Goal: Task Accomplishment & Management: Manage account settings

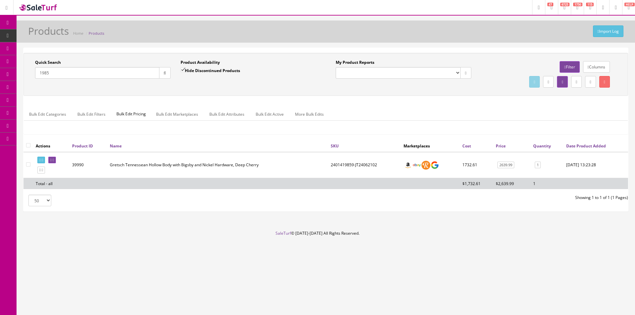
drag, startPoint x: 354, startPoint y: 294, endPoint x: 401, endPoint y: 279, distance: 49.3
click at [354, 295] on div "Research Trends Trending on Ebay Google Trends Amazon Insights (Login Before Cl…" at bounding box center [317, 157] width 635 height 315
click at [12, 26] on link "Dashboard" at bounding box center [8, 23] width 17 height 13
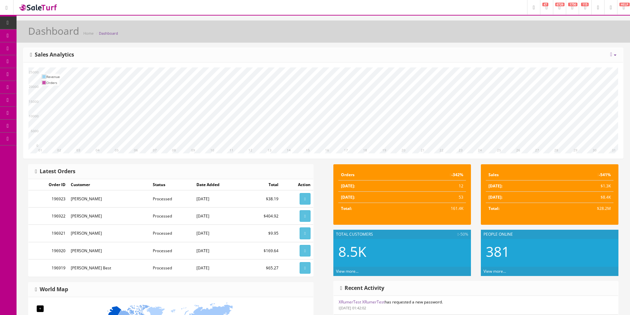
click at [32, 37] on link "Products" at bounding box center [51, 35] width 69 height 13
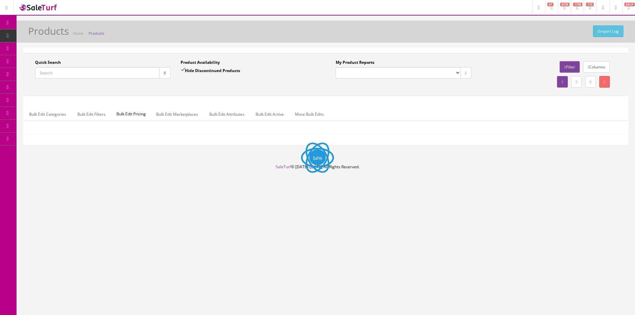
click at [64, 74] on input "Quick Search" at bounding box center [97, 73] width 124 height 12
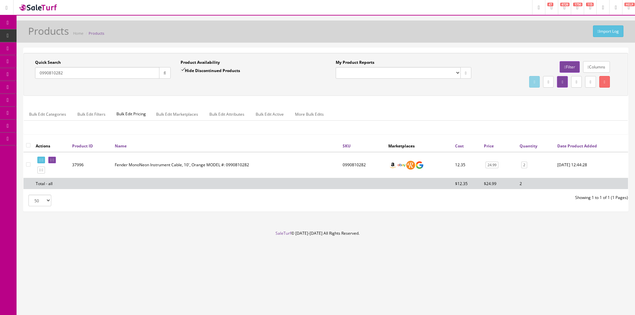
type input "0990810282"
click at [28, 144] on input "checkbox" at bounding box center [28, 145] width 4 height 4
checkbox input "true"
checkbox input"] "true"
click at [604, 82] on icon at bounding box center [604, 82] width 1 height 4
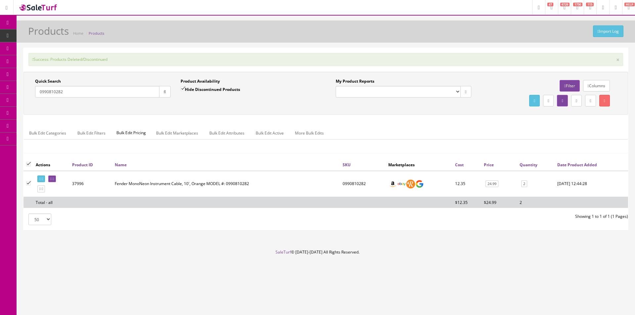
click at [474, 17] on div "Research Trends Trending on Ebay Google Trends Amazon Insights (Login Before Cl…" at bounding box center [317, 157] width 635 height 315
click at [119, 91] on input "0990810282" at bounding box center [97, 92] width 124 height 12
click at [118, 91] on input "0990810282" at bounding box center [97, 92] width 124 height 12
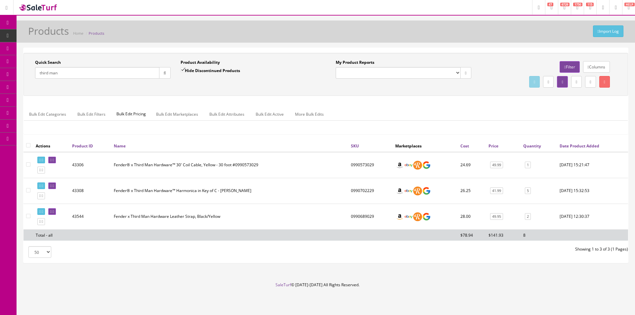
click at [82, 77] on input "third man" at bounding box center [97, 73] width 124 height 12
paste input "2966031555"
click at [163, 77] on button "button" at bounding box center [165, 73] width 12 height 12
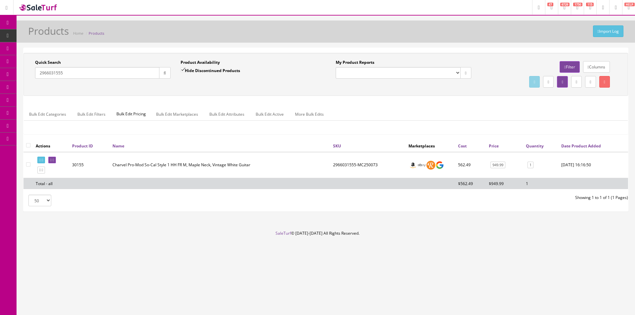
click at [501, 168] on link "949.99" at bounding box center [498, 165] width 15 height 7
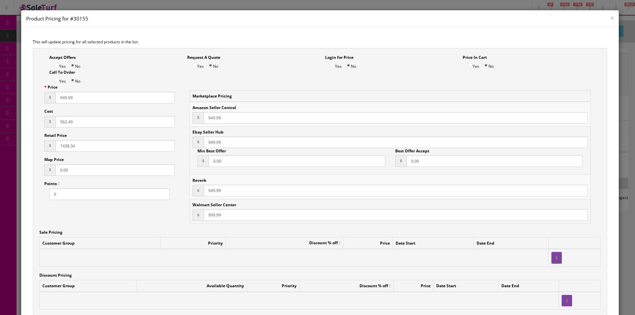
click at [611, 19] on button "x" at bounding box center [612, 18] width 3 height 6
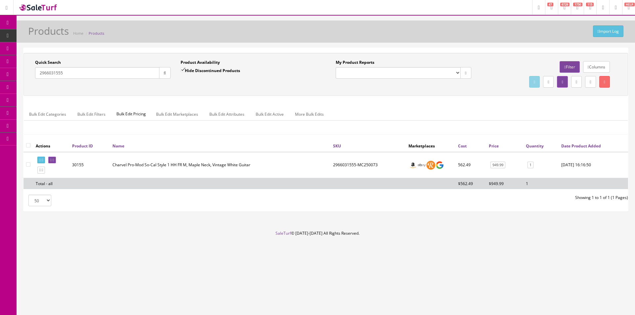
click at [521, 113] on ul "Bulk Edit Categories Bulk Edit Filters Bulk Edit Pricing Bulk Edit Marketplaces…" at bounding box center [326, 114] width 604 height 13
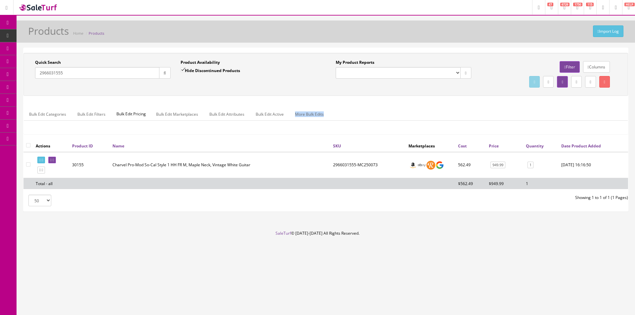
click at [521, 113] on ul "Bulk Edit Categories Bulk Edit Filters Bulk Edit Pricing Bulk Edit Marketplaces…" at bounding box center [326, 114] width 604 height 13
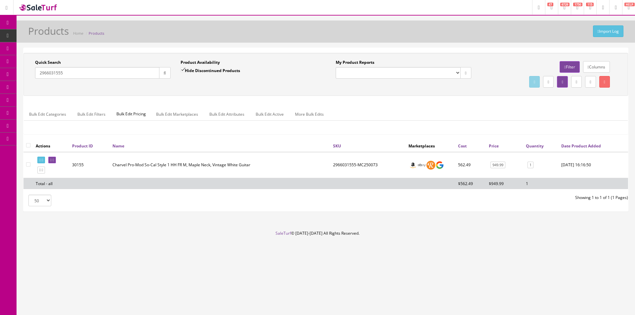
click at [521, 113] on ul "Bulk Edit Categories Bulk Edit Filters Bulk Edit Pricing Bulk Edit Marketplaces…" at bounding box center [326, 114] width 604 height 13
drag, startPoint x: 521, startPoint y: 113, endPoint x: 631, endPoint y: 90, distance: 113.1
click at [521, 113] on ul "Bulk Edit Categories Bulk Edit Filters Bulk Edit Pricing Bulk Edit Marketplaces…" at bounding box center [326, 114] width 604 height 13
click at [528, 98] on div "Quick Search 2966031555 Date From Product Availability Hide Discontinued Produc…" at bounding box center [325, 96] width 605 height 87
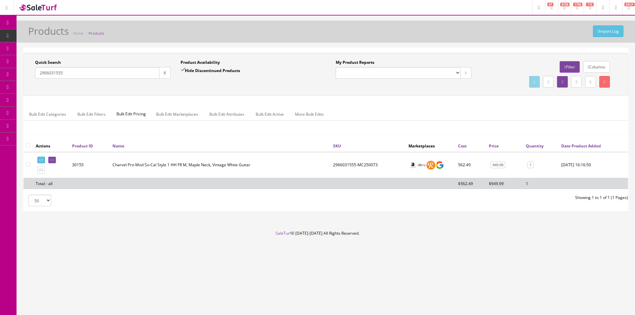
click at [528, 98] on div "Quick Search 2966031555 Date From Product Availability Hide Discontinued Produc…" at bounding box center [325, 96] width 605 height 87
click at [523, 101] on div "Quick Search 2966031555 Date From Product Availability Hide Discontinued Produc…" at bounding box center [325, 96] width 605 height 87
drag, startPoint x: 523, startPoint y: 101, endPoint x: 412, endPoint y: 100, distance: 111.8
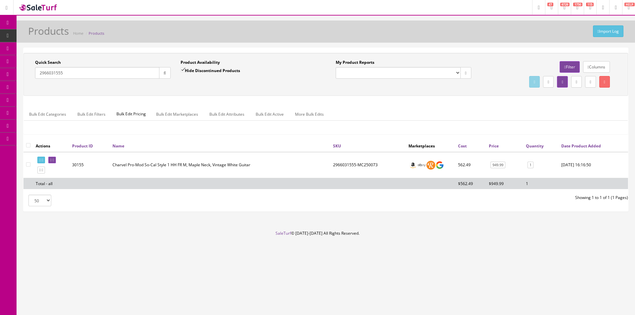
click at [412, 100] on div "Quick Search 2966031555 Date From Product Availability Hide Discontinued Produc…" at bounding box center [325, 96] width 605 height 87
click at [413, 98] on div "Quick Search 2966031555 Date From Product Availability Hide Discontinued Produc…" at bounding box center [325, 96] width 605 height 87
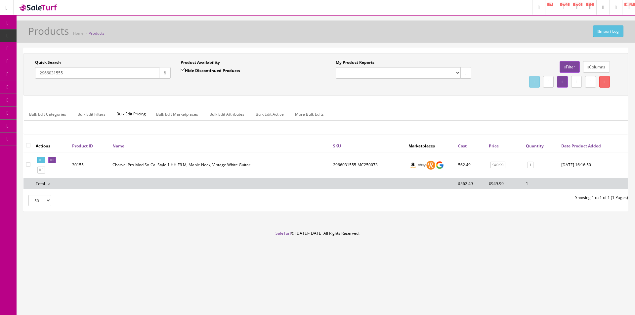
click at [413, 98] on div "Quick Search 2966031555 Date From Product Availability Hide Discontinued Produc…" at bounding box center [325, 96] width 605 height 87
click at [494, 102] on div "Quick Search 2966031555 Date From Product Availability Hide Discontinued Produc…" at bounding box center [325, 96] width 605 height 87
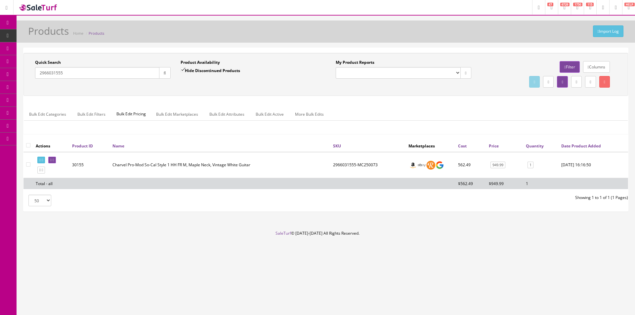
click at [496, 100] on div "Quick Search 2966031555 Date From Product Availability Hide Discontinued Produc…" at bounding box center [325, 96] width 605 height 87
click at [433, 310] on div "Research Trends Trending on Ebay Google Trends Amazon Insights (Login Before Cl…" at bounding box center [317, 157] width 635 height 315
click at [386, 299] on div "Research Trends Trending on Ebay Google Trends Amazon Insights (Login Before Cl…" at bounding box center [317, 157] width 635 height 315
click at [117, 76] on input "2966031555" at bounding box center [97, 73] width 124 height 12
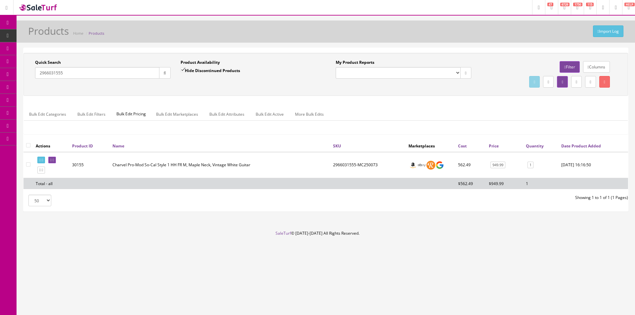
click at [117, 76] on input "2966031555" at bounding box center [97, 73] width 124 height 12
type input "2223"
click at [207, 68] on label "Hide Discontinued Products" at bounding box center [211, 70] width 60 height 7
click at [185, 68] on input "Hide Discontinued Products" at bounding box center [183, 70] width 4 height 4
checkbox input "false"
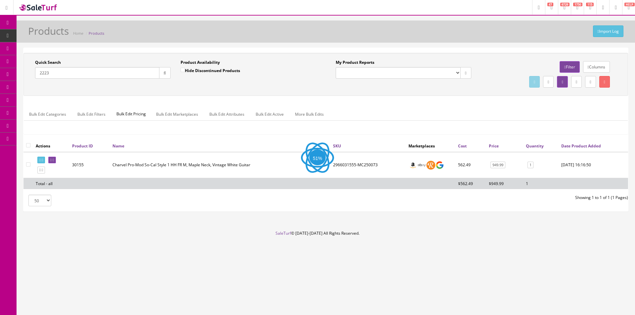
click at [373, 123] on div "Bulk Edit Categories Bulk Edit Filters Bulk Edit Pricing Bulk Edit Marketplaces…" at bounding box center [326, 118] width 604 height 21
click at [576, 63] on link "Filter" at bounding box center [570, 67] width 20 height 12
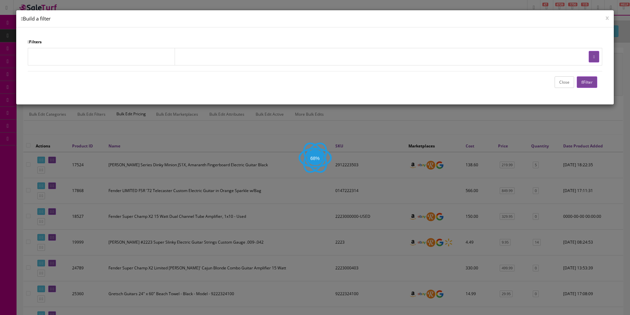
click at [598, 59] on button "button" at bounding box center [594, 57] width 11 height 12
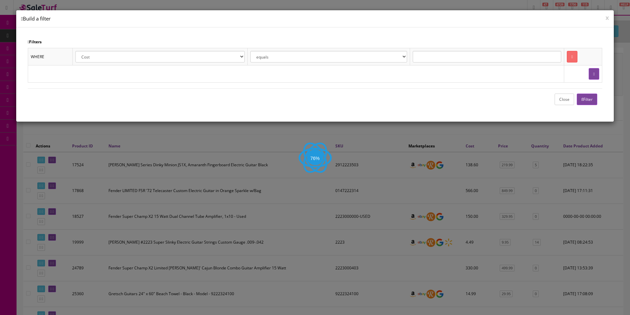
click at [244, 58] on select "Cost Price Amazon Price Ebay Price Reverb Price Walmart Price Retail Price Map …" at bounding box center [159, 57] width 169 height 12
select select "m.name"
click at [77, 51] on select "Cost Price Amazon Price Ebay Price Reverb Price Walmart Price Retail Price Map …" at bounding box center [159, 57] width 169 height 12
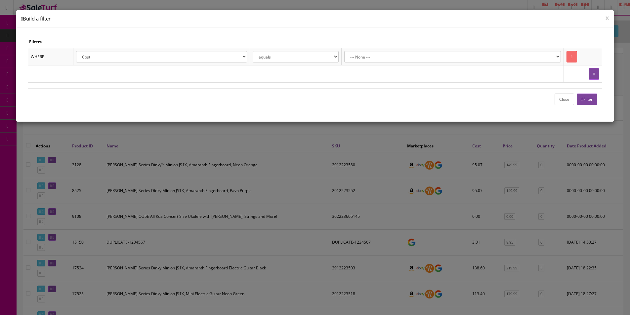
select select "Ernie Ball Music Man"
click at [593, 102] on button "Filter" at bounding box center [587, 100] width 21 height 12
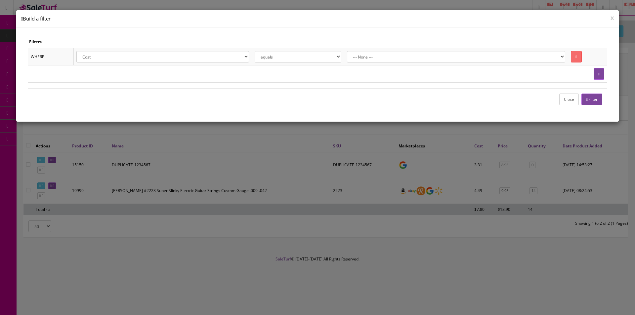
click at [560, 100] on button "Close" at bounding box center [570, 100] width 20 height 12
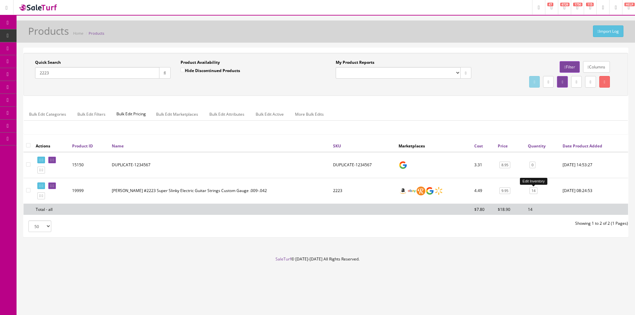
click at [533, 193] on link "14" at bounding box center [534, 191] width 8 height 7
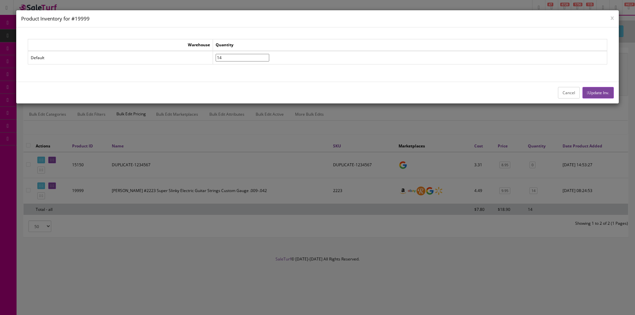
click at [250, 56] on input"] "14" at bounding box center [243, 58] width 54 height 8
type input"] "37"
click at [592, 88] on button "Update Inv." at bounding box center [598, 93] width 31 height 12
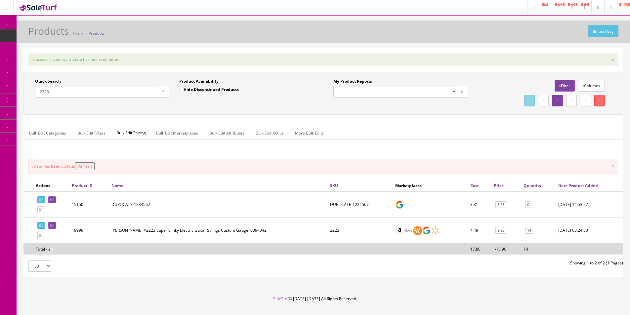
click at [140, 93] on input "2223" at bounding box center [96, 92] width 123 height 12
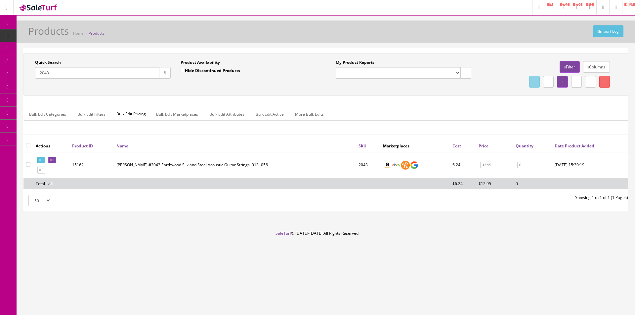
type input "2043"
click at [519, 164] on link "0" at bounding box center [521, 165] width 6 height 7
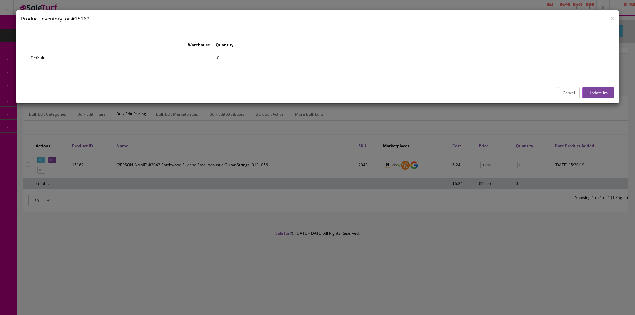
click at [243, 59] on input"] "0" at bounding box center [243, 58] width 54 height 8
type input"] "12"
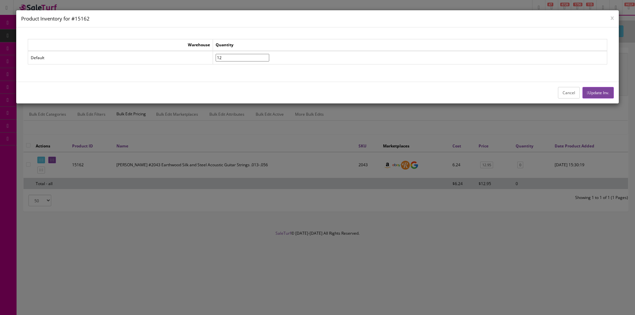
click at [599, 96] on button "Update Inv." at bounding box center [598, 93] width 31 height 12
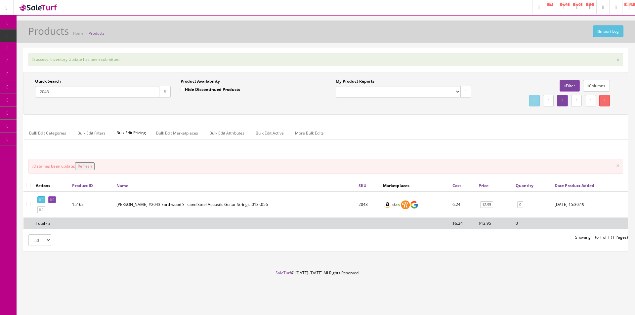
click at [69, 93] on input "2043" at bounding box center [97, 92] width 124 height 12
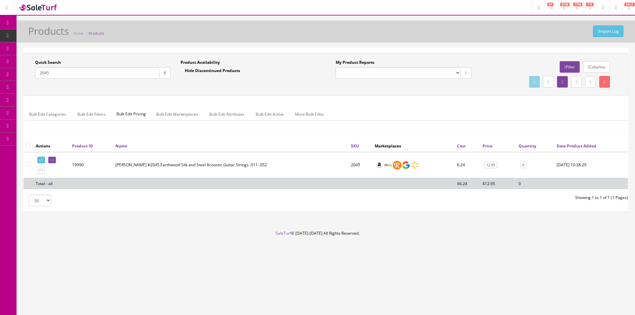
type input "2045"
click at [524, 163] on link "0" at bounding box center [524, 165] width 6 height 7
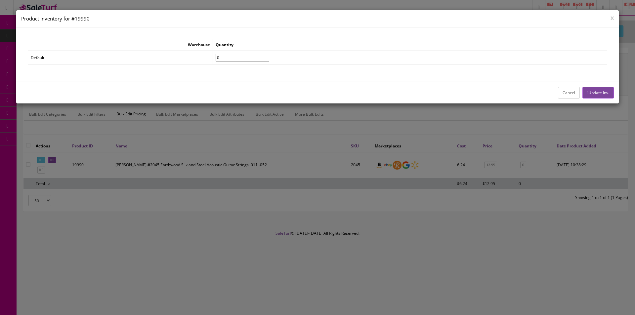
drag, startPoint x: 243, startPoint y: 58, endPoint x: 201, endPoint y: 50, distance: 43.0
click at [212, 53] on tr "Default 0" at bounding box center [317, 58] width 579 height 14
type input"] "12"
click at [609, 89] on button "Update Inv." at bounding box center [598, 93] width 31 height 12
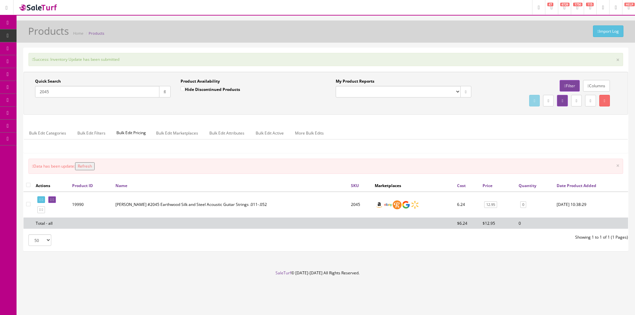
click at [108, 93] on input "2045" at bounding box center [97, 92] width 124 height 12
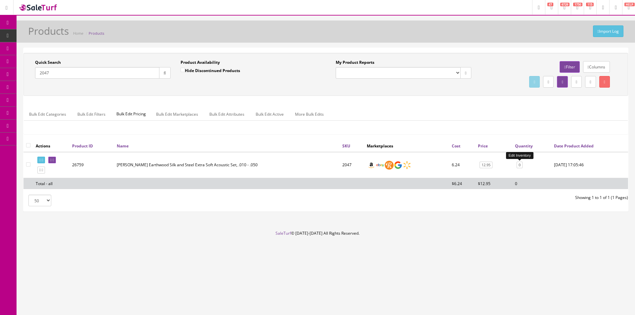
type input "2047"
click at [520, 165] on link "0" at bounding box center [520, 165] width 6 height 7
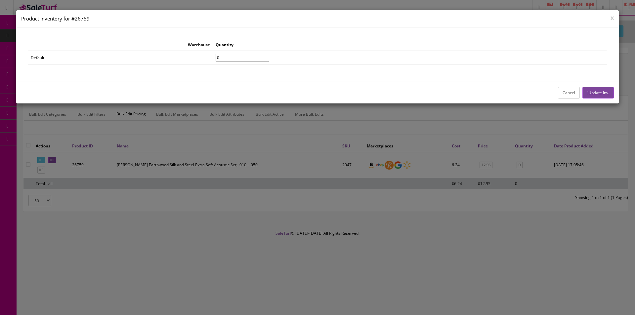
click at [238, 59] on input"] "0" at bounding box center [243, 58] width 54 height 8
type input"] "12"
click at [586, 89] on button "Update Inv." at bounding box center [598, 93] width 31 height 12
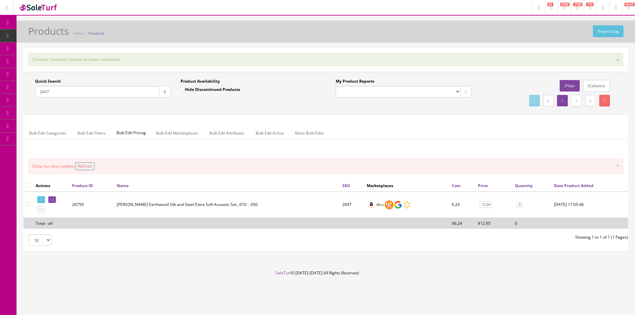
click at [132, 90] on input "2047" at bounding box center [97, 92] width 124 height 12
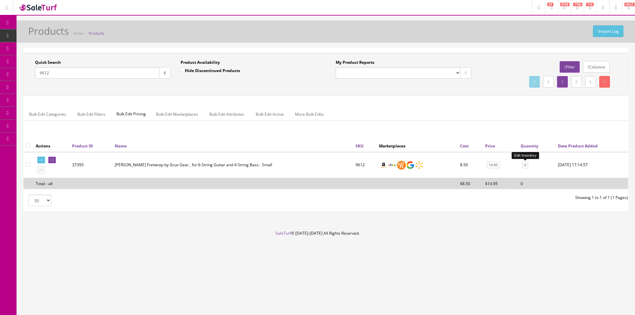
type input "9612"
click at [525, 164] on link "0" at bounding box center [525, 165] width 6 height 7
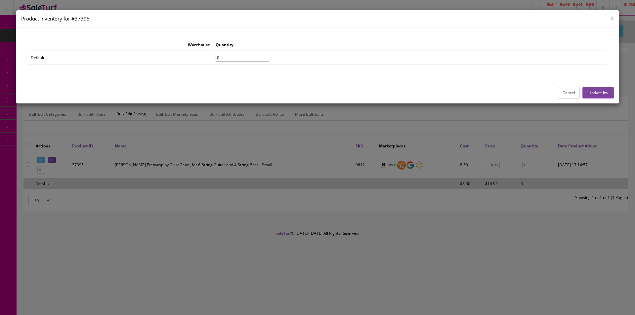
click at [227, 55] on td "0" at bounding box center [410, 58] width 394 height 14
type input"] "12"
click at [561, 89] on button "Cancel" at bounding box center [569, 93] width 22 height 12
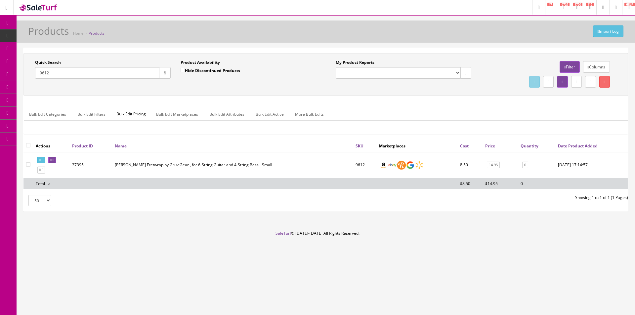
click at [95, 70] on input "9612" at bounding box center [97, 73] width 124 height 12
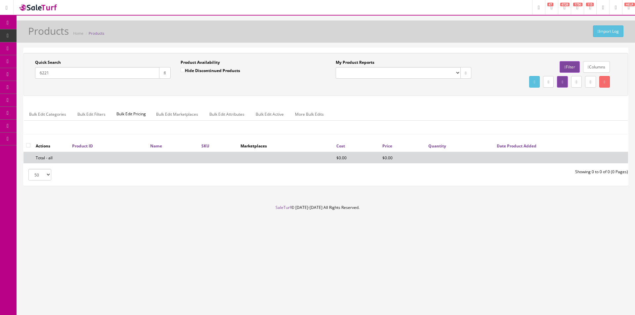
click at [95, 70] on input "6221" at bounding box center [97, 73] width 124 height 12
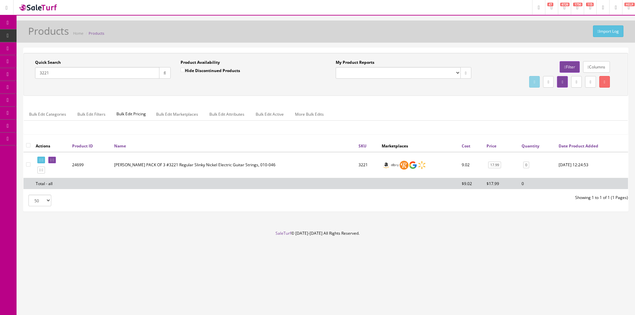
type input "3221"
click at [526, 166] on link "0" at bounding box center [526, 165] width 6 height 7
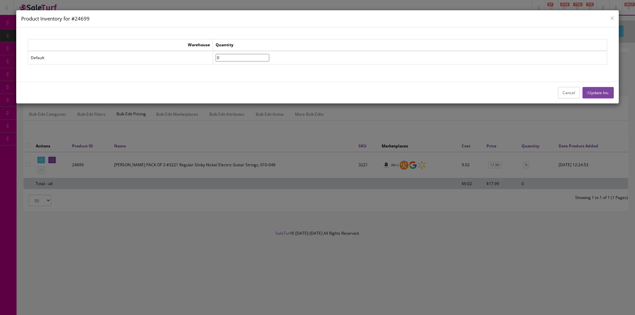
drag, startPoint x: 242, startPoint y: 58, endPoint x: 227, endPoint y: 58, distance: 14.9
click at [227, 58] on td "0" at bounding box center [410, 58] width 394 height 14
type input"] "12"
click at [595, 92] on button "Update Inv." at bounding box center [598, 93] width 31 height 12
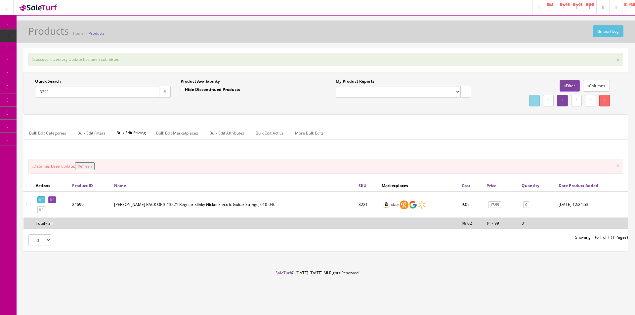
click at [121, 91] on input "3221" at bounding box center [97, 92] width 124 height 12
click at [121, 90] on input "3221" at bounding box center [97, 92] width 124 height 12
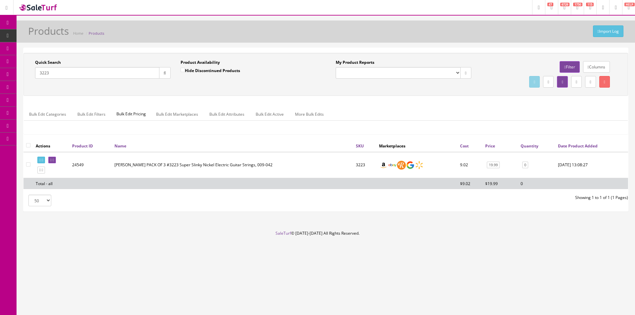
type input "3223"
click at [525, 166] on link "0" at bounding box center [525, 165] width 6 height 7
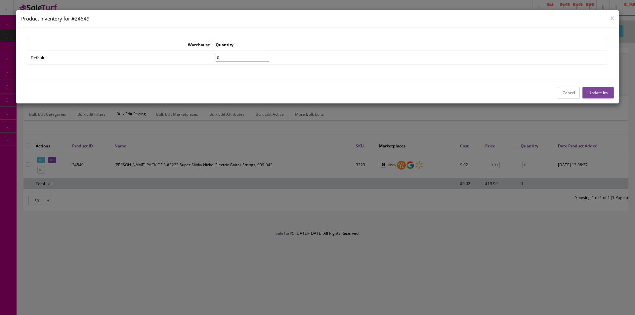
drag, startPoint x: 255, startPoint y: 58, endPoint x: 210, endPoint y: 46, distance: 46.6
click at [214, 53] on tr "Default 0" at bounding box center [317, 58] width 579 height 14
type input"] "12"
click at [602, 95] on button "Update Inv." at bounding box center [598, 93] width 31 height 12
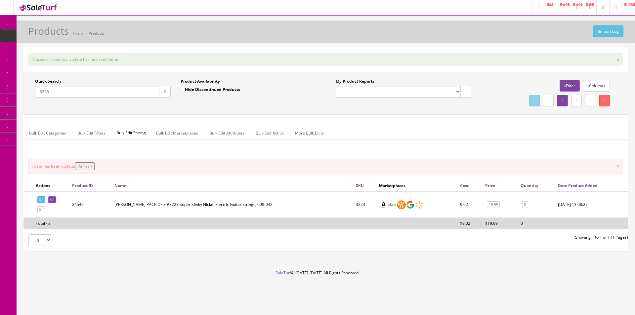
click at [113, 94] on input "3223" at bounding box center [97, 92] width 124 height 12
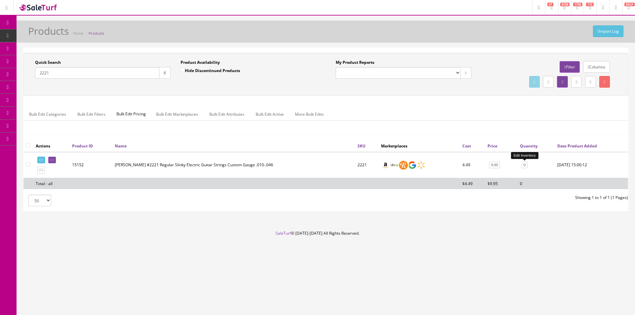
type input "2221"
click at [524, 165] on link "0" at bounding box center [525, 165] width 6 height 7
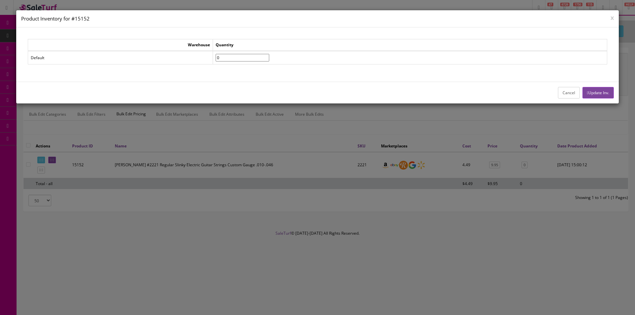
click at [214, 57] on tr "Default 0" at bounding box center [317, 58] width 579 height 14
type input"] "10"
click at [611, 92] on button "Update Inv." at bounding box center [598, 93] width 31 height 12
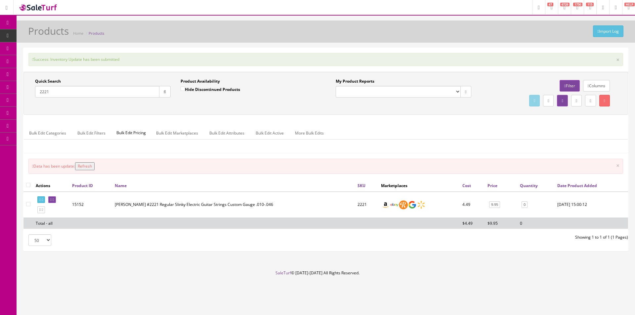
click at [77, 94] on input "2221" at bounding box center [97, 92] width 124 height 12
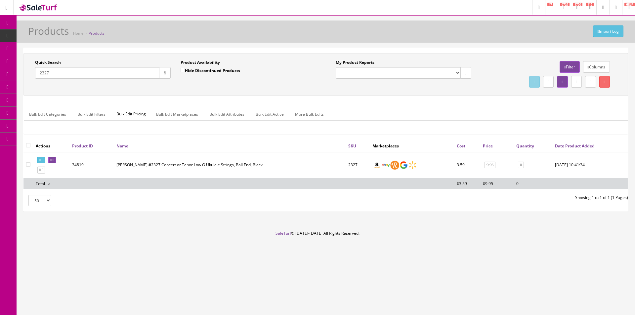
type input "2327"
click at [522, 163] on link "0" at bounding box center [521, 165] width 6 height 7
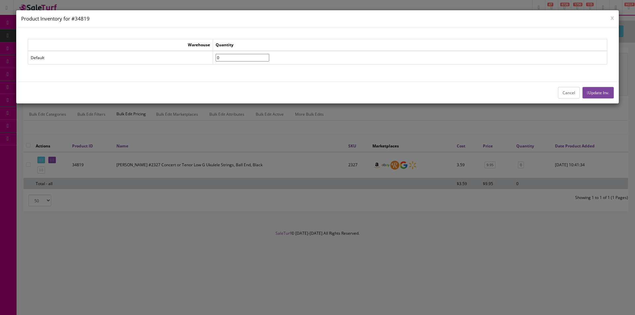
drag, startPoint x: 237, startPoint y: 62, endPoint x: 221, endPoint y: 59, distance: 16.2
click at [221, 59] on tr "Default 0" at bounding box center [317, 58] width 579 height 14
click at [234, 53] on td "0" at bounding box center [410, 58] width 394 height 14
click at [235, 54] on td "0" at bounding box center [410, 58] width 394 height 14
click at [235, 56] on input"] "0" at bounding box center [243, 58] width 54 height 8
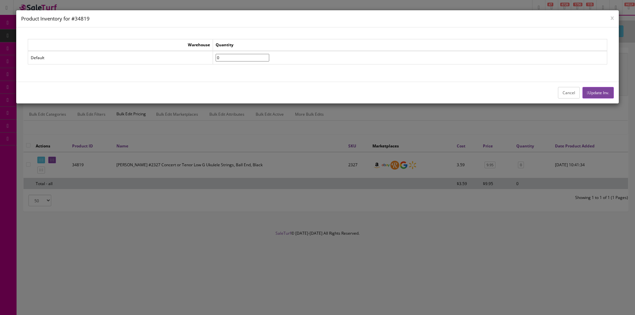
click at [235, 56] on input"] "0" at bounding box center [243, 58] width 54 height 8
type input"] "10"
click at [605, 90] on button "Update Inv." at bounding box center [598, 93] width 31 height 12
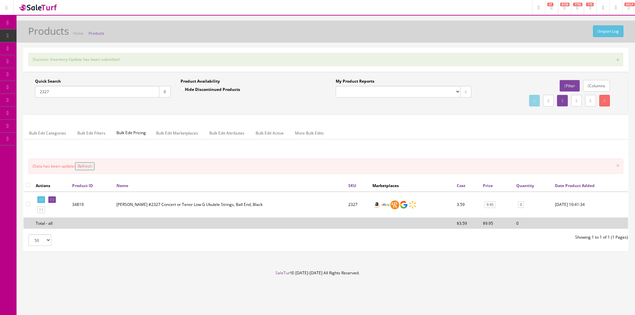
click at [106, 93] on input "2327" at bounding box center [97, 92] width 124 height 12
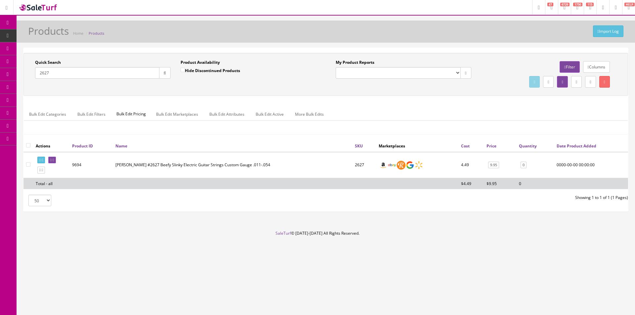
type input "2627"
click at [525, 163] on link "0" at bounding box center [524, 165] width 6 height 7
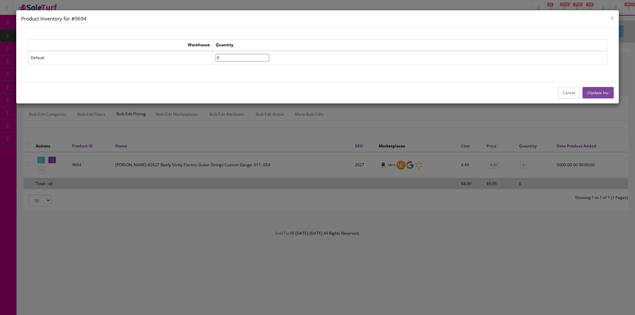
click at [231, 57] on input"] "0" at bounding box center [243, 58] width 54 height 8
type input"] "10"
click at [595, 93] on button "Update Inv." at bounding box center [598, 93] width 31 height 12
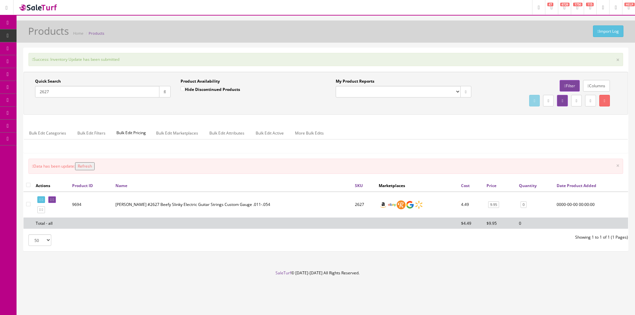
click at [87, 85] on div "Quick Search 2627" at bounding box center [103, 87] width 136 height 19
click at [90, 90] on input "2627" at bounding box center [97, 92] width 124 height 12
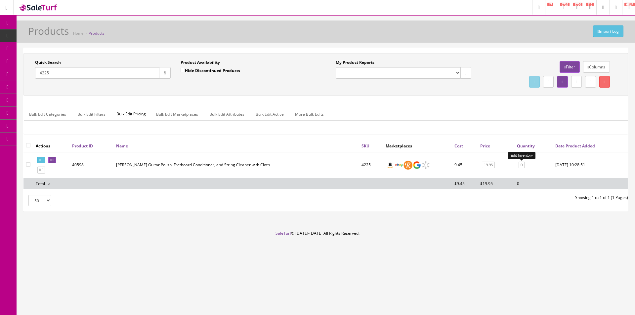
type input "4225"
click at [525, 166] on link "0" at bounding box center [522, 165] width 6 height 7
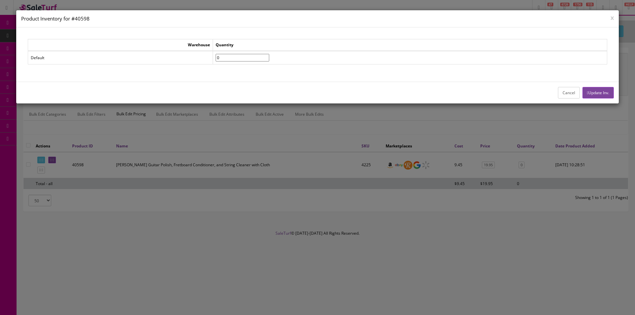
drag, startPoint x: 227, startPoint y: 55, endPoint x: 231, endPoint y: 61, distance: 7.8
click at [227, 55] on td "0" at bounding box center [410, 58] width 394 height 14
click at [232, 61] on input"] "0" at bounding box center [243, 58] width 54 height 8
type input"] "10"
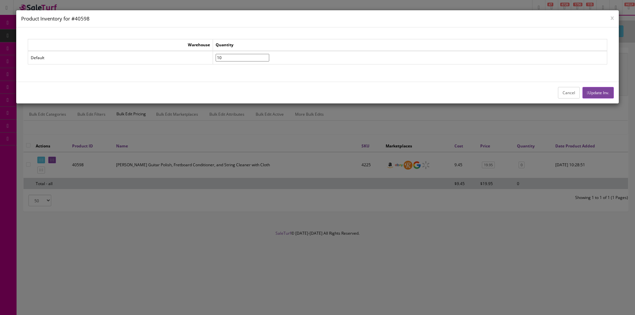
click at [587, 91] on button "Update Inv." at bounding box center [598, 93] width 31 height 12
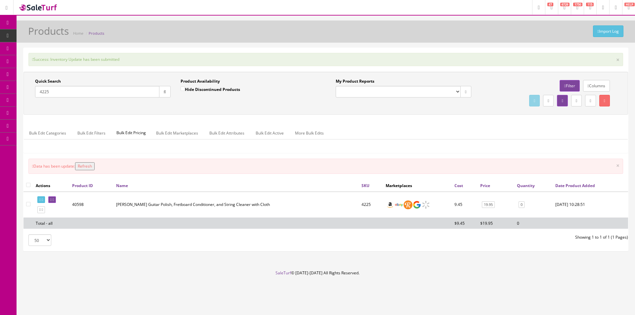
click at [144, 91] on input "4225" at bounding box center [97, 92] width 124 height 12
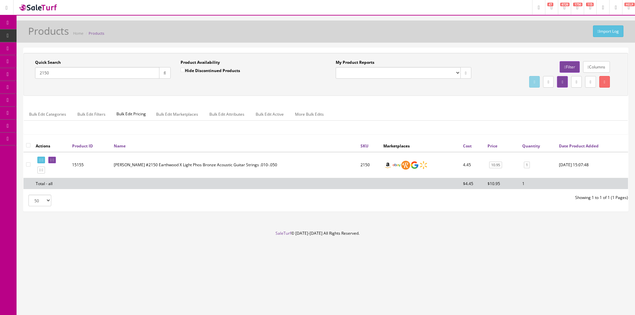
type input "2150"
click at [527, 165] on link "1" at bounding box center [527, 165] width 6 height 7
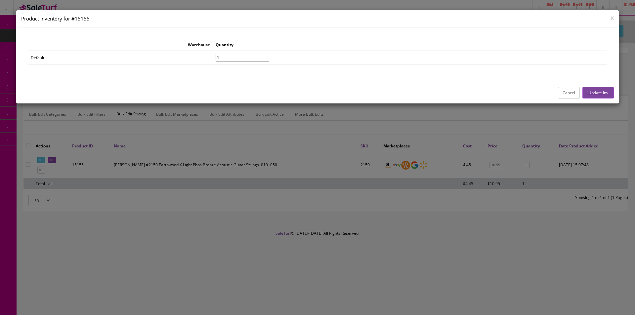
drag, startPoint x: 234, startPoint y: 58, endPoint x: 229, endPoint y: 56, distance: 5.7
click at [230, 57] on input"] "1" at bounding box center [243, 58] width 54 height 8
type input"] "10"
click at [596, 92] on button "Update Inv." at bounding box center [598, 93] width 31 height 12
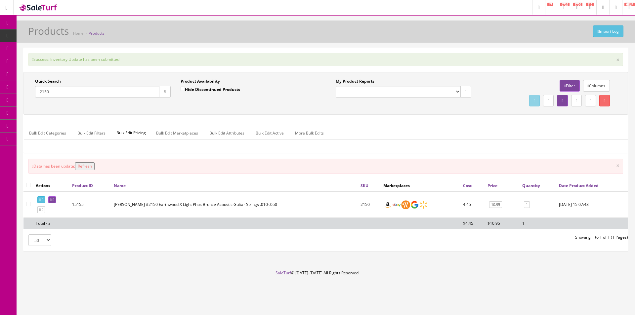
click at [141, 93] on input "2150" at bounding box center [97, 92] width 124 height 12
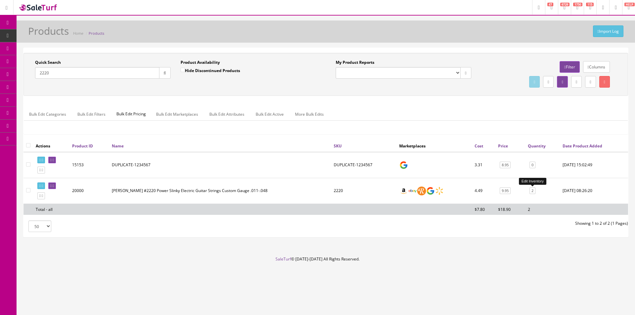
type input "2220"
click at [534, 193] on link "2" at bounding box center [533, 191] width 6 height 7
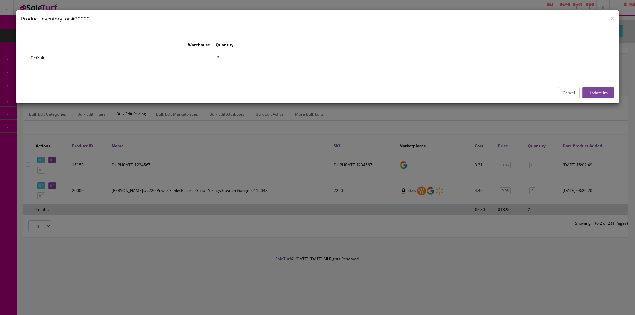
click at [225, 56] on tr "Default 2" at bounding box center [317, 58] width 579 height 14
type input"] "10"
click at [607, 98] on button "Update Inv." at bounding box center [598, 93] width 31 height 12
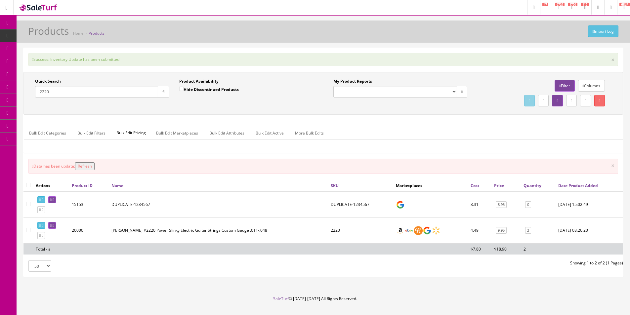
click at [606, 95] on body "Research Trends Trending on Ebay Google Trends Amazon Insights (Login Before Cl…" at bounding box center [315, 157] width 630 height 315
click at [50, 92] on input "2220" at bounding box center [96, 92] width 123 height 12
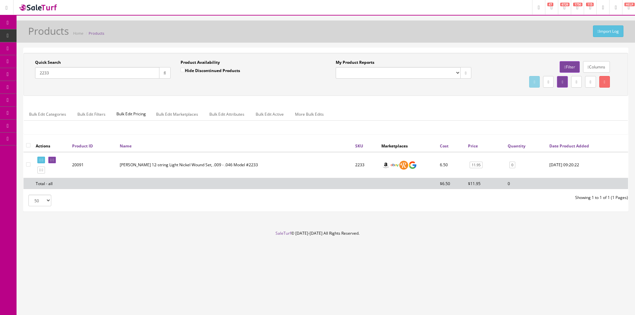
type input "2233"
click at [517, 165] on td "0 Edit Inventory" at bounding box center [526, 165] width 42 height 26
click at [514, 165] on link "0" at bounding box center [513, 165] width 6 height 7
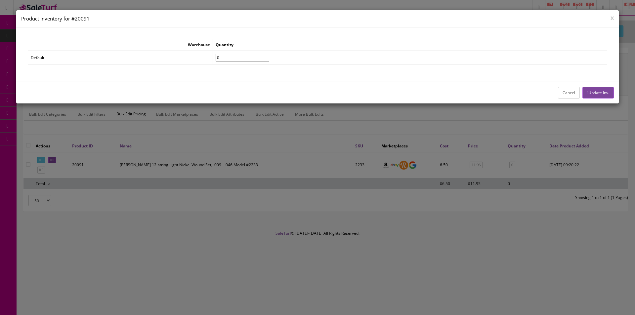
drag, startPoint x: 242, startPoint y: 54, endPoint x: 226, endPoint y: 57, distance: 16.2
click at [226, 57] on tr "Default 0" at bounding box center [317, 58] width 579 height 14
type input"] "7"
click at [593, 92] on button "Update Inv." at bounding box center [598, 93] width 31 height 12
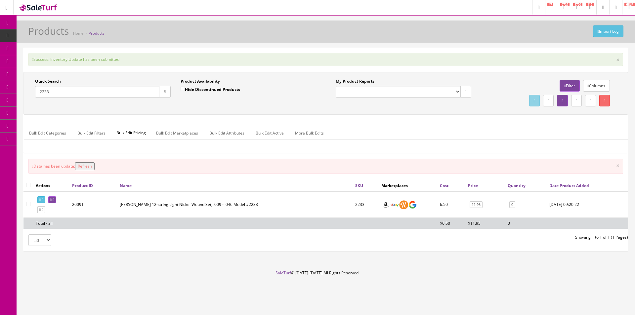
click at [93, 93] on input "2233" at bounding box center [97, 92] width 124 height 12
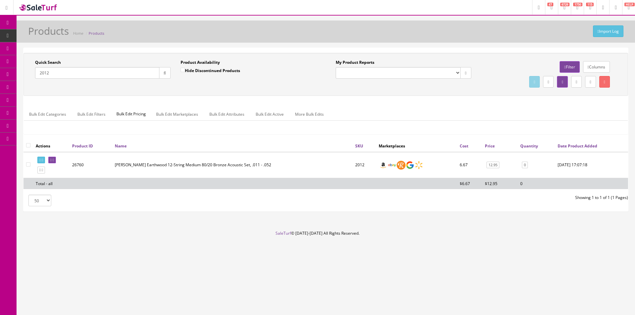
type input "2012"
click at [524, 165] on link "0" at bounding box center [525, 165] width 6 height 7
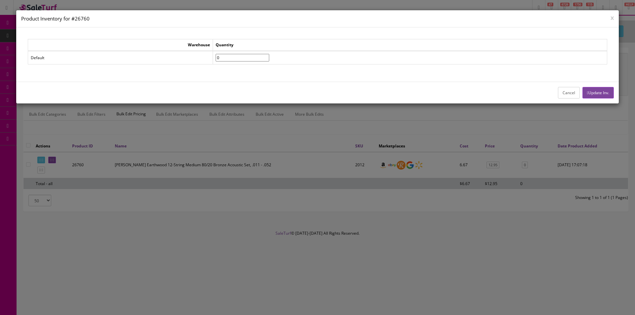
drag, startPoint x: 234, startPoint y: 56, endPoint x: 230, endPoint y: 56, distance: 4.0
click at [230, 56] on input"] "0" at bounding box center [243, 58] width 54 height 8
type input"] "8"
click at [606, 97] on button "Update Inv." at bounding box center [598, 93] width 31 height 12
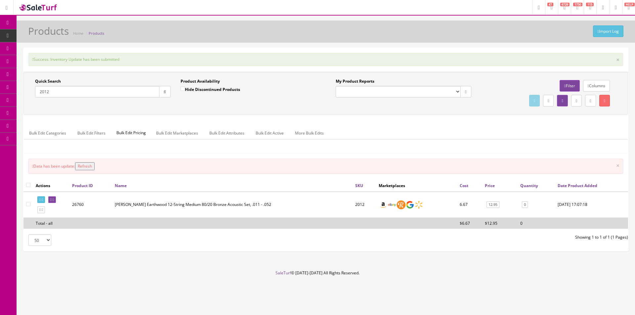
click at [70, 91] on input "2012" at bounding box center [97, 92] width 124 height 12
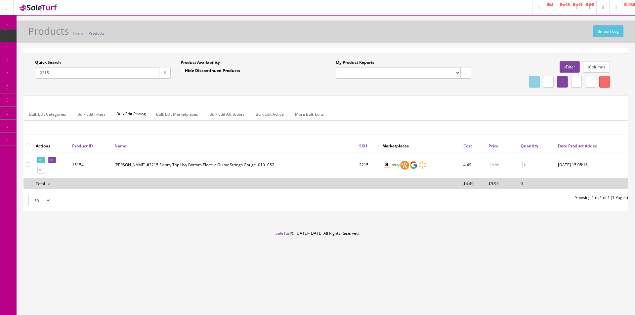
type input "2215"
click at [528, 162] on link "0" at bounding box center [525, 165] width 6 height 7
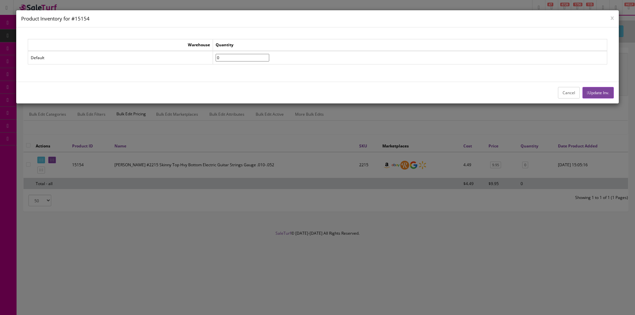
drag, startPoint x: 225, startPoint y: 57, endPoint x: 214, endPoint y: 57, distance: 10.9
click at [215, 57] on tr "Default 0" at bounding box center [317, 58] width 579 height 14
type input"] "6"
click at [585, 96] on button "Update Inv." at bounding box center [598, 93] width 31 height 12
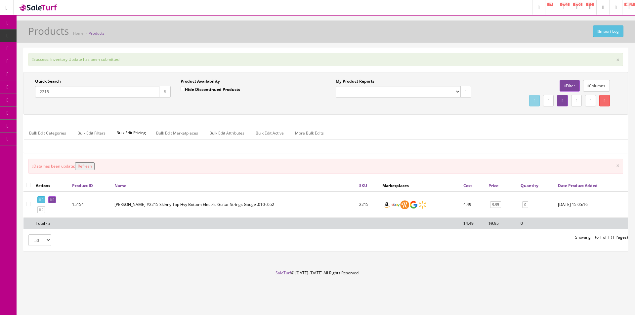
click at [77, 95] on input "2215" at bounding box center [97, 92] width 124 height 12
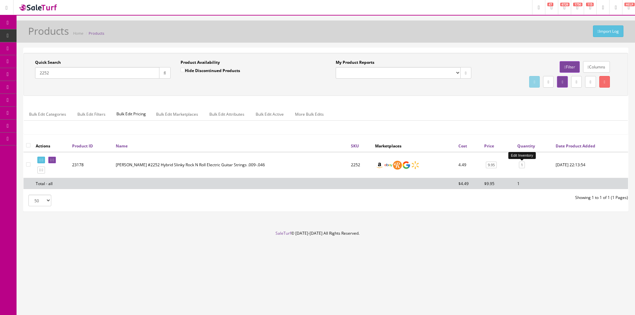
type input "2252"
click at [525, 167] on link "1" at bounding box center [522, 165] width 6 height 7
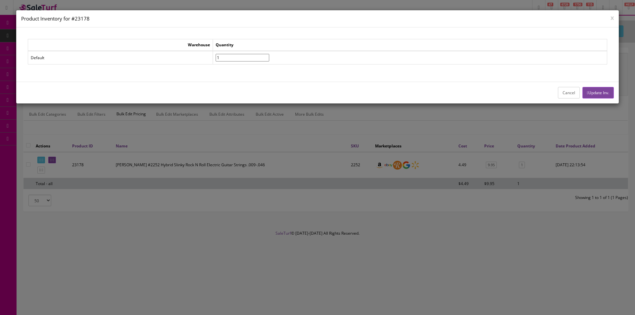
click at [183, 57] on tr "Default 1" at bounding box center [317, 58] width 579 height 14
type input"] "6"
click at [603, 92] on button "Update Inv." at bounding box center [598, 93] width 31 height 12
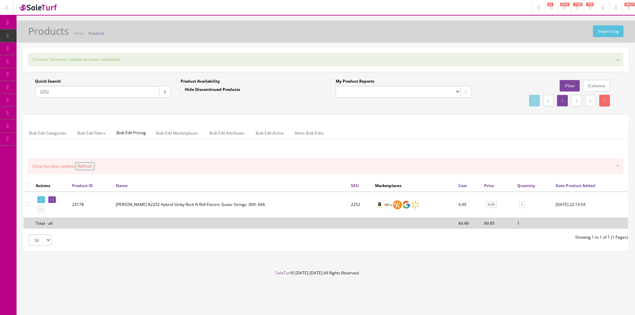
click at [135, 94] on input "2252" at bounding box center [97, 92] width 124 height 12
click at [135, 93] on input "2252" at bounding box center [97, 92] width 124 height 12
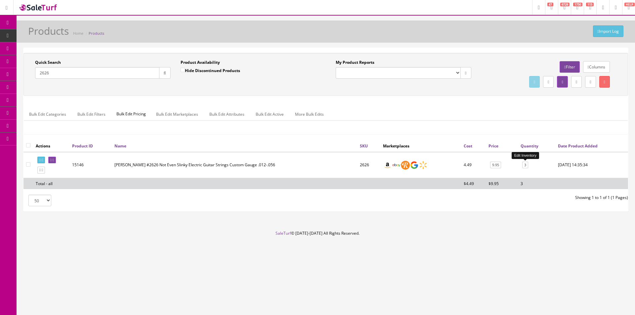
type input "2626"
click at [525, 164] on link "3" at bounding box center [525, 165] width 6 height 7
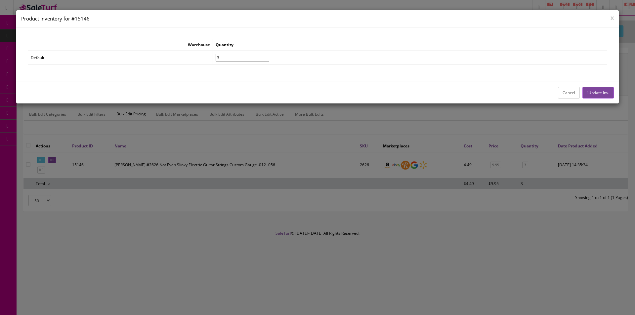
drag, startPoint x: 237, startPoint y: 59, endPoint x: 218, endPoint y: 55, distance: 20.0
click at [218, 55] on tr "Default 3" at bounding box center [317, 58] width 579 height 14
type input"] "8"
click at [585, 88] on button "Update Inv." at bounding box center [598, 93] width 31 height 12
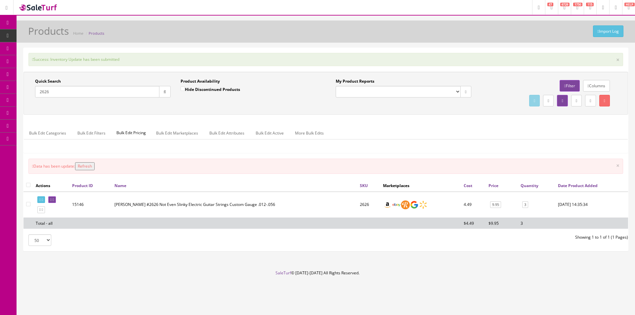
click at [116, 91] on input "2626" at bounding box center [97, 92] width 124 height 12
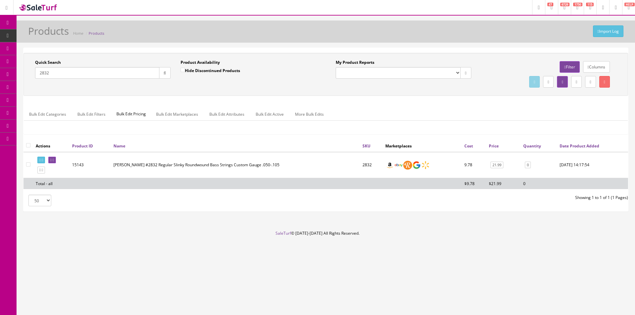
type input "2832"
click at [529, 165] on link "0" at bounding box center [528, 165] width 6 height 7
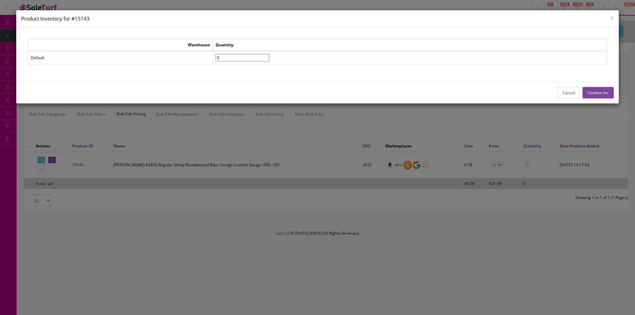
drag, startPoint x: 235, startPoint y: 55, endPoint x: 226, endPoint y: 55, distance: 8.9
click at [227, 55] on td "0" at bounding box center [410, 58] width 394 height 14
type input"] "5"
click at [593, 95] on button "Update Inv." at bounding box center [598, 93] width 31 height 12
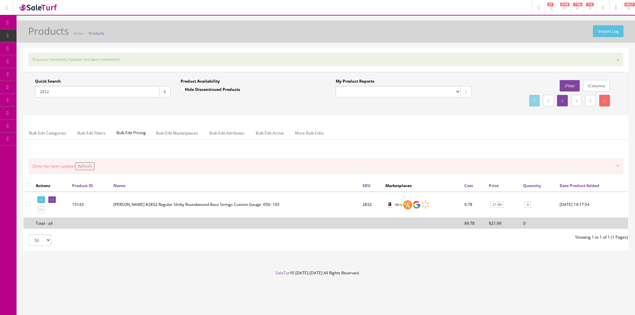
click at [92, 89] on input "2832" at bounding box center [97, 92] width 124 height 12
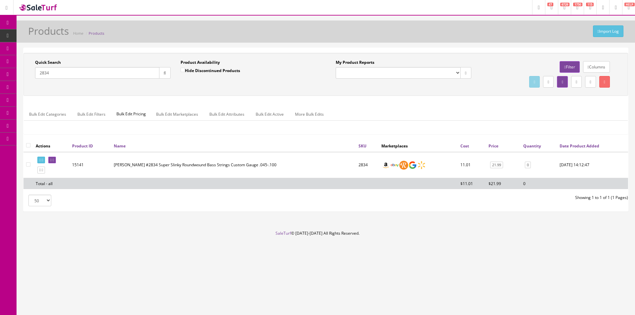
type input "2834"
click at [526, 166] on link "0" at bounding box center [528, 165] width 6 height 7
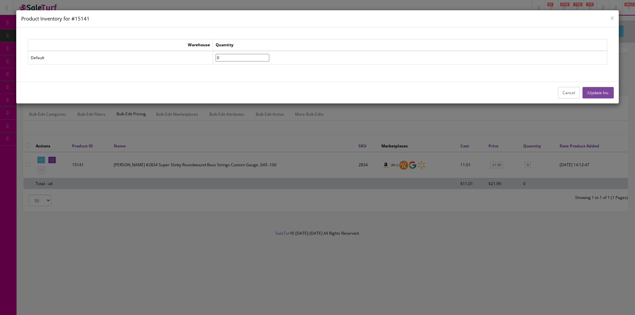
drag, startPoint x: 236, startPoint y: 56, endPoint x: 228, endPoint y: 57, distance: 7.6
click at [229, 57] on td "0" at bounding box center [410, 58] width 394 height 14
type input"] "5"
click at [607, 96] on button "Update Inv." at bounding box center [598, 93] width 31 height 12
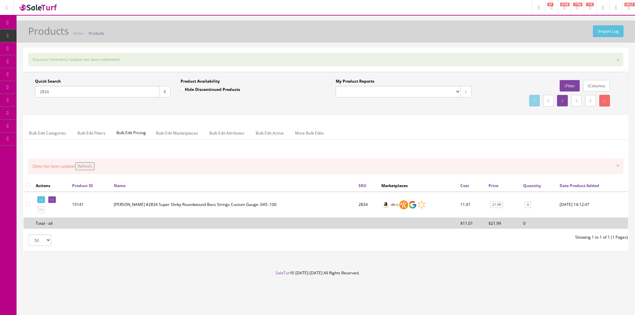
click at [118, 93] on input "2834" at bounding box center [97, 92] width 124 height 12
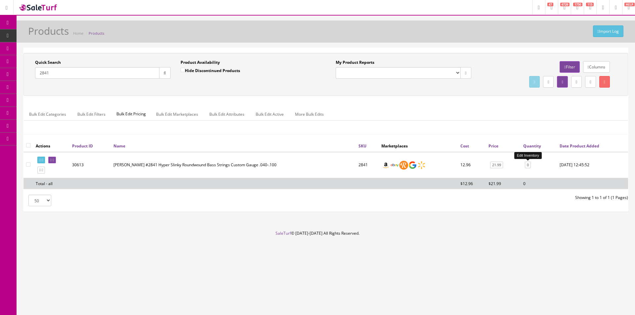
type input "2841"
click at [527, 166] on link "0" at bounding box center [528, 165] width 6 height 7
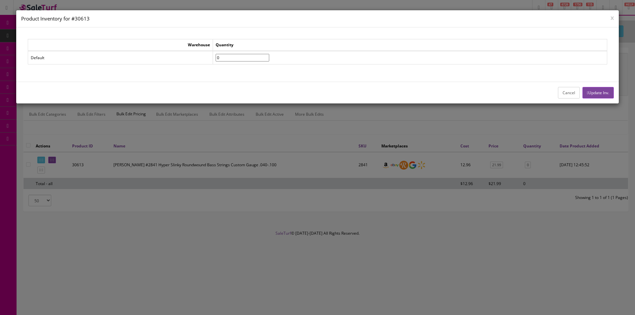
drag, startPoint x: 234, startPoint y: 58, endPoint x: 229, endPoint y: 58, distance: 5.3
click at [230, 58] on input"] "0" at bounding box center [243, 58] width 54 height 8
type input"] "5"
click at [596, 86] on div "Cancel Update Inv." at bounding box center [317, 93] width 603 height 22
click at [597, 91] on button "Update Inv." at bounding box center [598, 93] width 31 height 12
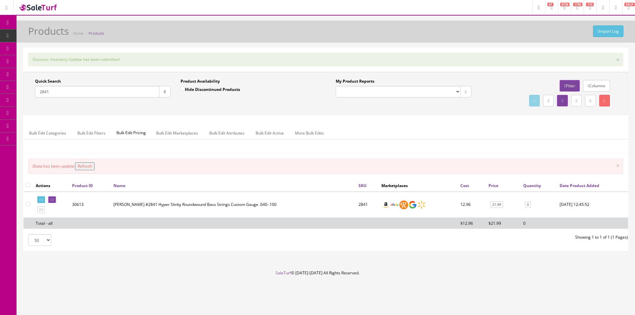
click at [89, 92] on input "2841" at bounding box center [97, 92] width 124 height 12
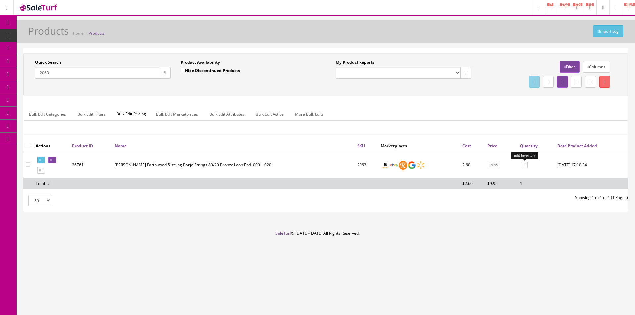
type input "2063"
click at [526, 165] on link "1" at bounding box center [525, 165] width 6 height 7
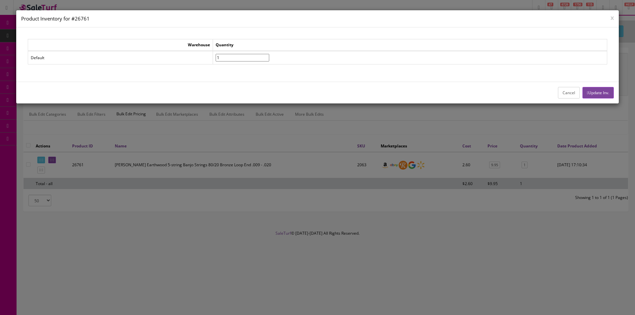
click at [204, 55] on tr "Default 1" at bounding box center [317, 58] width 579 height 14
type input"] "6"
click at [611, 97] on button "Update Inv." at bounding box center [598, 93] width 31 height 12
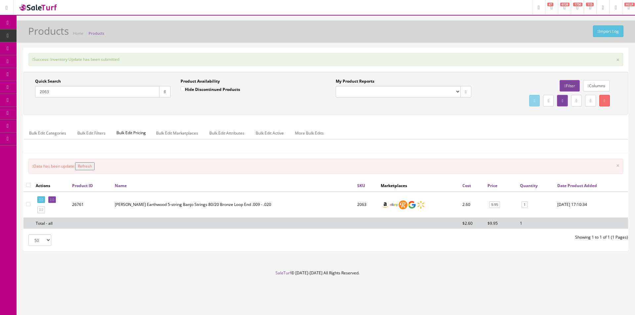
click at [62, 90] on input "2063" at bounding box center [97, 92] width 124 height 12
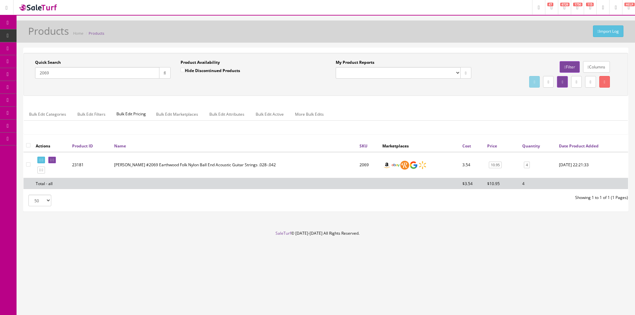
type input "2069"
click at [527, 165] on link "4" at bounding box center [527, 165] width 6 height 7
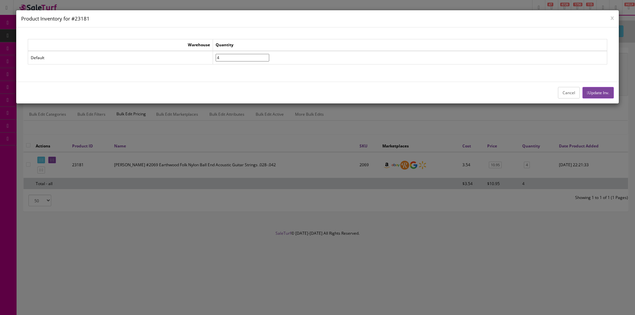
drag, startPoint x: 239, startPoint y: 61, endPoint x: 227, endPoint y: 60, distance: 11.3
click at [231, 61] on input"] "4" at bounding box center [243, 58] width 54 height 8
type input"] "8"
click at [592, 92] on button "Update Inv." at bounding box center [598, 93] width 31 height 12
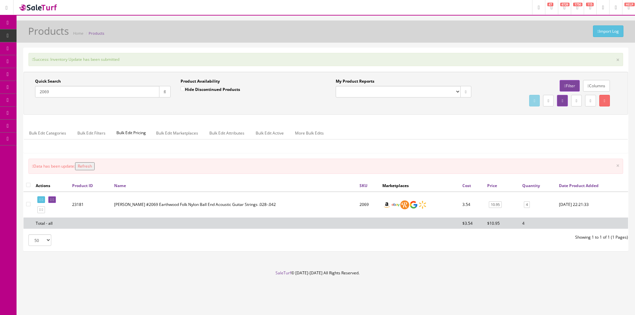
click at [128, 89] on input "2069" at bounding box center [97, 92] width 124 height 12
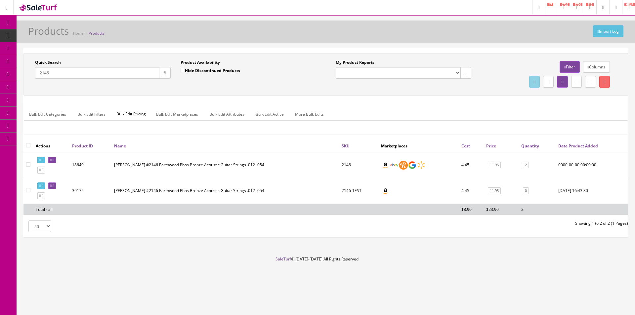
type input "2146"
click at [524, 165] on link "2" at bounding box center [526, 165] width 6 height 7
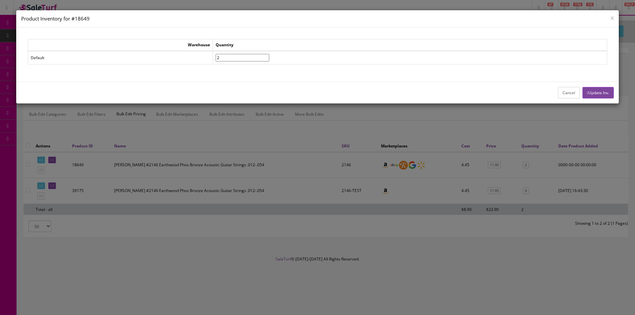
drag, startPoint x: 255, startPoint y: 57, endPoint x: 202, endPoint y: 56, distance: 52.6
click at [215, 57] on tr "Default 2" at bounding box center [317, 58] width 579 height 14
type input"] "6"
click at [611, 94] on button "Update Inv." at bounding box center [598, 93] width 31 height 12
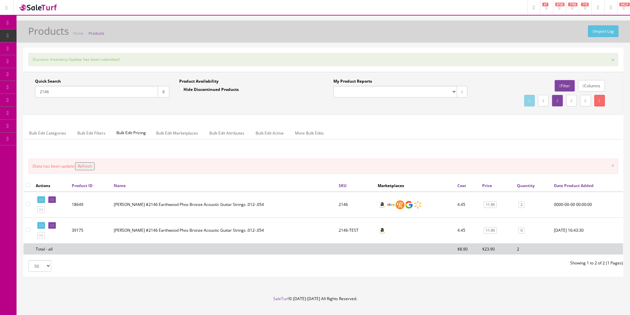
click at [124, 96] on input "2146" at bounding box center [96, 92] width 123 height 12
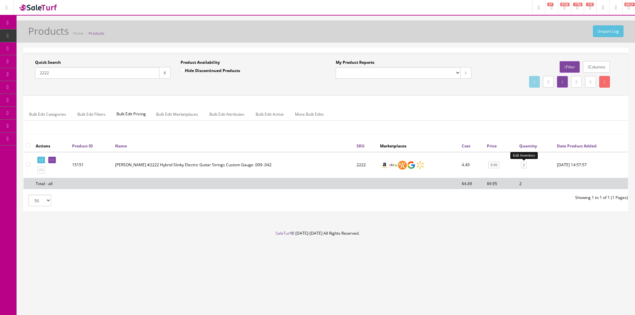
type input "2222"
click at [521, 165] on link "2" at bounding box center [524, 165] width 6 height 7
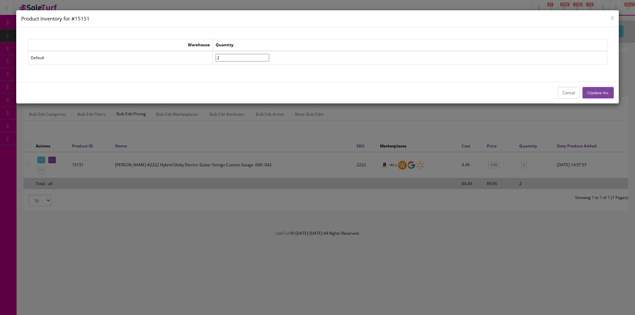
drag, startPoint x: 250, startPoint y: 58, endPoint x: 206, endPoint y: 58, distance: 44.3
click at [208, 58] on tr "Default 2" at bounding box center [317, 58] width 579 height 14
type input"] "6"
click at [609, 98] on button "Update Inv." at bounding box center [598, 93] width 31 height 12
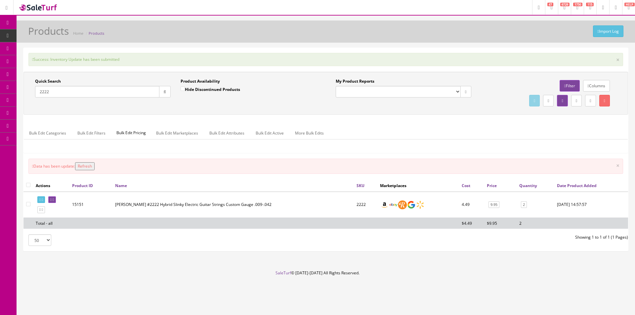
click at [120, 93] on input "2222" at bounding box center [97, 92] width 124 height 12
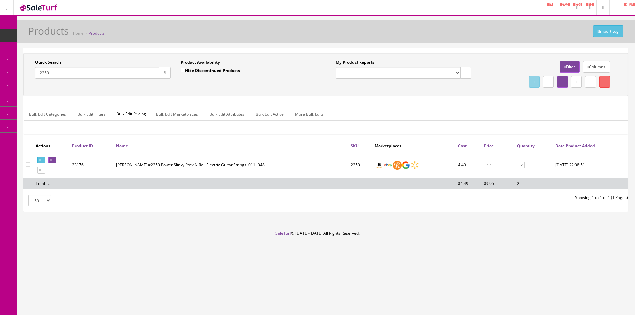
type input "2250"
click at [520, 165] on link "2" at bounding box center [522, 165] width 6 height 7
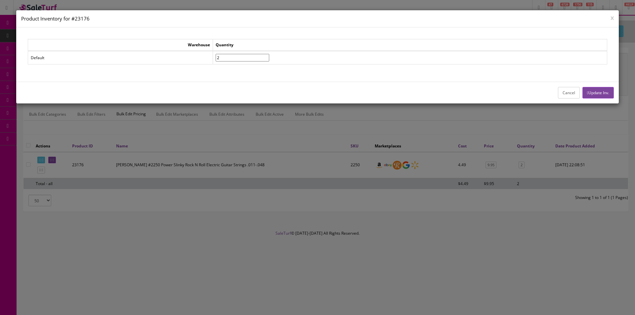
drag, startPoint x: 247, startPoint y: 60, endPoint x: 207, endPoint y: 55, distance: 39.6
click at [211, 55] on tr "Default 2" at bounding box center [317, 58] width 579 height 14
type input"] "6"
click at [604, 95] on button "Update Inv." at bounding box center [598, 93] width 31 height 12
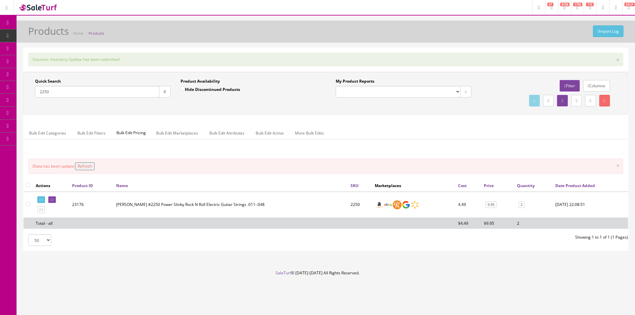
click at [131, 93] on input "2250" at bounding box center [97, 92] width 124 height 12
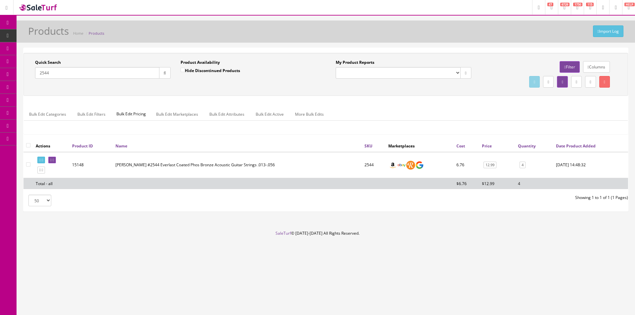
type input "2544"
click at [524, 162] on link "4" at bounding box center [523, 165] width 6 height 7
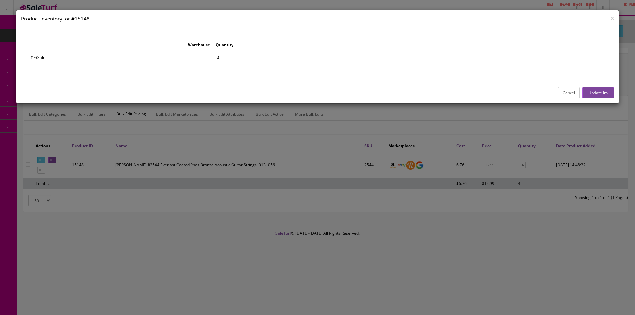
click at [243, 54] on td "4" at bounding box center [410, 58] width 394 height 14
drag, startPoint x: 236, startPoint y: 56, endPoint x: 217, endPoint y: 56, distance: 18.9
click at [219, 56] on tr "Default 4" at bounding box center [317, 58] width 579 height 14
type input"] "8"
click at [583, 88] on button "Update Inv." at bounding box center [598, 93] width 31 height 12
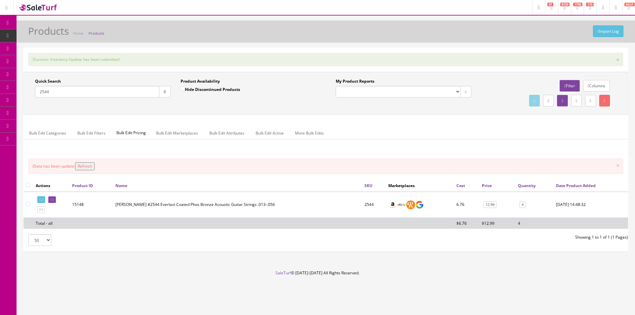
click at [134, 94] on input "2544" at bounding box center [97, 92] width 124 height 12
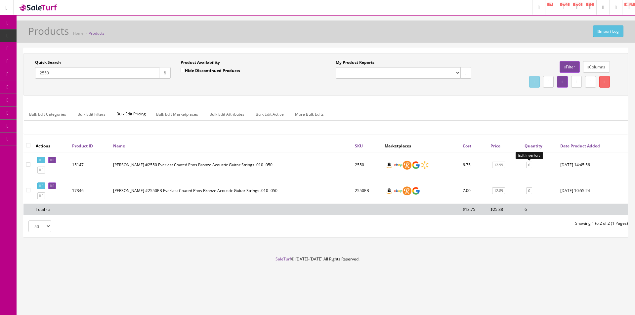
click at [528, 164] on link "6" at bounding box center [529, 165] width 6 height 7
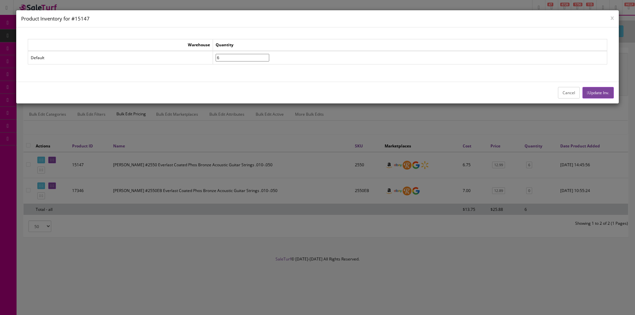
click at [565, 89] on button "Cancel" at bounding box center [569, 93] width 22 height 12
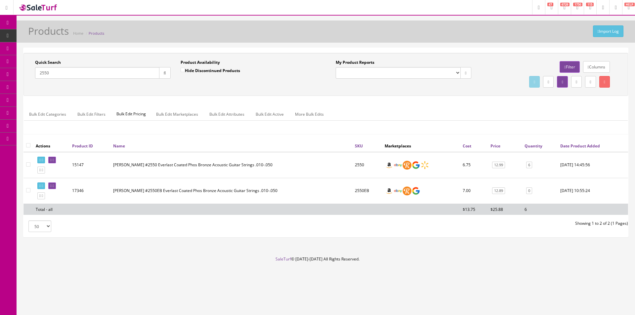
click at [140, 71] on input "2550" at bounding box center [97, 73] width 124 height 12
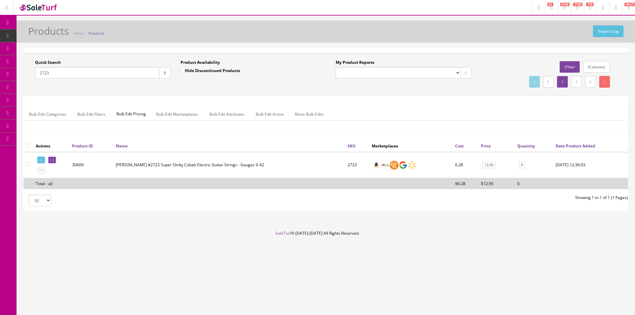
type input "2723"
click at [522, 164] on link "0" at bounding box center [522, 165] width 6 height 7
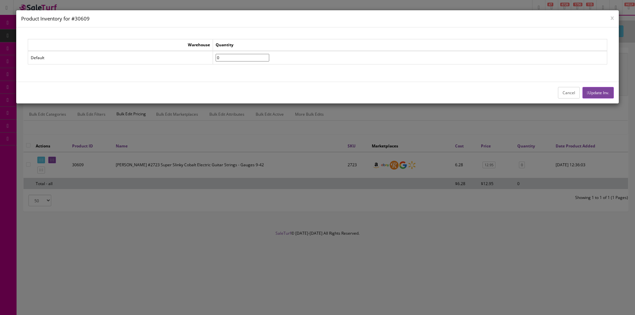
drag, startPoint x: 241, startPoint y: 54, endPoint x: 210, endPoint y: 54, distance: 30.4
click at [211, 54] on tr "Default 0" at bounding box center [317, 58] width 579 height 14
type input"] "4"
click at [603, 98] on button "Update Inv." at bounding box center [598, 93] width 31 height 12
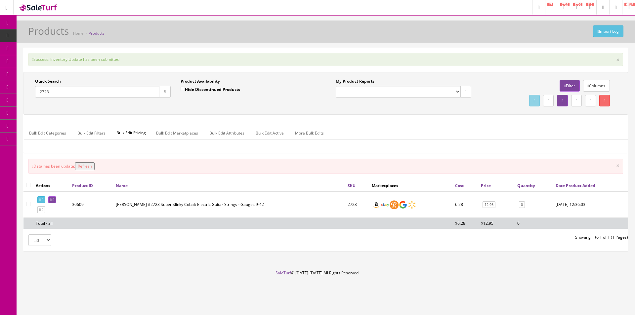
click at [81, 91] on input "2723" at bounding box center [97, 92] width 124 height 12
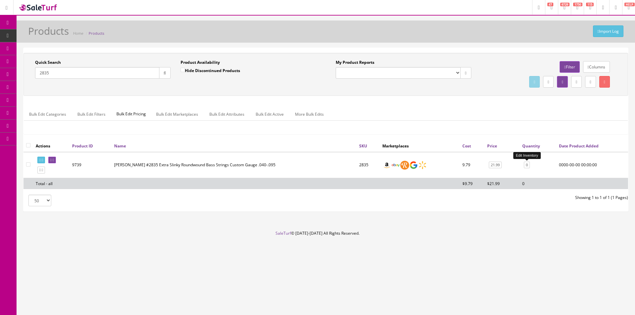
type input "2835"
click at [525, 167] on link "0" at bounding box center [527, 165] width 6 height 7
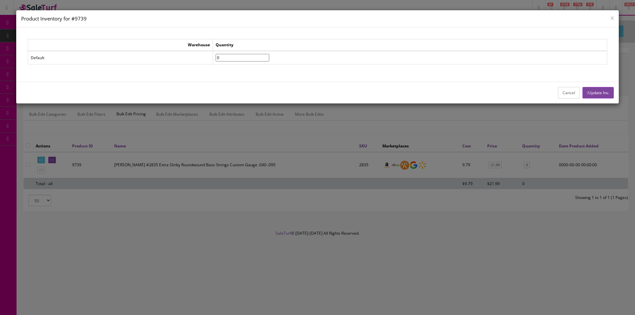
click at [219, 56] on tr "Default 0" at bounding box center [317, 58] width 579 height 14
type input"] "4"
click at [594, 96] on button "Update Inv." at bounding box center [598, 93] width 31 height 12
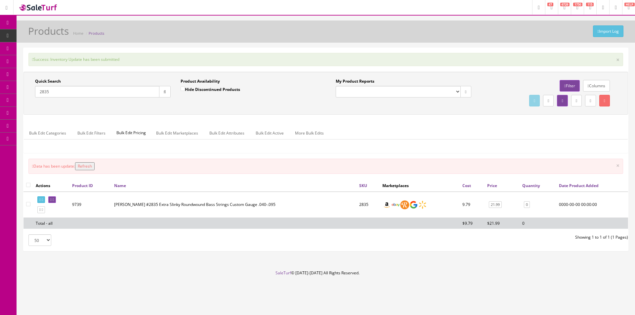
click at [136, 98] on div "Quick Search 2835 Date From" at bounding box center [103, 90] width 146 height 24
click at [137, 96] on div "2835" at bounding box center [103, 92] width 136 height 12
click at [137, 95] on input "2835" at bounding box center [97, 92] width 124 height 12
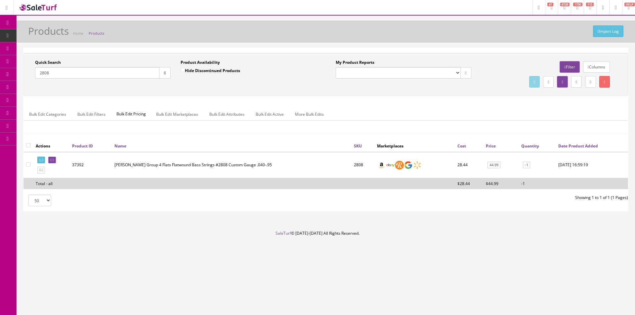
type input "2808"
click at [526, 169] on td "-1" at bounding box center [537, 165] width 37 height 26
click at [526, 165] on link "-1" at bounding box center [526, 165] width 7 height 7
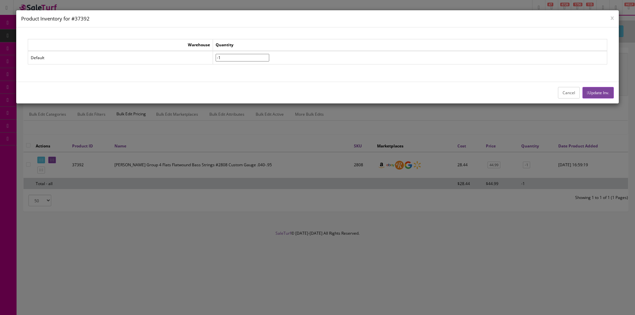
drag, startPoint x: 244, startPoint y: 58, endPoint x: 126, endPoint y: 64, distance: 117.6
click at [125, 58] on tr "Default -1" at bounding box center [317, 58] width 579 height 14
type input"] "4"
click at [603, 95] on button "Update Inv." at bounding box center [598, 93] width 31 height 12
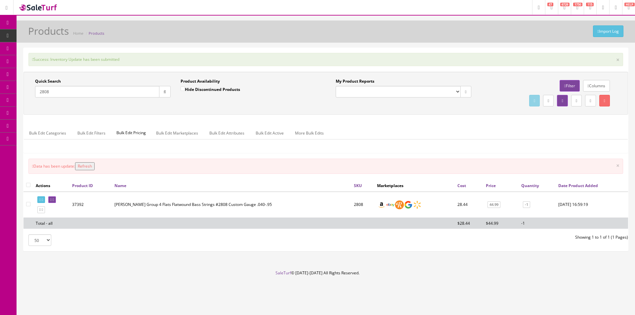
click at [93, 92] on input "2808" at bounding box center [97, 92] width 124 height 12
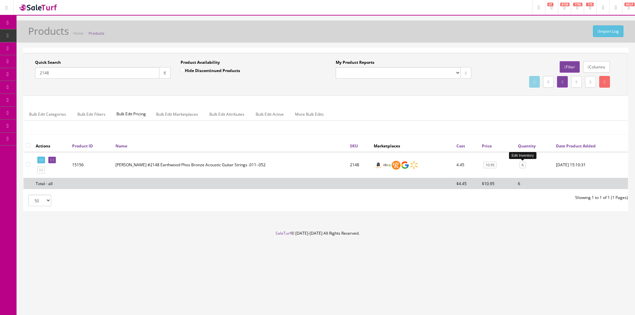
type input "2148"
click at [521, 162] on link "6" at bounding box center [523, 165] width 6 height 7
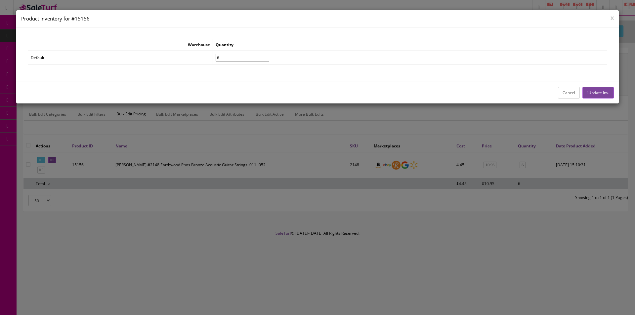
drag, startPoint x: 232, startPoint y: 57, endPoint x: 211, endPoint y: 57, distance: 20.8
click at [211, 57] on tr "Default 6" at bounding box center [317, 58] width 579 height 14
type input"] "9"
click at [598, 92] on button "Update Inv." at bounding box center [598, 93] width 31 height 12
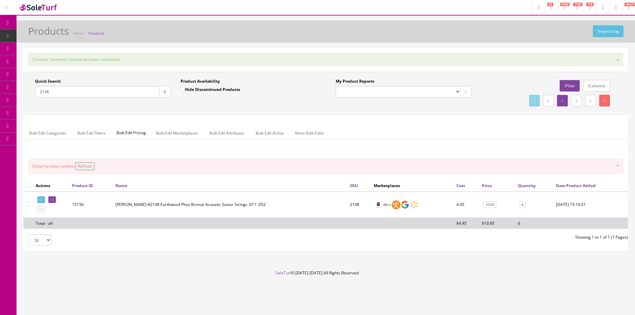
click at [149, 91] on input "2148" at bounding box center [97, 92] width 124 height 12
click at [148, 91] on input "2148" at bounding box center [97, 92] width 124 height 12
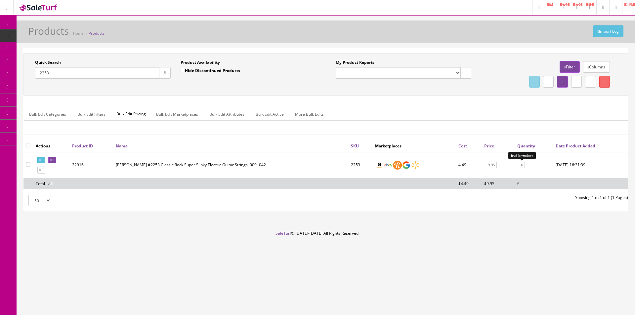
type input "2253"
click at [523, 167] on link "6" at bounding box center [522, 165] width 6 height 7
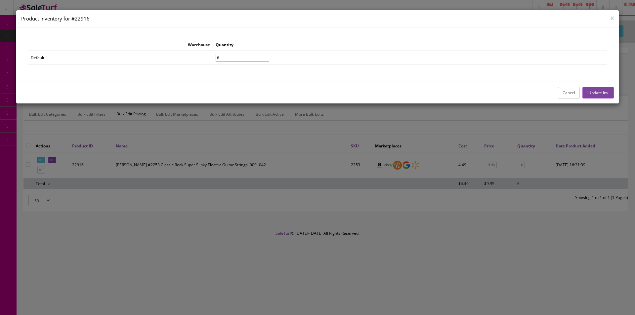
drag, startPoint x: 212, startPoint y: 59, endPoint x: 161, endPoint y: 59, distance: 51.0
click at [162, 59] on tr "Default 6" at bounding box center [317, 58] width 579 height 14
type input"] "9"
click at [587, 91] on icon "button" at bounding box center [587, 93] width 1 height 4
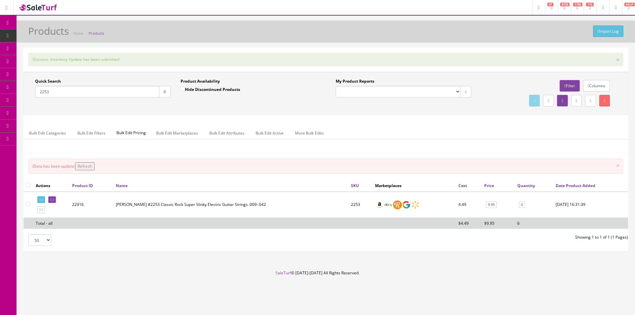
click at [114, 91] on input "2253" at bounding box center [97, 92] width 124 height 12
click at [114, 90] on input "2253" at bounding box center [97, 92] width 124 height 12
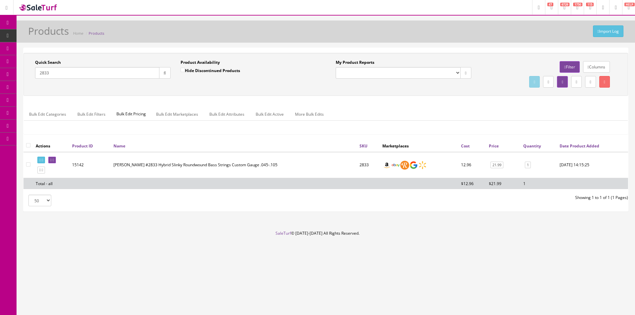
type input "2833"
click at [530, 162] on link "1" at bounding box center [528, 165] width 6 height 7
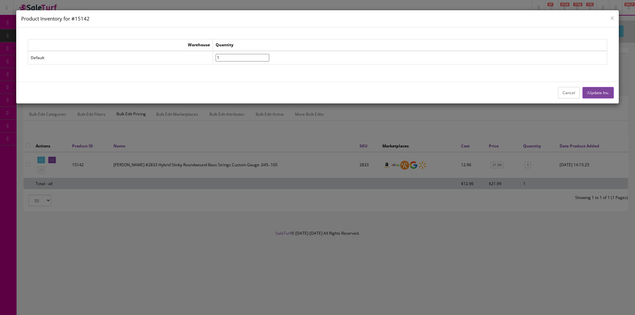
drag, startPoint x: 240, startPoint y: 59, endPoint x: 200, endPoint y: 58, distance: 39.4
click at [201, 58] on tr "Default 1" at bounding box center [317, 58] width 579 height 14
type input"] "4"
click at [593, 92] on button "Update Inv." at bounding box center [598, 93] width 31 height 12
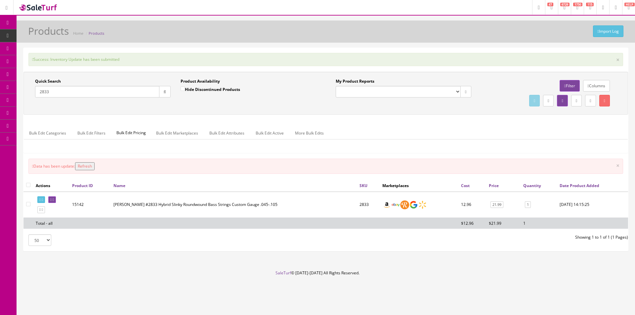
click at [55, 96] on input "2833" at bounding box center [97, 92] width 124 height 12
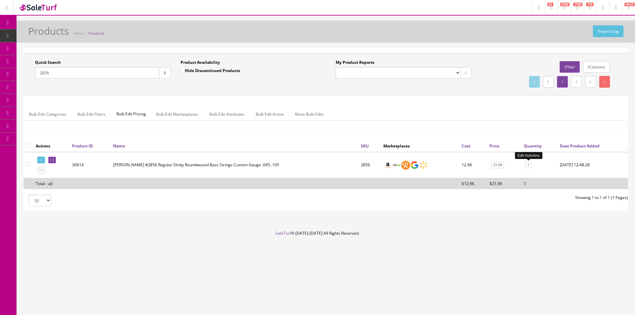
type input "2856"
click at [529, 163] on link "1" at bounding box center [529, 165] width 6 height 7
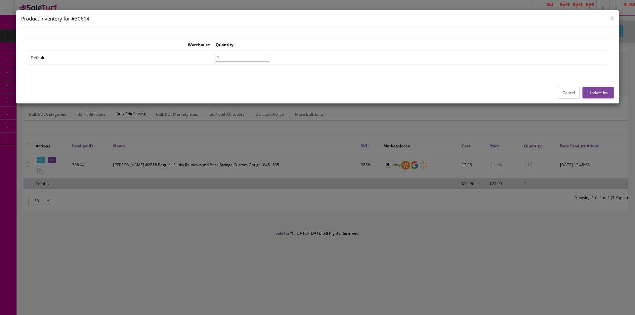
drag, startPoint x: 202, startPoint y: 58, endPoint x: 194, endPoint y: 58, distance: 8.3
click at [194, 58] on td "Default" at bounding box center [120, 58] width 185 height 14
drag, startPoint x: 251, startPoint y: 57, endPoint x: 157, endPoint y: 57, distance: 94.3
click at [160, 57] on tr "Default 1" at bounding box center [317, 58] width 579 height 14
type input"] "4"
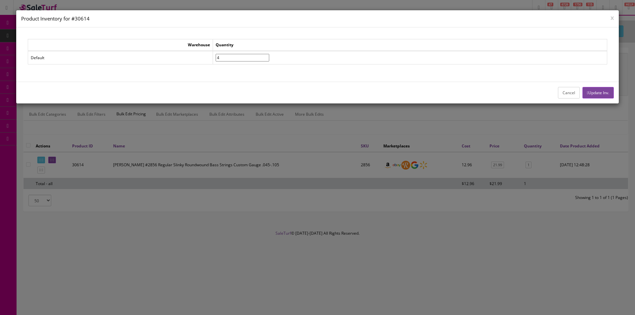
click at [603, 88] on button "Update Inv." at bounding box center [598, 93] width 31 height 12
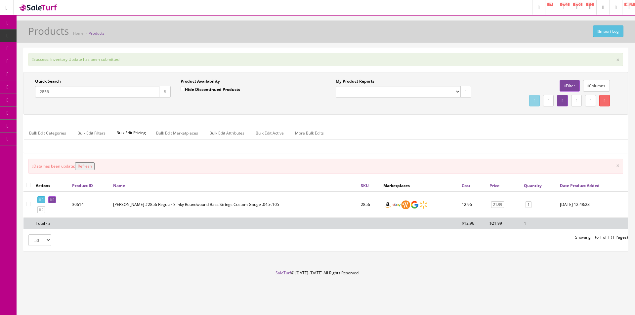
click at [114, 91] on input "2856" at bounding box center [97, 92] width 124 height 12
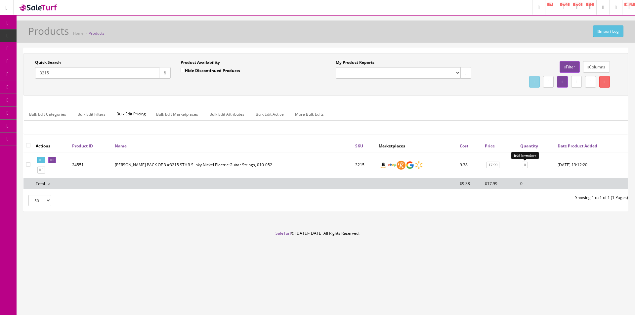
type input "3215"
click at [525, 164] on link "0" at bounding box center [525, 165] width 6 height 7
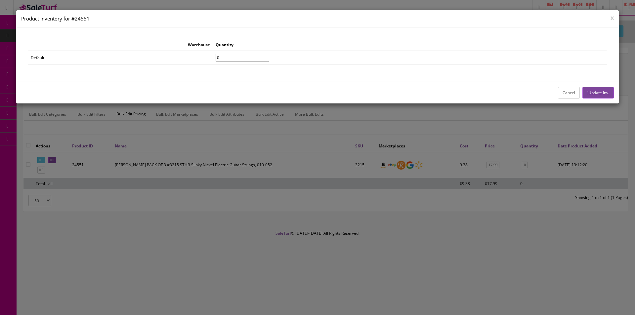
drag, startPoint x: 219, startPoint y: 58, endPoint x: 175, endPoint y: 58, distance: 43.3
click at [178, 58] on tr "Default 0" at bounding box center [317, 58] width 579 height 14
type input"] "2"
click at [592, 90] on button "Update Inv." at bounding box center [598, 93] width 31 height 12
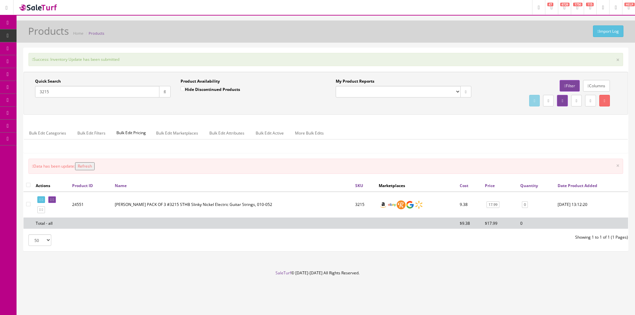
click at [110, 93] on input "3215" at bounding box center [97, 92] width 124 height 12
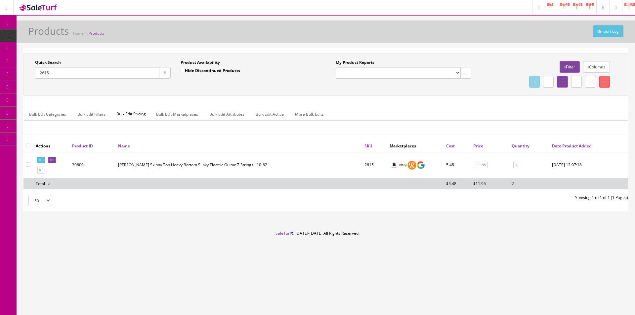
type input "2615"
click at [514, 163] on link "2" at bounding box center [517, 165] width 6 height 7
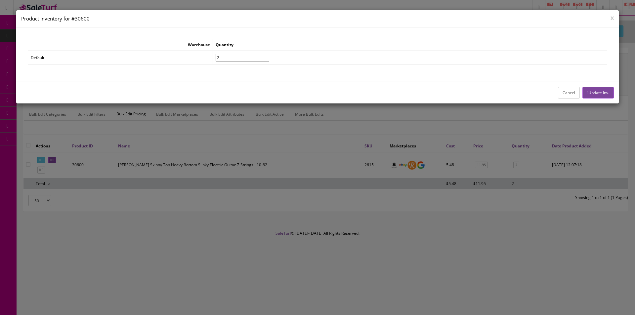
drag, startPoint x: 231, startPoint y: 52, endPoint x: 235, endPoint y: 58, distance: 7.2
click at [231, 52] on td "2" at bounding box center [410, 58] width 394 height 14
click at [235, 58] on input"] "2" at bounding box center [243, 58] width 54 height 8
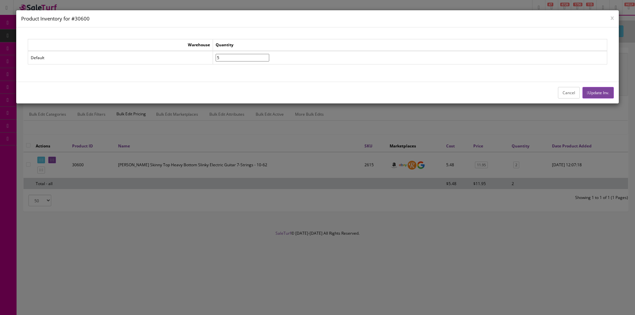
type input"] "5"
click at [594, 94] on button "Update Inv." at bounding box center [598, 93] width 31 height 12
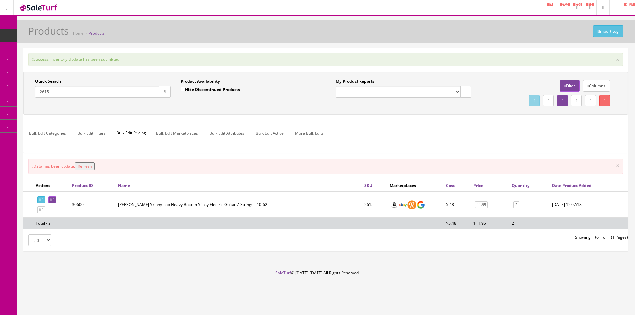
click at [139, 95] on input "2615" at bounding box center [97, 92] width 124 height 12
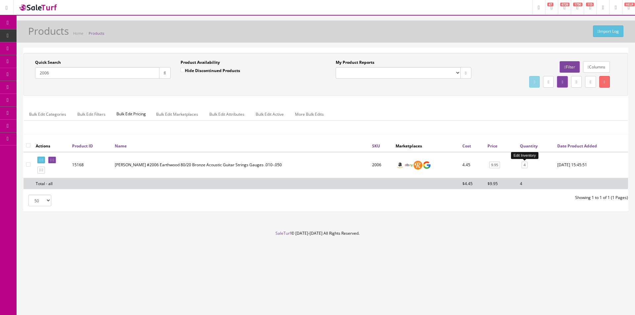
type input "2006"
click at [524, 163] on link "4" at bounding box center [525, 165] width 6 height 7
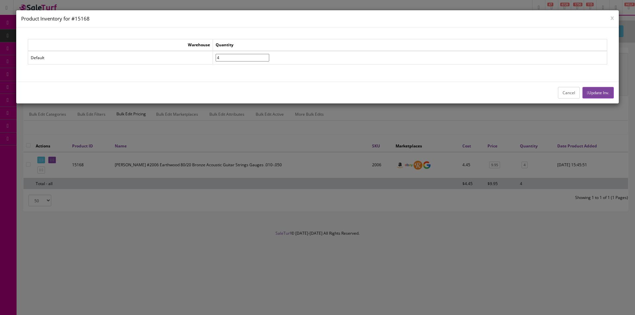
click at [163, 50] on table "Warehouse Quantity Default 4" at bounding box center [318, 51] width 580 height 25
drag, startPoint x: 212, startPoint y: 55, endPoint x: 156, endPoint y: 51, distance: 57.0
click at [157, 51] on tr "Default 5" at bounding box center [317, 58] width 579 height 14
type input"] "6"
click at [588, 94] on button "Update Inv." at bounding box center [598, 93] width 31 height 12
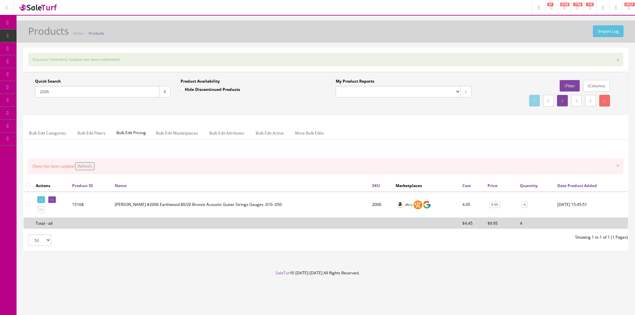
click at [79, 95] on input "2006" at bounding box center [97, 92] width 124 height 12
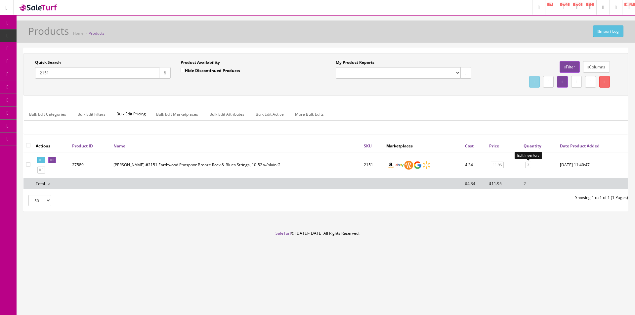
type input "2151"
click at [529, 167] on link "2" at bounding box center [528, 165] width 6 height 7
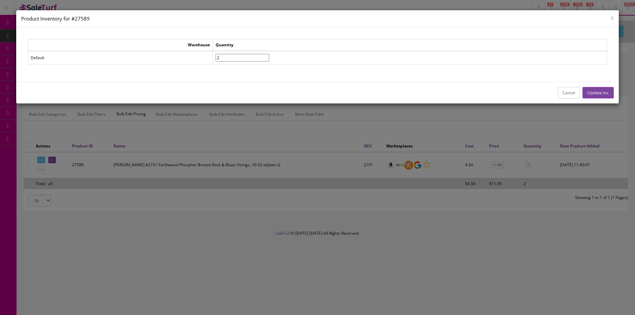
drag, startPoint x: 244, startPoint y: 61, endPoint x: 216, endPoint y: 59, distance: 27.5
click at [222, 59] on tr "Default 2" at bounding box center [317, 58] width 579 height 14
type input"] "4"
click at [600, 95] on button "Update Inv." at bounding box center [598, 93] width 31 height 12
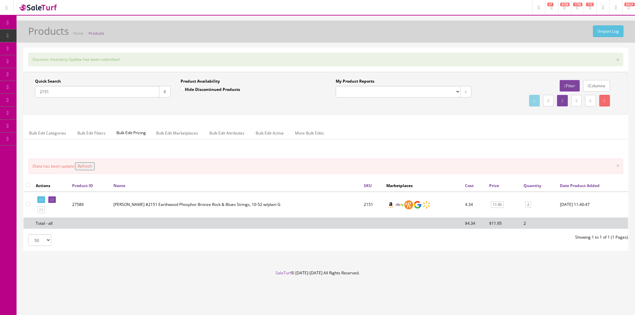
click at [98, 92] on input "2151" at bounding box center [97, 92] width 124 height 12
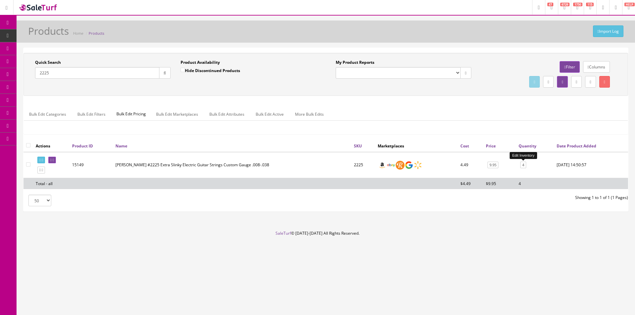
type input "2225"
click at [525, 164] on link "4" at bounding box center [524, 165] width 6 height 7
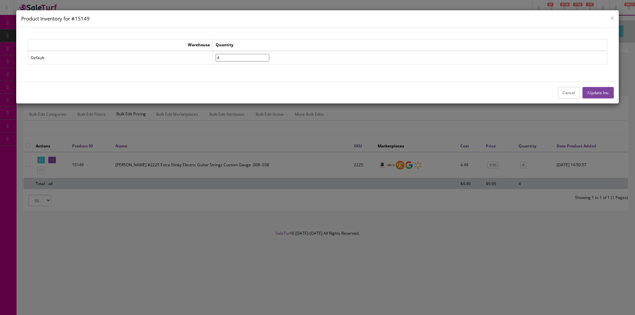
drag, startPoint x: 233, startPoint y: 56, endPoint x: 203, endPoint y: 59, distance: 30.2
click at [208, 56] on tr "Default 4" at bounding box center [317, 58] width 579 height 14
type input"] "6"
click at [591, 88] on button "Update Inv." at bounding box center [598, 93] width 31 height 12
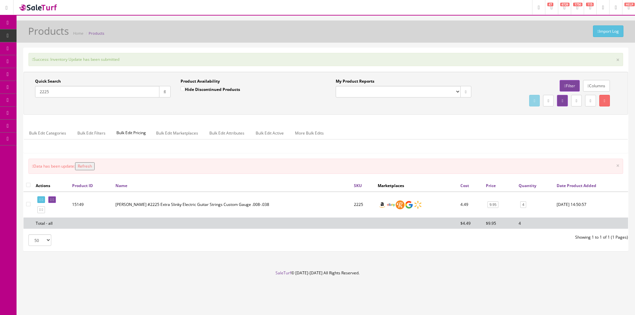
click at [102, 92] on input "2225" at bounding box center [97, 92] width 124 height 12
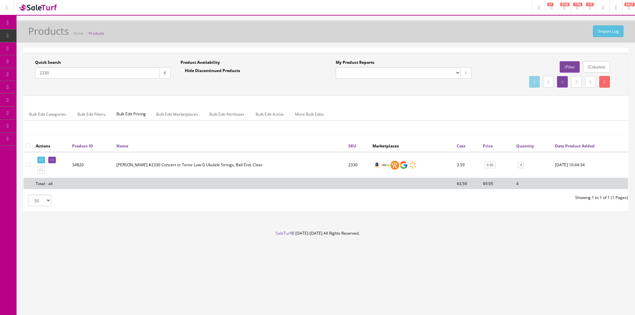
type input "2330"
click at [520, 166] on link "4" at bounding box center [521, 165] width 6 height 7
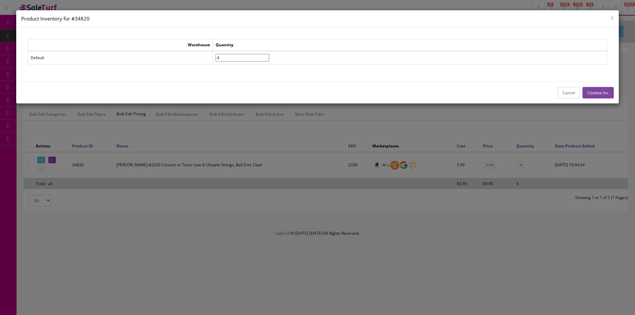
drag, startPoint x: 240, startPoint y: 61, endPoint x: 209, endPoint y: 58, distance: 31.5
click at [215, 58] on tr "Default 4" at bounding box center [317, 58] width 579 height 14
type input"] "6"
click at [603, 95] on button "Update Inv." at bounding box center [598, 93] width 31 height 12
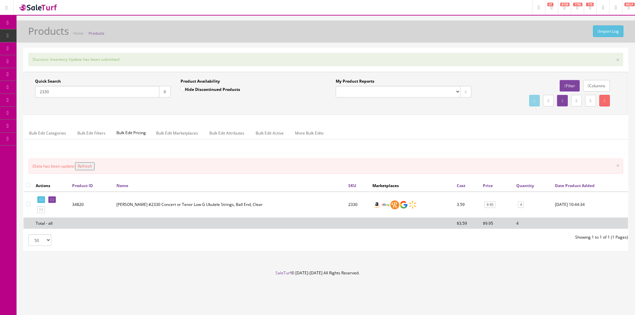
click at [126, 93] on input "2330" at bounding box center [97, 92] width 124 height 12
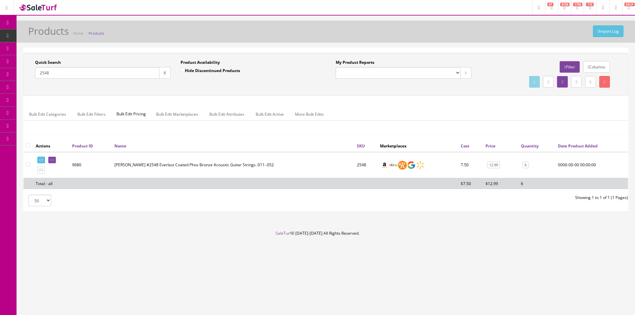
type input "2548"
click at [527, 165] on link "6" at bounding box center [526, 165] width 6 height 7
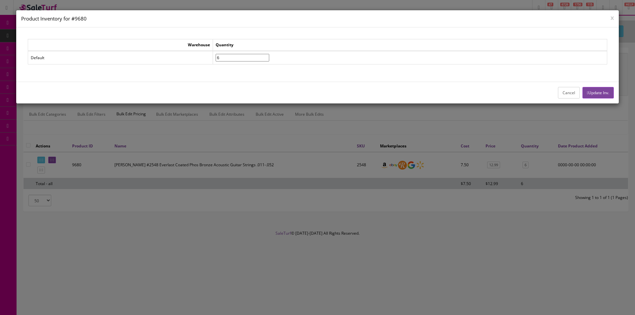
drag, startPoint x: 234, startPoint y: 58, endPoint x: 214, endPoint y: 59, distance: 19.9
click at [225, 58] on tr "Default 6" at bounding box center [317, 58] width 579 height 14
type input"] "8"
click at [583, 88] on button "Update Inv." at bounding box center [598, 93] width 31 height 12
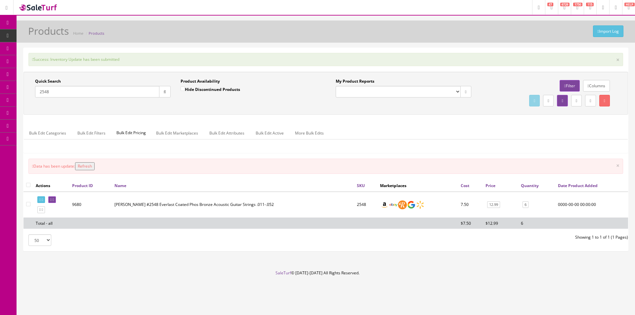
click at [140, 96] on input "2548" at bounding box center [97, 92] width 124 height 12
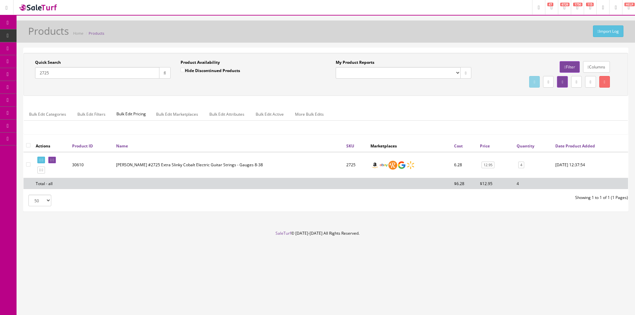
type input "2725"
click at [523, 165] on link "4" at bounding box center [522, 165] width 6 height 7
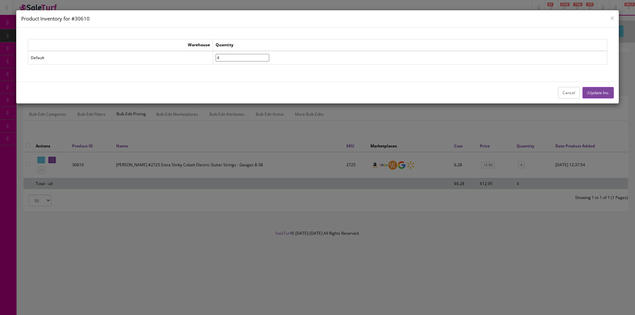
drag, startPoint x: 253, startPoint y: 60, endPoint x: 206, endPoint y: 57, distance: 47.4
click at [209, 57] on tr "Default 4" at bounding box center [317, 58] width 579 height 14
type input"] "6"
click at [583, 96] on button "Update Inv." at bounding box center [598, 93] width 31 height 12
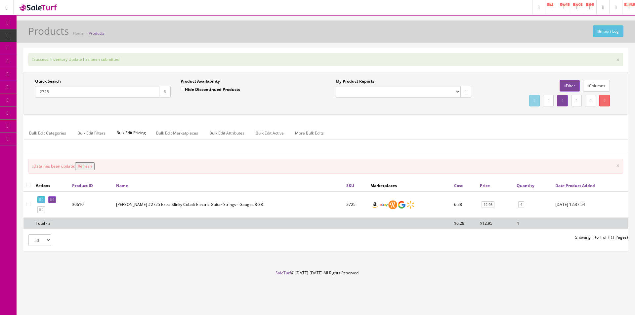
click at [124, 83] on div "Quick Search 2725" at bounding box center [103, 87] width 136 height 19
click at [122, 94] on input "2725" at bounding box center [97, 92] width 124 height 12
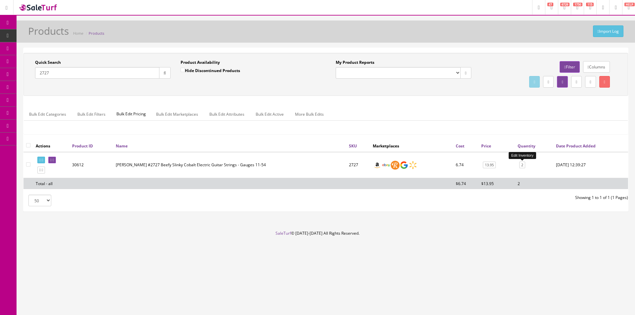
type input "2727"
click at [523, 163] on link "2" at bounding box center [523, 165] width 6 height 7
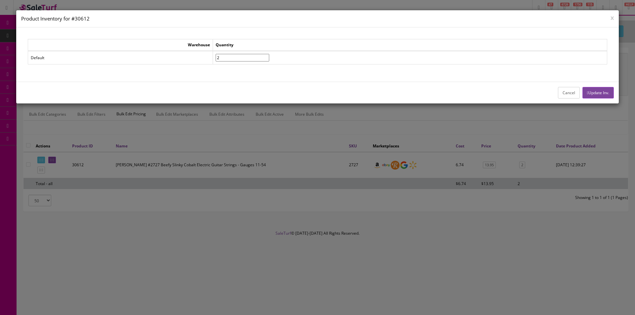
click at [237, 57] on input"] "2" at bounding box center [243, 58] width 54 height 8
type input"] "4"
click at [596, 91] on button "Update Inv." at bounding box center [598, 93] width 31 height 12
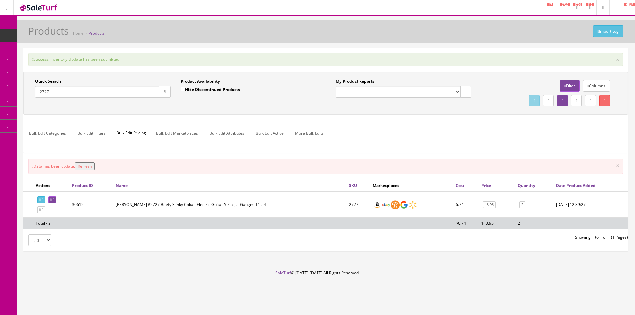
click at [91, 91] on input "2727" at bounding box center [97, 92] width 124 height 12
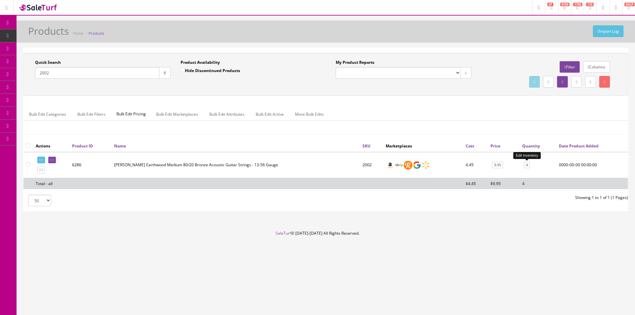
type input "2002"
click at [526, 165] on link "4" at bounding box center [527, 165] width 6 height 7
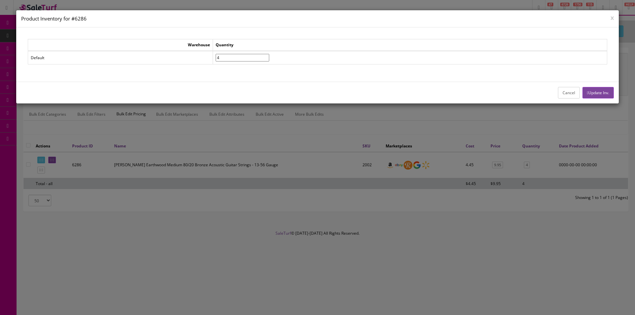
drag, startPoint x: 242, startPoint y: 57, endPoint x: 197, endPoint y: 57, distance: 45.0
click at [197, 57] on tr "Default 4" at bounding box center [317, 58] width 579 height 14
type input"] "6"
click at [583, 89] on button "Update Inv." at bounding box center [598, 93] width 31 height 12
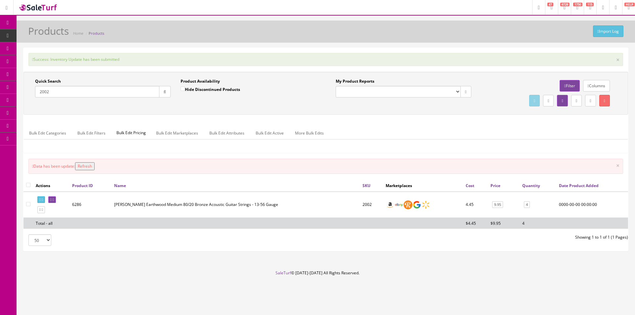
click at [63, 97] on input "2002" at bounding box center [97, 92] width 124 height 12
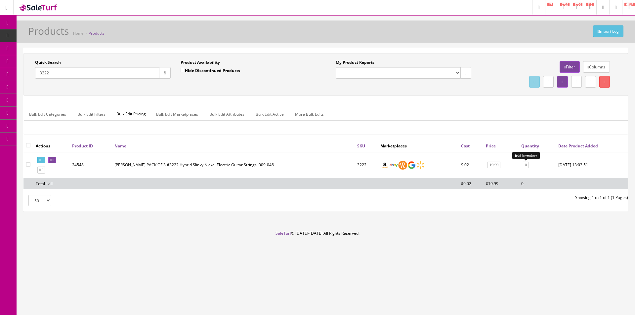
type input "3222"
click at [527, 164] on link "0" at bounding box center [526, 165] width 6 height 7
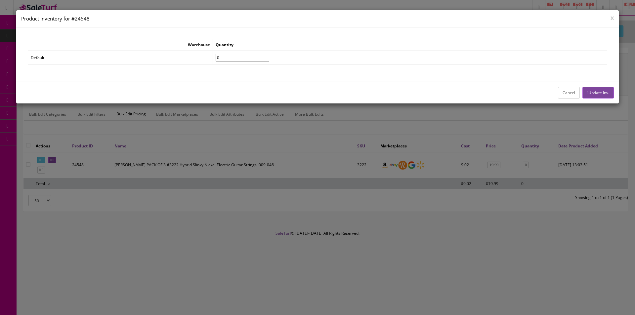
drag, startPoint x: 240, startPoint y: 59, endPoint x: 198, endPoint y: 52, distance: 42.4
click at [200, 52] on tr "Default 0" at bounding box center [317, 58] width 579 height 14
type input"] "2"
click at [598, 91] on button "Update Inv." at bounding box center [598, 93] width 31 height 12
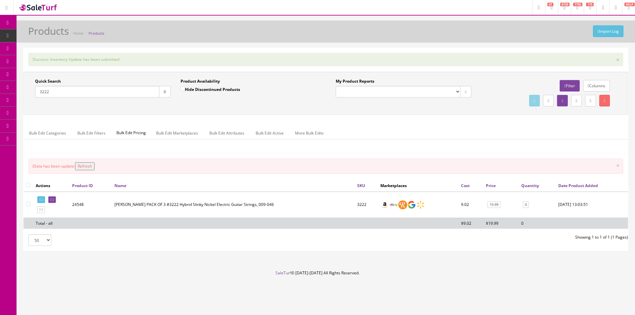
click at [135, 91] on input "3222" at bounding box center [97, 92] width 124 height 12
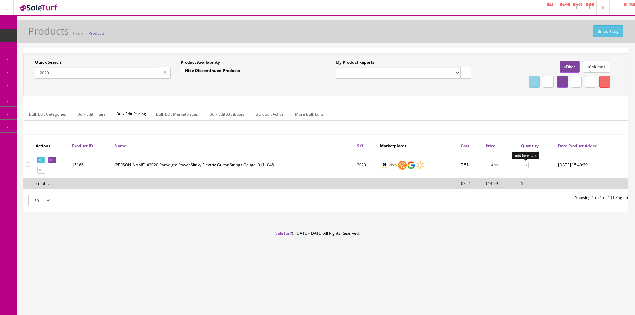
type input "2020"
click at [528, 164] on link "5" at bounding box center [526, 165] width 6 height 7
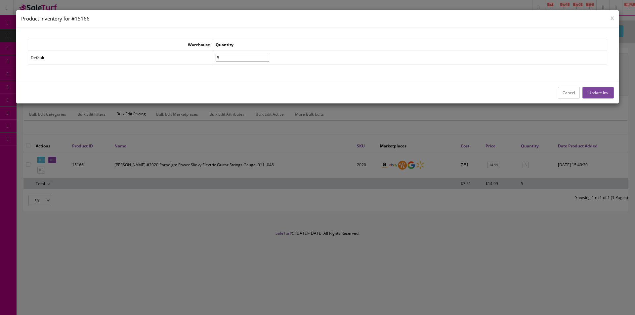
drag, startPoint x: 233, startPoint y: 55, endPoint x: 218, endPoint y: 57, distance: 15.7
click at [218, 57] on tr "Default 5" at bounding box center [317, 58] width 579 height 14
type input"] "6"
click at [611, 94] on button "Update Inv." at bounding box center [598, 93] width 31 height 12
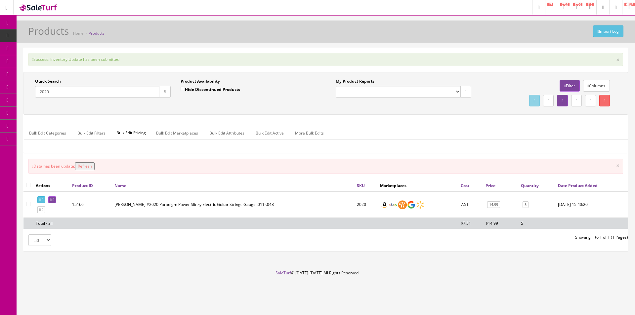
click at [146, 93] on input "2020" at bounding box center [97, 92] width 124 height 12
click at [147, 93] on input "2020" at bounding box center [97, 92] width 124 height 12
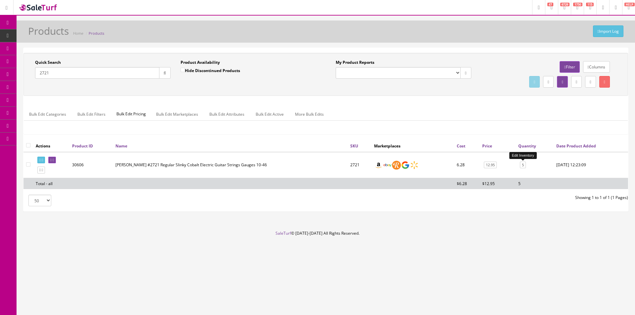
type input "2721"
click at [526, 164] on link "5" at bounding box center [523, 165] width 6 height 7
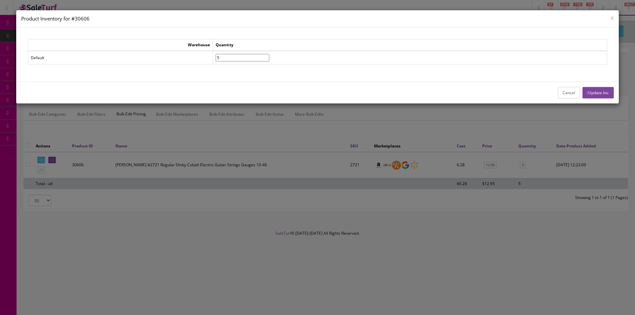
drag, startPoint x: 247, startPoint y: 60, endPoint x: 191, endPoint y: 56, distance: 56.0
click at [223, 59] on tr "Default 5" at bounding box center [317, 58] width 579 height 14
type input"] "6"
click at [596, 89] on button "Update Inv." at bounding box center [598, 93] width 31 height 12
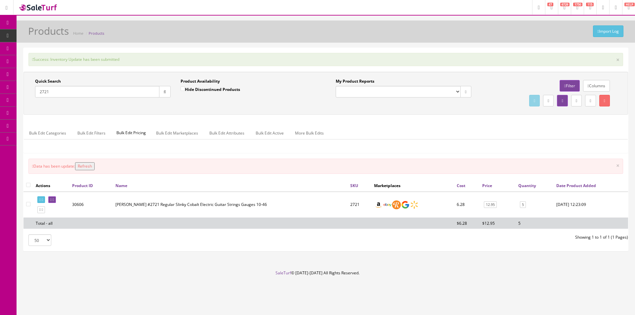
click at [112, 90] on input "2721" at bounding box center [97, 92] width 124 height 12
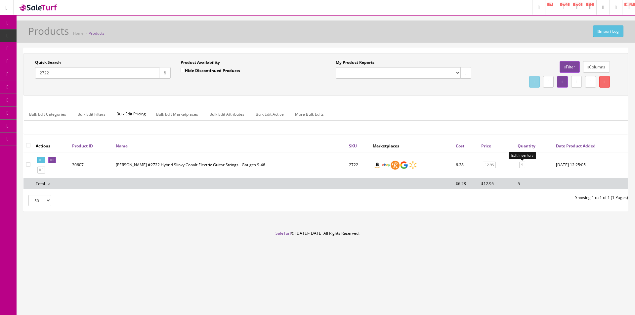
type input "2722"
click at [522, 168] on link "5" at bounding box center [523, 165] width 6 height 7
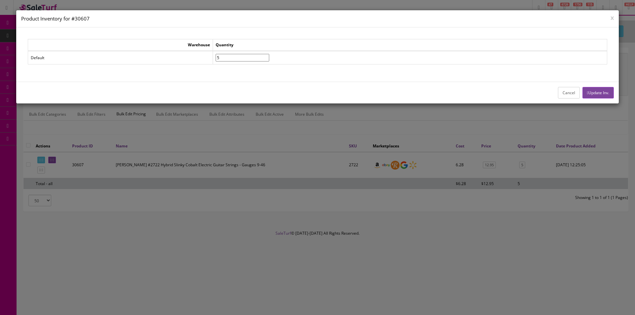
click at [234, 57] on input"] "5" at bounding box center [243, 58] width 54 height 8
drag, startPoint x: 239, startPoint y: 59, endPoint x: 215, endPoint y: 57, distance: 24.6
click at [216, 57] on tr "Default 56" at bounding box center [317, 58] width 579 height 14
type input"] "6"
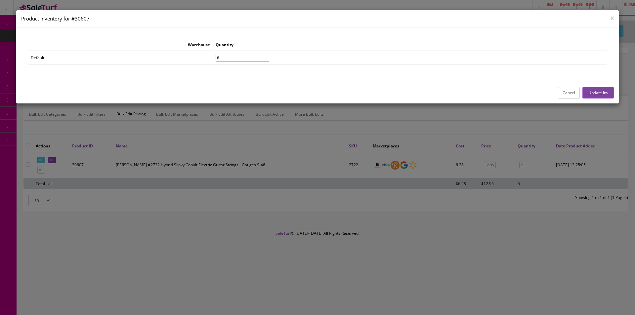
click at [592, 95] on button "Update Inv." at bounding box center [598, 93] width 31 height 12
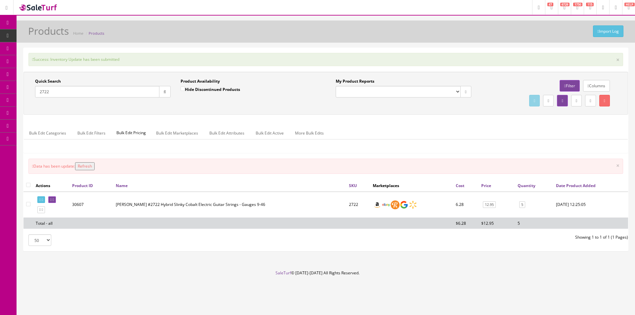
click at [120, 92] on input "2722" at bounding box center [97, 92] width 124 height 12
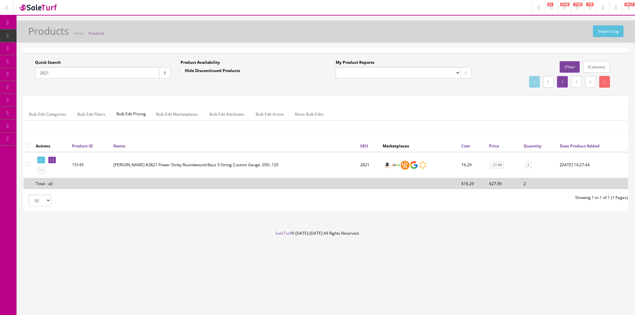
type input "2821"
click at [530, 168] on link "2" at bounding box center [528, 165] width 6 height 7
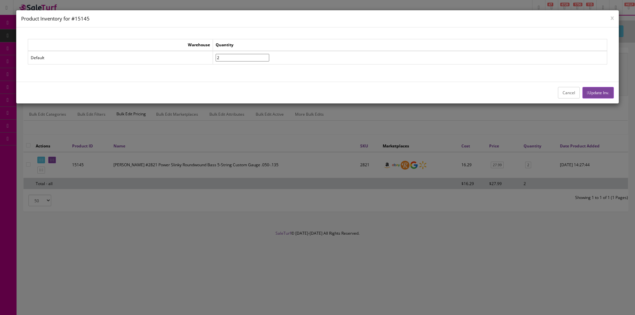
drag, startPoint x: 249, startPoint y: 59, endPoint x: 213, endPoint y: 61, distance: 36.1
click at [220, 59] on tr "Default 2" at bounding box center [317, 58] width 579 height 14
type input"] "3"
click at [583, 94] on button "Update Inv." at bounding box center [598, 93] width 31 height 12
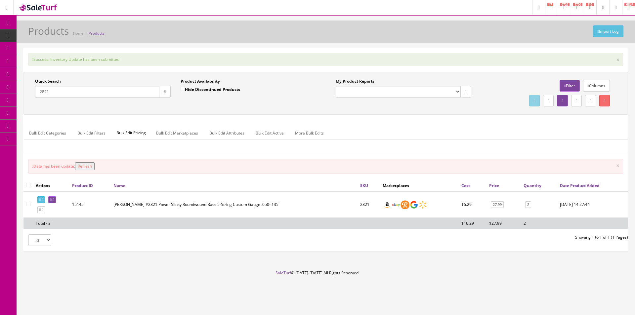
click at [129, 93] on input "2821" at bounding box center [97, 92] width 124 height 12
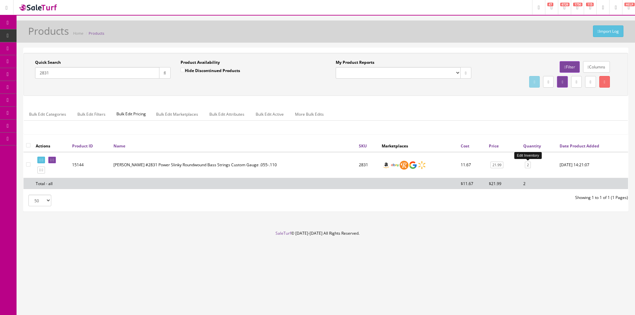
type input "2831"
click at [528, 164] on link "2" at bounding box center [528, 165] width 6 height 7
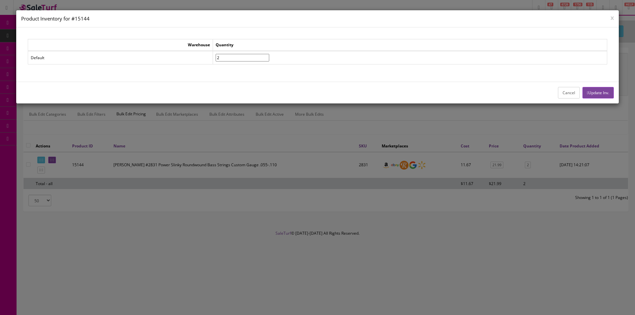
drag, startPoint x: 239, startPoint y: 60, endPoint x: 209, endPoint y: 60, distance: 29.5
click at [209, 60] on tr "Default 2" at bounding box center [317, 58] width 579 height 14
type input"] "3"
click at [594, 92] on button "Update Inv." at bounding box center [598, 93] width 31 height 12
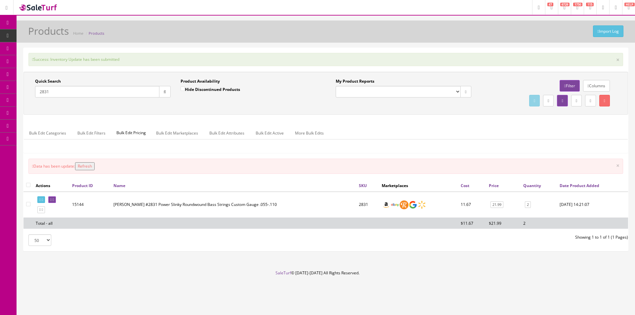
click at [153, 92] on input "2831" at bounding box center [97, 92] width 124 height 12
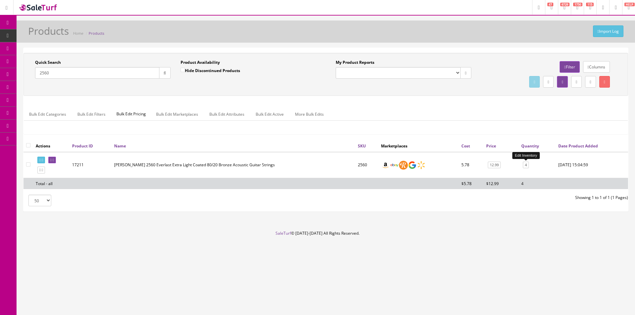
type input "2560"
click at [524, 162] on link "4" at bounding box center [526, 165] width 6 height 7
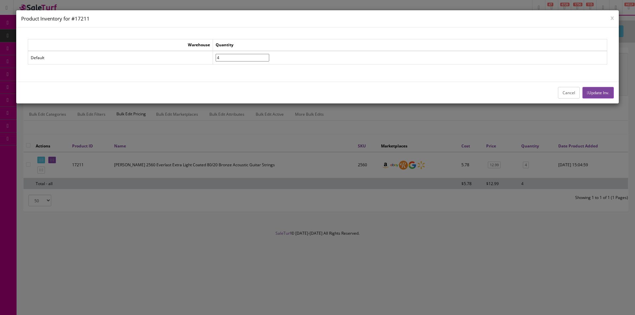
drag, startPoint x: 221, startPoint y: 58, endPoint x: 191, endPoint y: 51, distance: 30.9
click at [191, 51] on tr "Default 4" at bounding box center [317, 58] width 579 height 14
click at [236, 56] on input"] "6" at bounding box center [243, 58] width 54 height 8
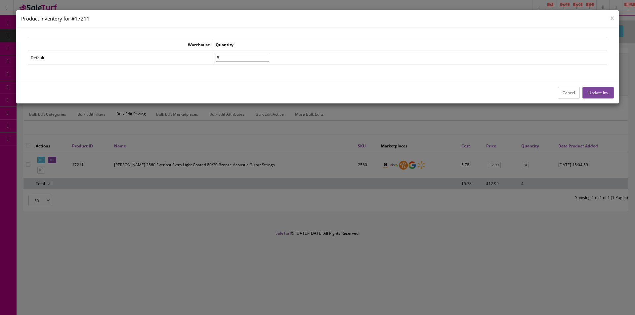
type input"] "5"
click at [592, 92] on button "Update Inv." at bounding box center [598, 93] width 31 height 12
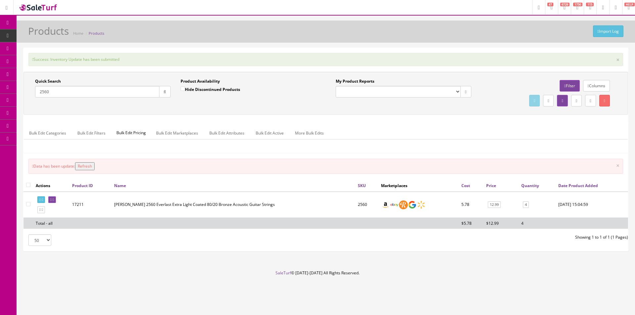
click at [88, 97] on input "2560" at bounding box center [97, 92] width 124 height 12
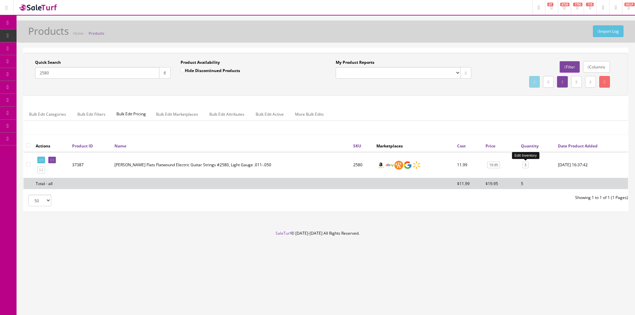
type input "2580"
click at [529, 164] on td "5 Edit Inventory" at bounding box center [537, 165] width 37 height 26
click at [528, 165] on link "5" at bounding box center [526, 165] width 6 height 7
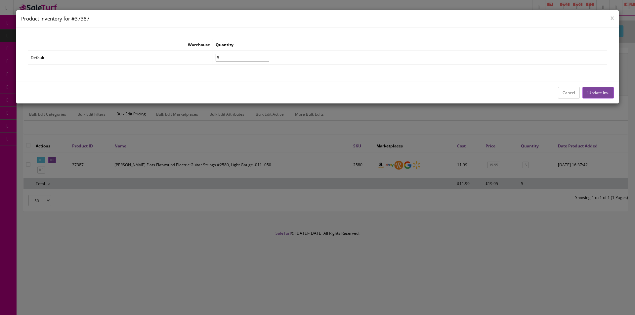
drag, startPoint x: 243, startPoint y: 59, endPoint x: 207, endPoint y: 59, distance: 35.4
click at [207, 59] on tr "Default 5" at bounding box center [317, 58] width 579 height 14
type input"] "6"
click at [590, 97] on button "Update Inv." at bounding box center [598, 93] width 31 height 12
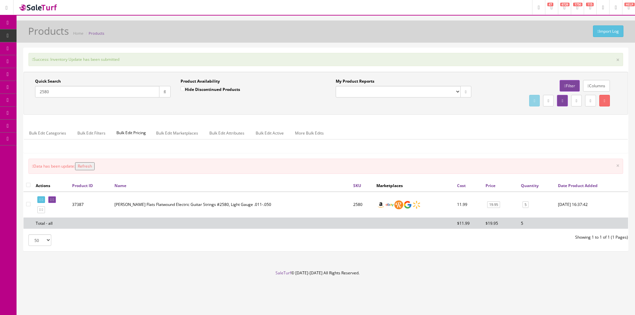
click at [92, 96] on input "2580" at bounding box center [97, 92] width 124 height 12
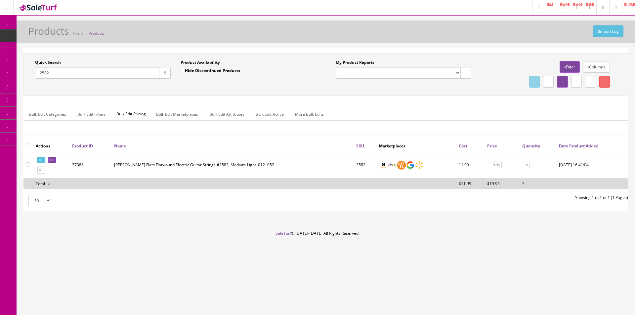
type input "2582"
click at [526, 167] on link "5" at bounding box center [527, 165] width 6 height 7
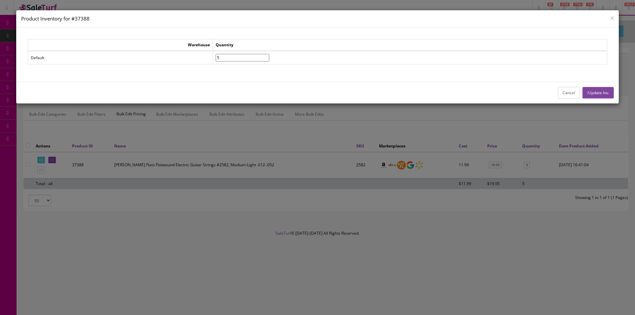
drag, startPoint x: 239, startPoint y: 60, endPoint x: 206, endPoint y: 56, distance: 32.7
click at [210, 56] on tr "Default 5" at bounding box center [317, 58] width 579 height 14
type input"] "6"
click at [583, 87] on button "Update Inv." at bounding box center [598, 93] width 31 height 12
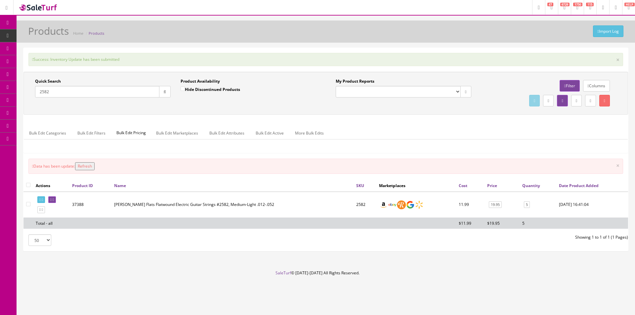
click at [81, 92] on input "2582" at bounding box center [97, 92] width 124 height 12
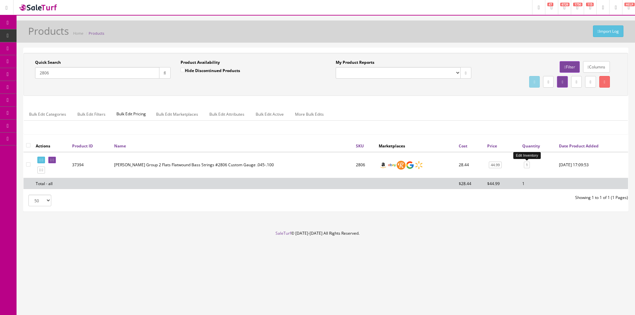
type input "2806"
click at [525, 165] on link "1" at bounding box center [527, 165] width 6 height 7
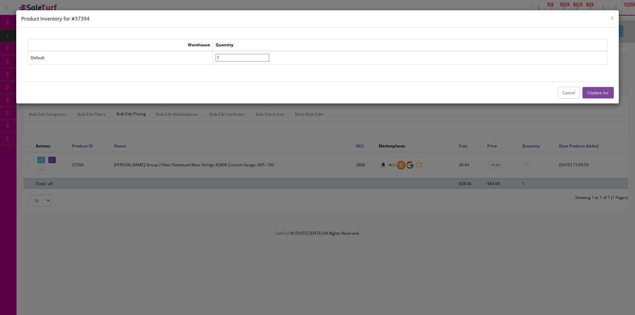
drag, startPoint x: 236, startPoint y: 58, endPoint x: 206, endPoint y: 58, distance: 29.5
click at [206, 58] on tr "Default 1" at bounding box center [317, 58] width 579 height 14
type input"] "2"
click at [598, 98] on button "Update Inv." at bounding box center [598, 93] width 31 height 12
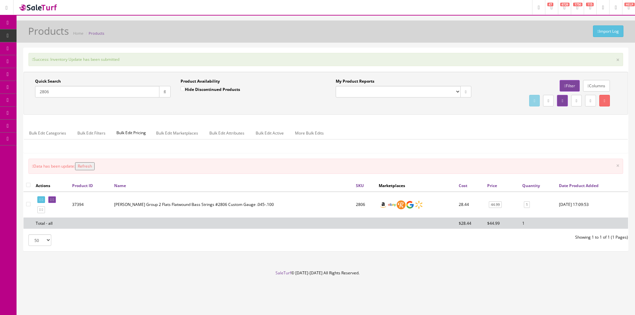
click at [144, 94] on input "2806" at bounding box center [97, 92] width 124 height 12
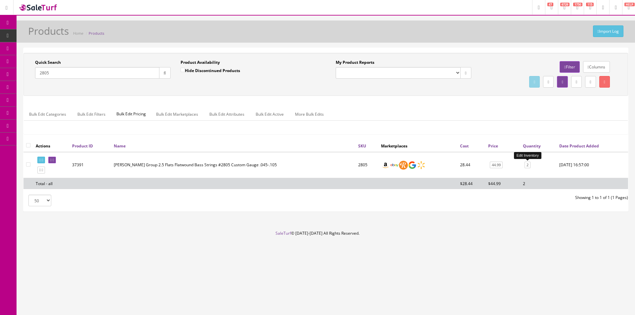
type input "2805"
click at [527, 165] on link "2" at bounding box center [528, 165] width 6 height 7
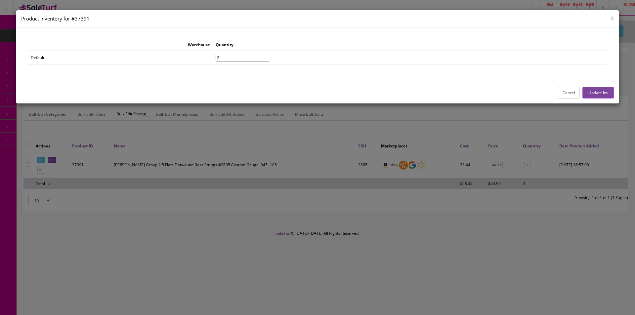
drag, startPoint x: 222, startPoint y: 58, endPoint x: 202, endPoint y: 58, distance: 20.5
click at [202, 58] on tr "Default 2" at bounding box center [317, 58] width 579 height 14
type input"] "3"
click at [590, 93] on button "Update Inv." at bounding box center [598, 93] width 31 height 12
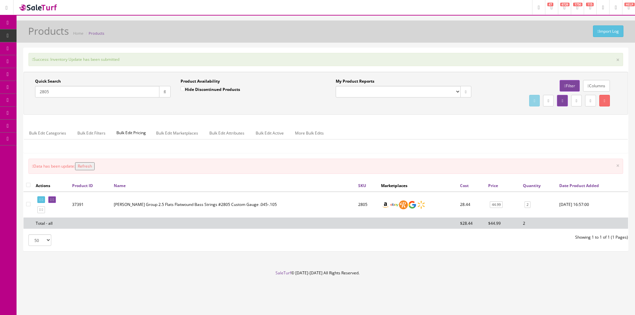
click at [95, 92] on input "2805" at bounding box center [97, 92] width 124 height 12
paste input "518600526"
type input "2518600526"
click at [579, 87] on div "Columns Filter" at bounding box center [549, 85] width 136 height 15
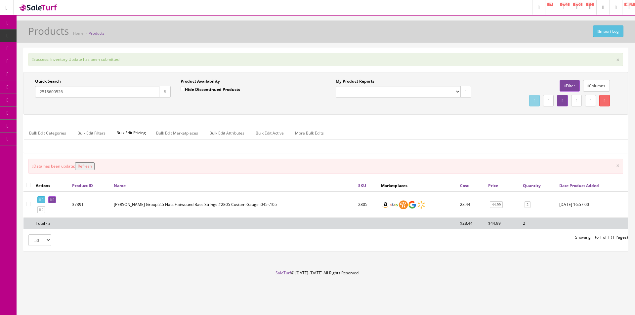
click at [574, 86] on link "Filter" at bounding box center [570, 86] width 20 height 12
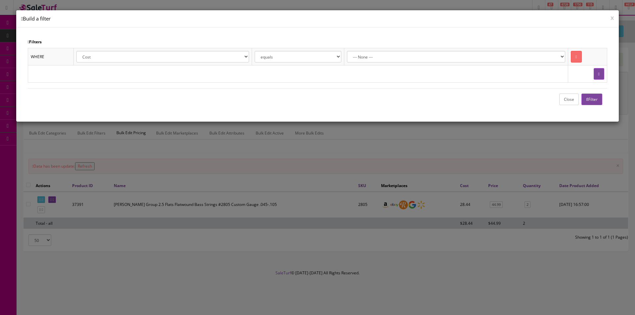
click at [571, 61] on link at bounding box center [576, 57] width 11 height 12
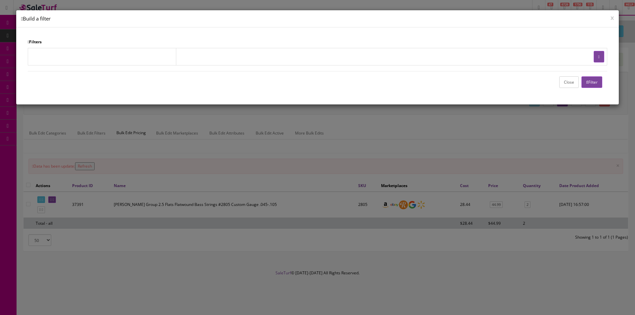
click at [590, 81] on button "Filter" at bounding box center [592, 82] width 21 height 12
click at [568, 83] on button "Close" at bounding box center [570, 82] width 20 height 12
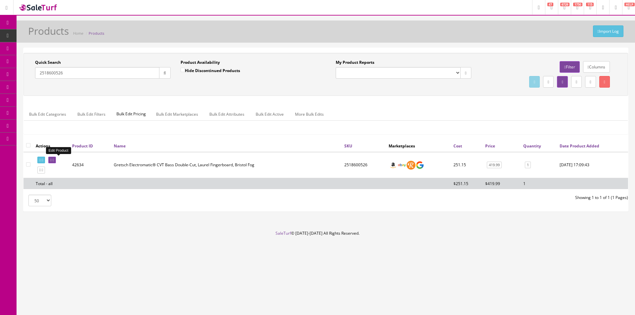
click at [54, 159] on icon at bounding box center [53, 161] width 1 height 4
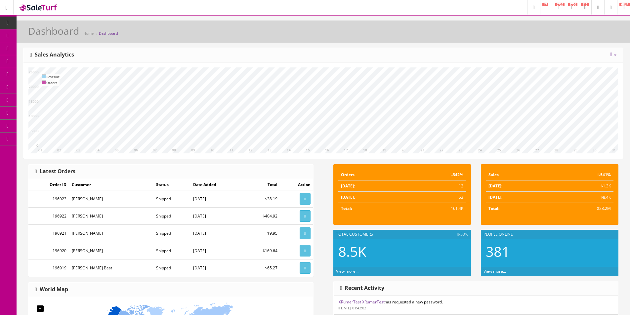
drag, startPoint x: 322, startPoint y: 60, endPoint x: 226, endPoint y: 35, distance: 99.7
click at [323, 60] on div "Today Week Month Year Year over Year Last Year over Prior Year Sales Analytics" at bounding box center [323, 55] width 600 height 15
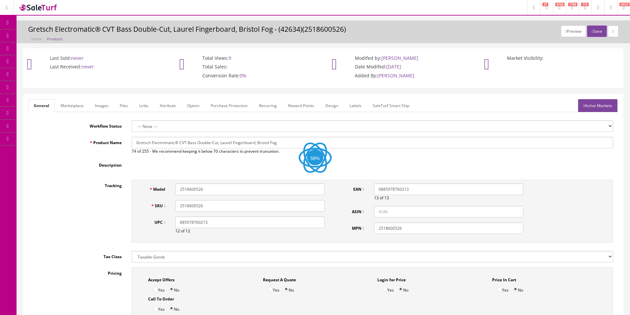
click at [108, 108] on link "Images" at bounding box center [102, 105] width 24 height 13
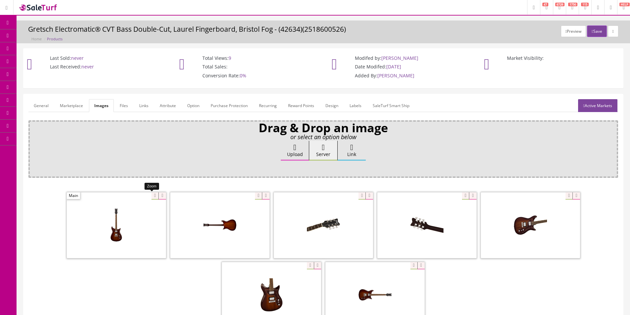
click at [150, 195] on div at bounding box center [116, 225] width 99 height 66
click at [161, 195] on icon at bounding box center [162, 196] width 7 height 7
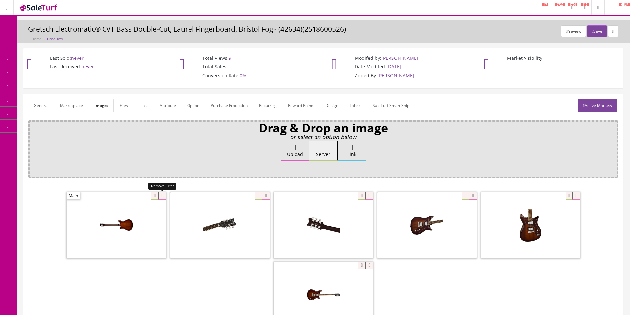
click at [161, 195] on icon at bounding box center [162, 196] width 7 height 7
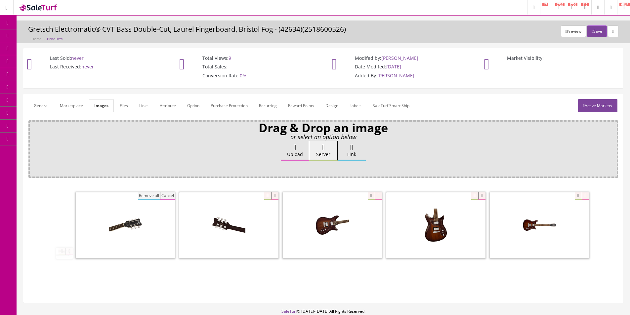
click at [145, 194] on button "Remove all" at bounding box center [149, 196] width 22 height 7
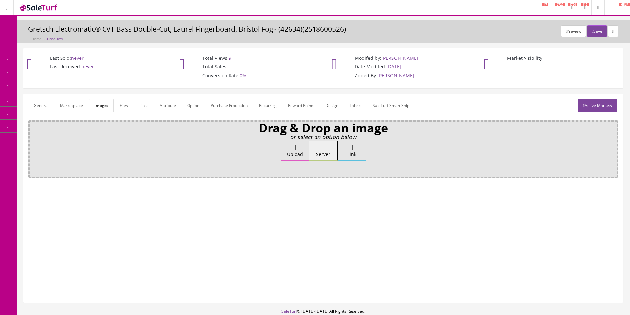
click at [284, 156] on label "Upload" at bounding box center [295, 151] width 28 height 20
click at [33, 148] on input "Upload" at bounding box center [33, 144] width 0 height 7
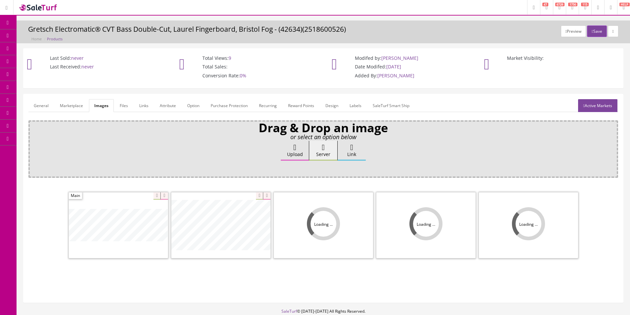
scroll to position [40, 0]
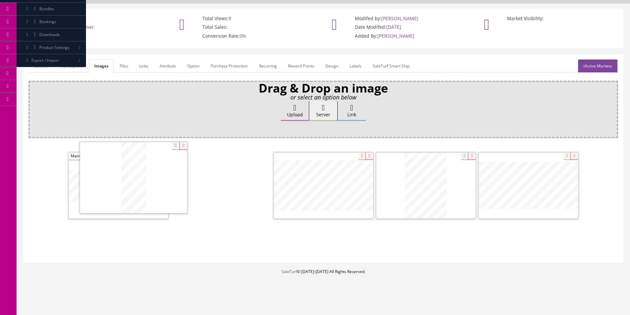
drag, startPoint x: 334, startPoint y: 185, endPoint x: 136, endPoint y: 177, distance: 198.0
click at [136, 177] on span at bounding box center [118, 186] width 99 height 66
drag, startPoint x: 187, startPoint y: 184, endPoint x: 88, endPoint y: 176, distance: 99.6
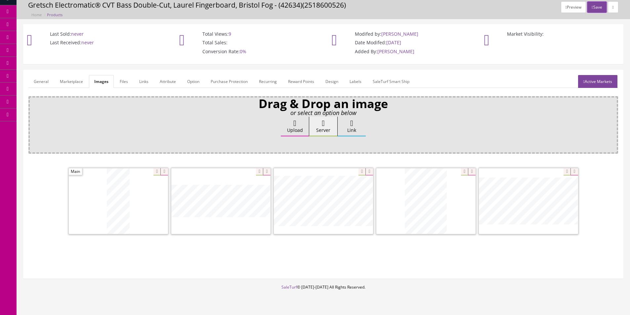
scroll to position [0, 0]
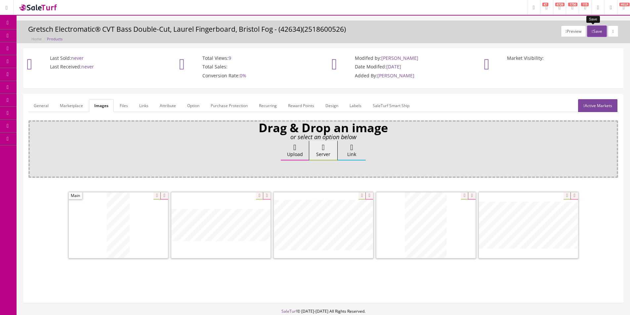
click at [591, 32] on button "Save" at bounding box center [597, 31] width 20 height 12
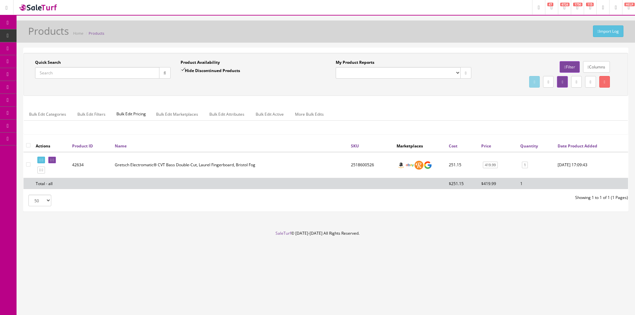
click at [152, 74] on input "Quick Search" at bounding box center [97, 73] width 124 height 12
drag, startPoint x: 152, startPoint y: 74, endPoint x: 163, endPoint y: 74, distance: 11.3
click at [153, 74] on input "Quick Search" at bounding box center [97, 73] width 124 height 12
paste input "1822RNBB_US-1"
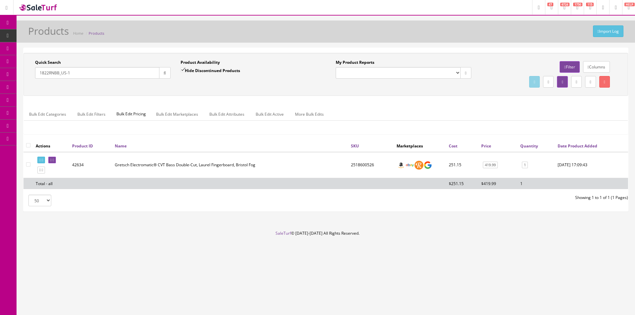
type input "1822RNBB_US-1"
click at [164, 74] on icon "button" at bounding box center [165, 73] width 2 height 4
click at [52, 161] on icon at bounding box center [50, 161] width 1 height 4
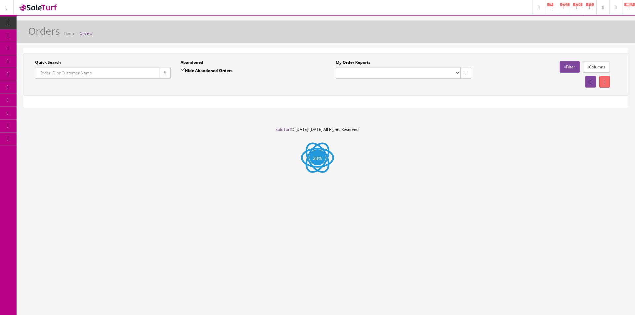
click at [127, 69] on input "Quick Search" at bounding box center [97, 73] width 124 height 12
paste input "DANIEL ANTONIO LERMANDA GONZÁLEZ"
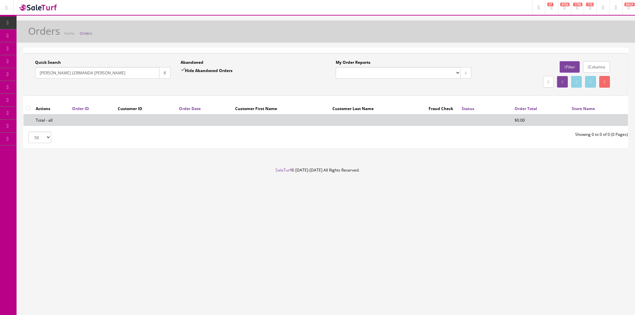
drag, startPoint x: 74, startPoint y: 73, endPoint x: 0, endPoint y: 72, distance: 74.1
click at [0, 72] on div "Research Trends Trending on Ebay Google Trends Amazon Insights (Login Before Cl…" at bounding box center [317, 157] width 635 height 315
click at [75, 75] on input "LERMANDA GONZÁLEZ" at bounding box center [97, 73] width 124 height 12
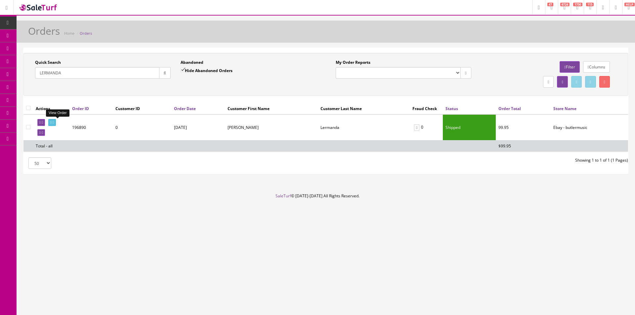
type input "LERMANDA"
click at [56, 121] on link at bounding box center [52, 122] width 8 height 7
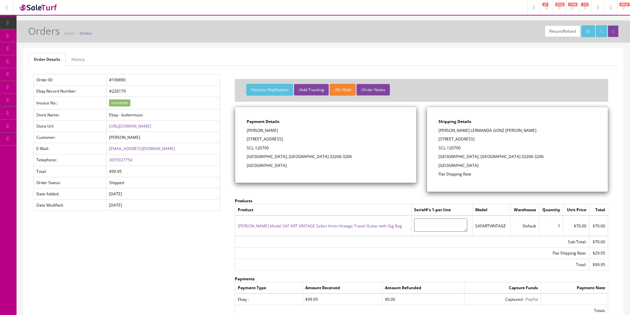
click at [85, 64] on link "History" at bounding box center [78, 59] width 24 height 13
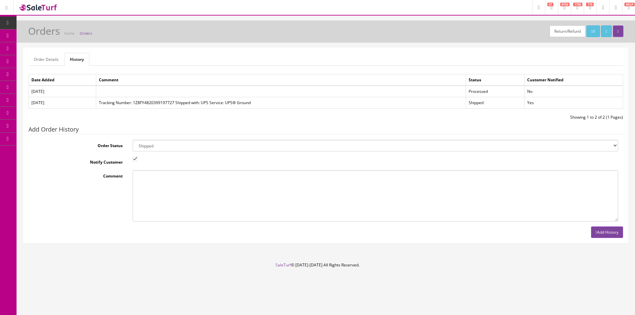
click at [162, 151] on select "Amazon Cart Awaiting Product Canceled Canceled Reversal Cart Chargeback Complet…" at bounding box center [376, 146] width 486 height 12
select select "7"
drag, startPoint x: 162, startPoint y: 151, endPoint x: 155, endPoint y: 155, distance: 7.6
click at [162, 151] on select "Amazon Cart Awaiting Product Canceled Canceled Reversal Cart Chargeback Complet…" at bounding box center [376, 146] width 486 height 12
click at [134, 159] on input "Notify Customer" at bounding box center [135, 159] width 4 height 4
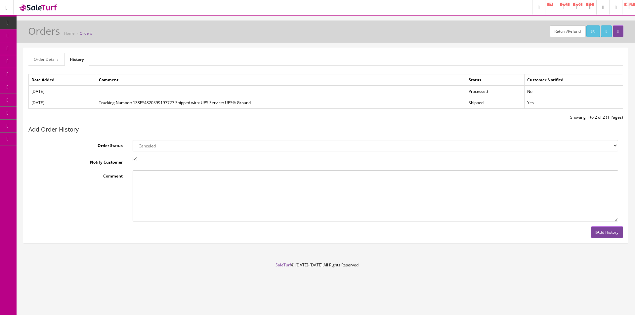
checkbox input "false"
click at [599, 235] on button "Add History" at bounding box center [607, 233] width 32 height 12
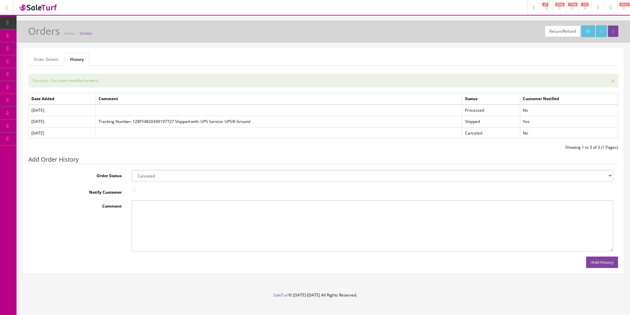
click at [45, 55] on link "Order Details" at bounding box center [45, 59] width 35 height 13
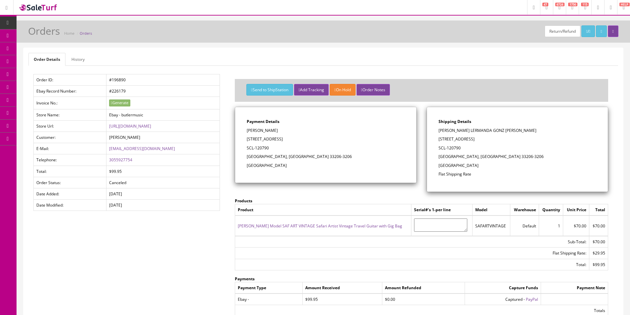
click at [267, 130] on p "[PERSON_NAME]" at bounding box center [326, 131] width 158 height 6
copy p "Lermanda"
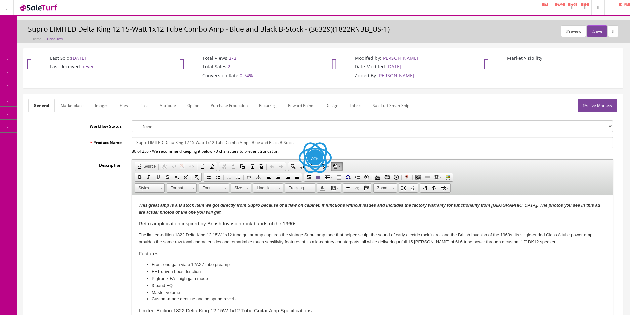
click at [107, 105] on link "Images" at bounding box center [102, 105] width 24 height 13
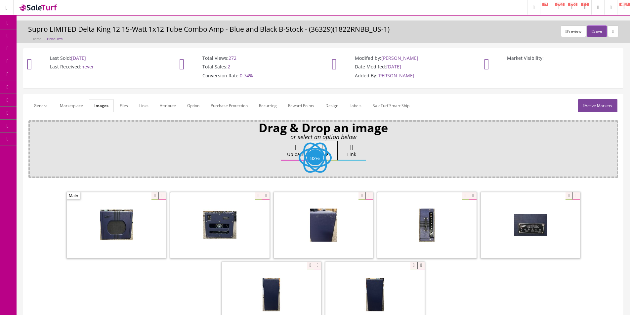
click at [159, 201] on span at bounding box center [116, 226] width 99 height 66
click at [160, 197] on icon at bounding box center [162, 196] width 7 height 7
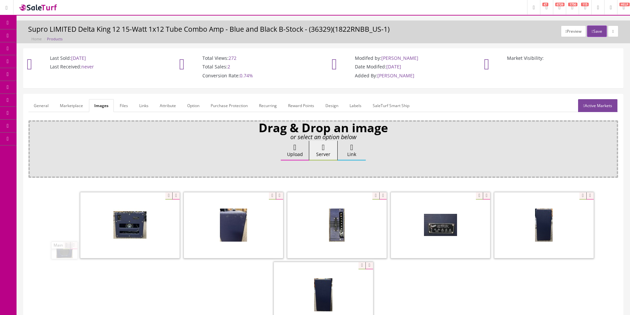
click at [172, 197] on icon at bounding box center [175, 196] width 7 height 7
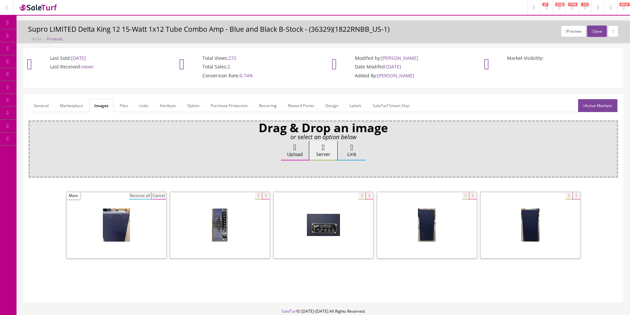
click at [143, 197] on button "Remove all" at bounding box center [140, 196] width 22 height 7
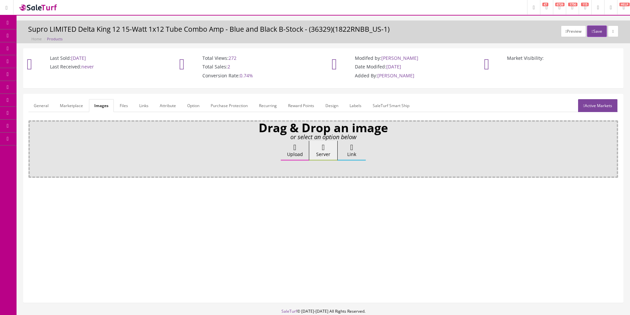
click at [39, 108] on link "General" at bounding box center [40, 105] width 25 height 13
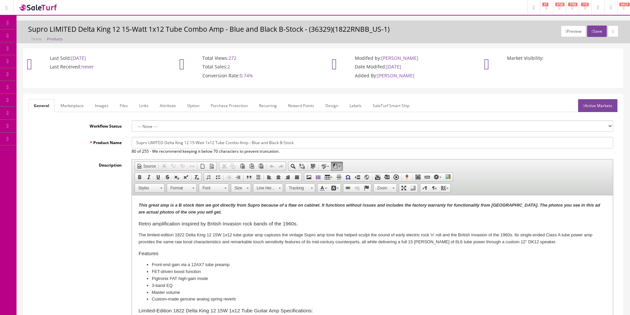
click at [28, 32] on link "Products" at bounding box center [51, 35] width 69 height 13
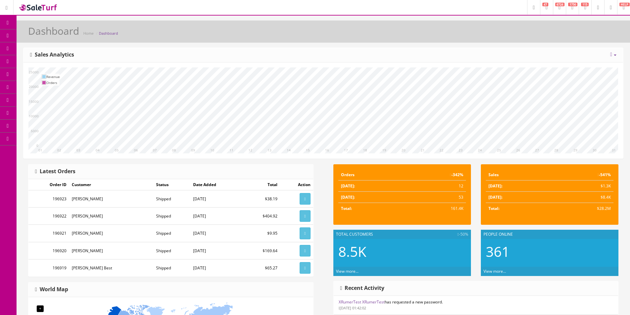
click at [46, 35] on span "Products" at bounding box center [47, 36] width 16 height 6
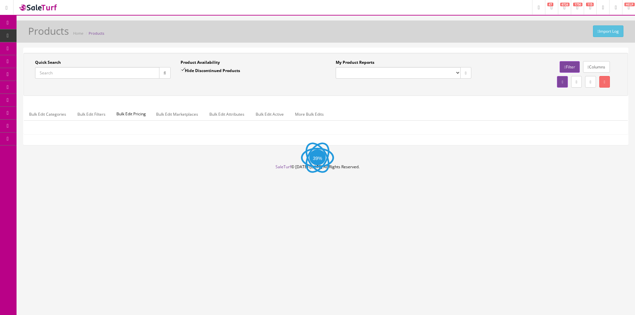
click at [133, 73] on input "Quick Search" at bounding box center [97, 73] width 124 height 12
paste input "1612RT_US-B-stock"
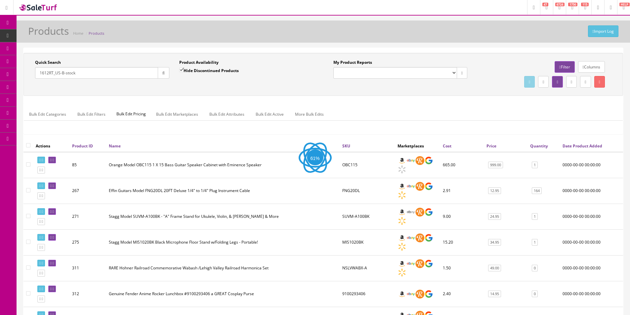
type input "1612RT_US-B-stock"
click at [182, 71] on input "Hide Discontinued Products" at bounding box center [181, 70] width 4 height 4
checkbox input "false"
click at [168, 73] on button "button" at bounding box center [164, 73] width 12 height 12
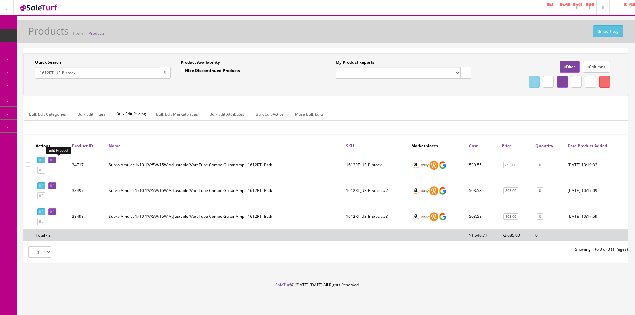
click at [54, 159] on icon at bounding box center [53, 161] width 1 height 4
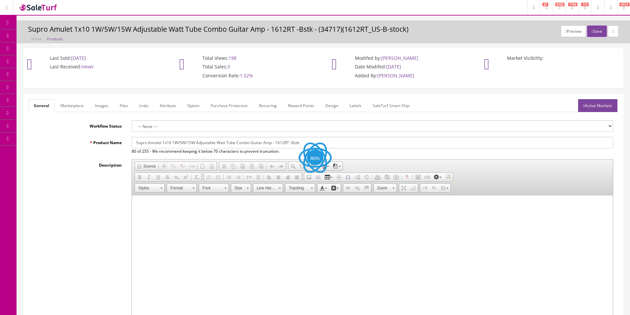
click at [104, 107] on link "Images" at bounding box center [102, 105] width 24 height 13
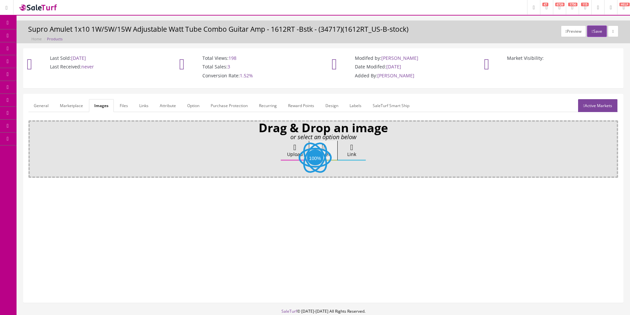
click at [287, 155] on label "Upload" at bounding box center [295, 151] width 28 height 20
click at [33, 148] on input "Upload" at bounding box center [33, 144] width 0 height 7
click at [296, 145] on icon at bounding box center [295, 148] width 3 height 8
click at [33, 145] on input "Upload" at bounding box center [33, 144] width 0 height 7
click at [291, 158] on label "Upload" at bounding box center [295, 151] width 28 height 20
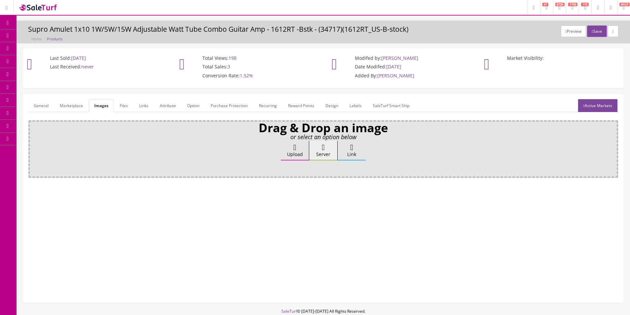
click at [33, 148] on input "Upload" at bounding box center [33, 144] width 0 height 7
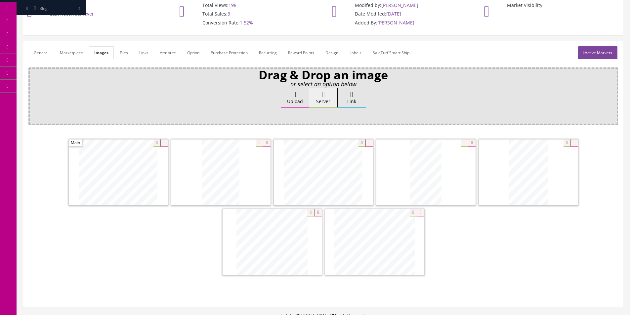
scroll to position [66, 0]
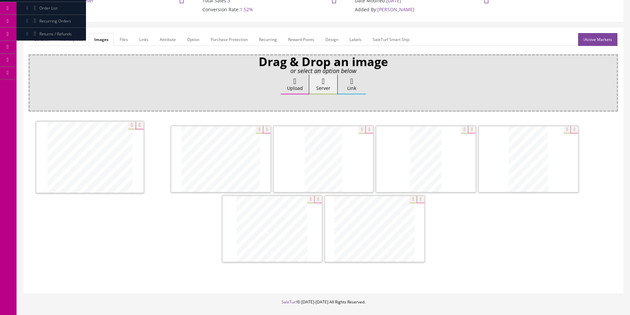
drag, startPoint x: 341, startPoint y: 167, endPoint x: 158, endPoint y: 174, distance: 183.5
click at [317, 198] on icon at bounding box center [317, 199] width 7 height 7
drag, startPoint x: 327, startPoint y: 221, endPoint x: 319, endPoint y: 148, distance: 73.9
drag, startPoint x: 435, startPoint y: 158, endPoint x: 288, endPoint y: 158, distance: 147.3
click at [46, 42] on link "General" at bounding box center [40, 39] width 25 height 13
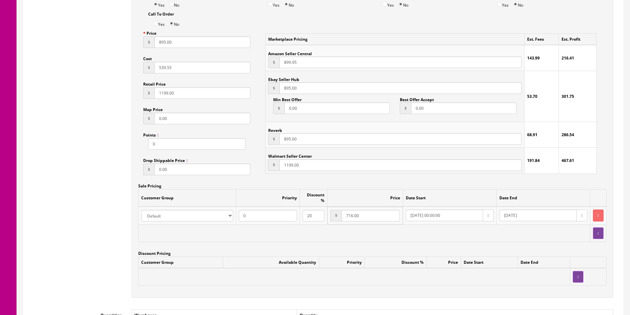
scroll to position [529, 0]
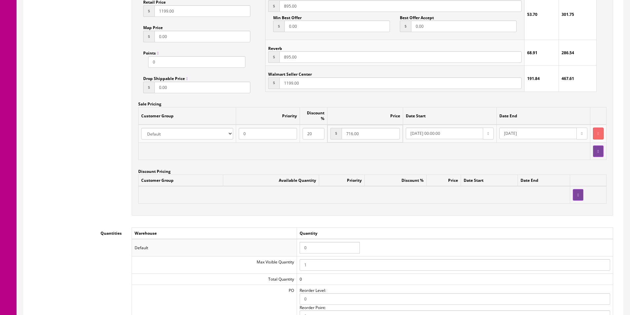
click at [318, 242] on input "0" at bounding box center [330, 248] width 60 height 12
type input "1"
click at [599, 128] on button "button" at bounding box center [598, 134] width 11 height 12
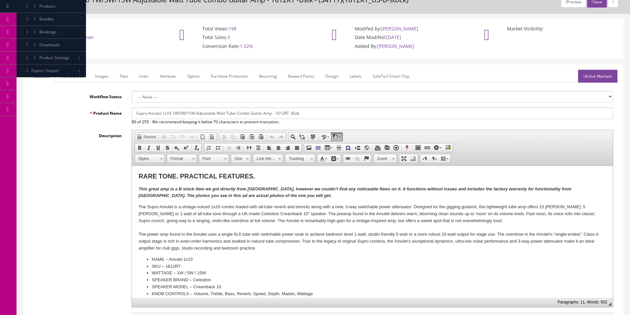
scroll to position [0, 0]
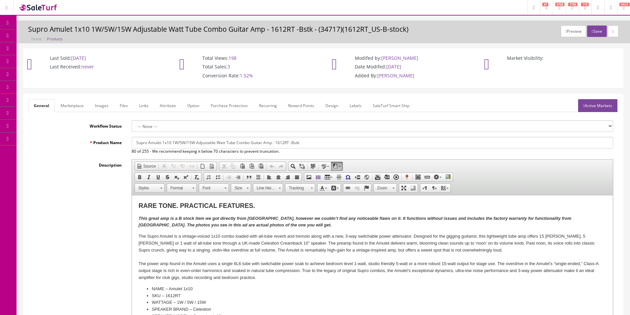
click at [597, 102] on link "Active Markets" at bounding box center [597, 105] width 39 height 13
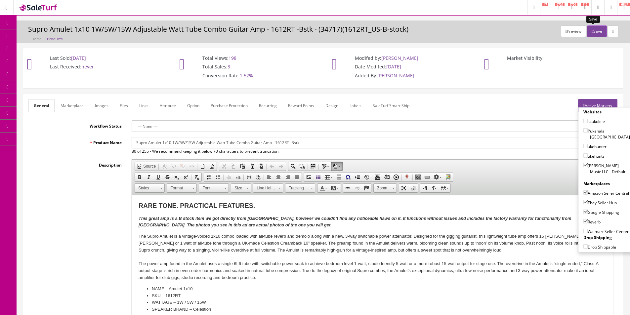
click at [592, 34] on button "Save" at bounding box center [597, 31] width 20 height 12
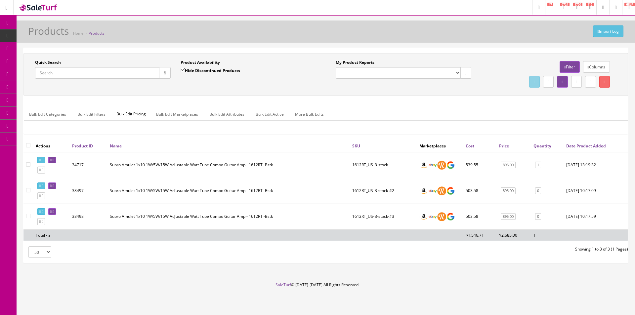
click at [101, 75] on input "Quick Search" at bounding box center [97, 73] width 124 height 12
paste input "ARTVFOLKLEFTY"
type input "ARTVFOLKLEFTY"
click at [164, 72] on icon "button" at bounding box center [165, 73] width 2 height 4
click at [165, 86] on div "Quick Search ARTVFOLKLEFTY Date From Product Availability Hide Discontinued Pro…" at bounding box center [326, 75] width 602 height 30
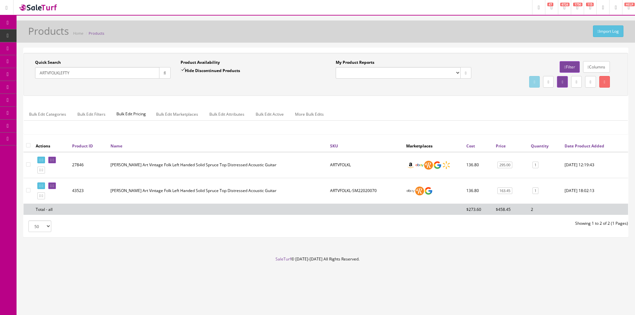
click at [443, 113] on ul "Bulk Edit Categories Bulk Edit Filters Bulk Edit Pricing Bulk Edit Marketplaces…" at bounding box center [326, 114] width 604 height 13
click at [383, 254] on div "Import Log Products Home Products Quick Search ARTVFOLKLEFTY Date From Product …" at bounding box center [326, 139] width 619 height 236
click at [401, 35] on div "Import Log Products Home Products" at bounding box center [326, 33] width 609 height 16
click at [83, 76] on input "ARTVFOLKLEFTY" at bounding box center [97, 73] width 124 height 12
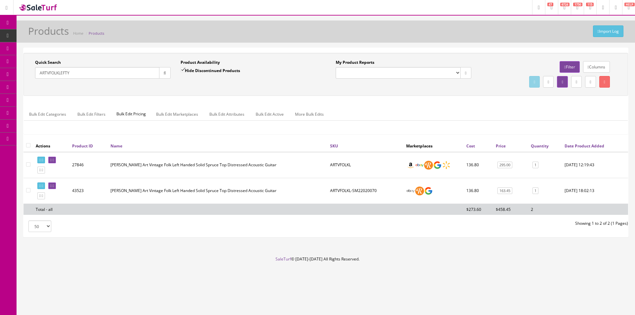
click at [83, 76] on input "ARTVFOLKLEFTY" at bounding box center [97, 73] width 124 height 12
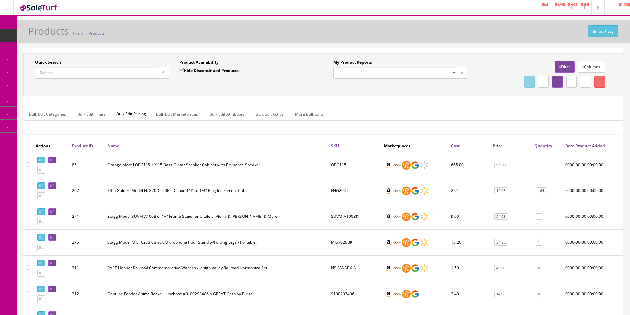
click at [609, 122] on div "Bulk Edit Categories Bulk Edit Filters Bulk Edit Pricing Bulk Edit Marketplaces…" at bounding box center [323, 118] width 599 height 21
click at [272, 79] on div "Product Availability Hide Discontinued Products Date To" at bounding box center [246, 72] width 144 height 24
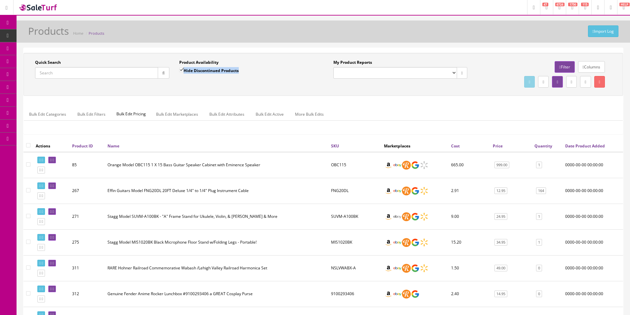
click at [272, 79] on div "Product Availability Hide Discontinued Products Date To" at bounding box center [246, 72] width 144 height 24
drag, startPoint x: 272, startPoint y: 79, endPoint x: 614, endPoint y: 132, distance: 345.8
click at [272, 79] on div "Product Availability Hide Discontinued Products Date To" at bounding box center [246, 72] width 144 height 24
click at [318, 91] on div "Quick Search Date From Product Availability Hide Discontinued Products Date To …" at bounding box center [323, 74] width 600 height 43
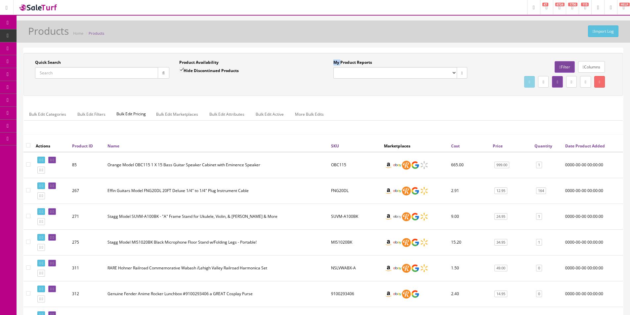
click at [318, 91] on div "Quick Search Date From Product Availability Hide Discontinued Products Date To …" at bounding box center [323, 74] width 600 height 43
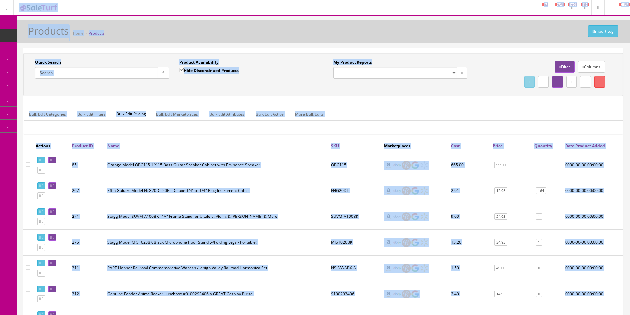
click at [286, 92] on div "Quick Search Date From Product Availability Hide Discontinued Products Date To …" at bounding box center [323, 74] width 600 height 43
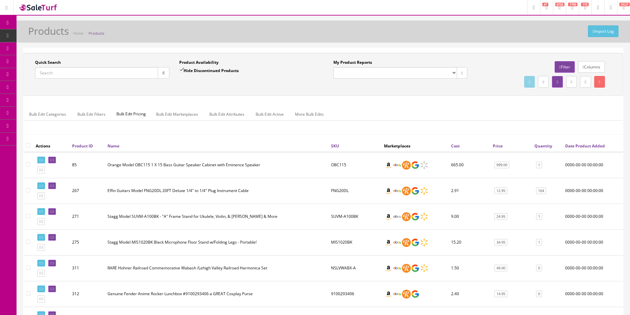
click at [286, 92] on div "Quick Search Date From Product Availability Hide Discontinued Products Date To …" at bounding box center [323, 74] width 600 height 43
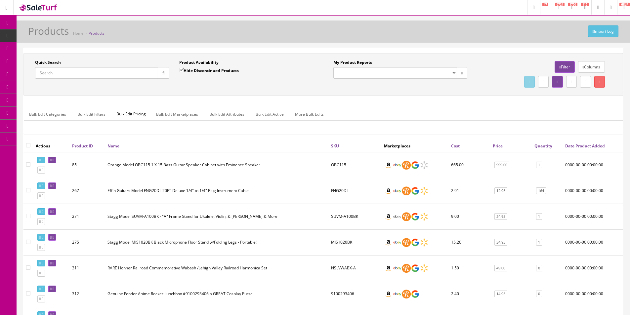
click at [286, 92] on div "Quick Search Date From Product Availability Hide Discontinued Products Date To …" at bounding box center [323, 74] width 600 height 43
click at [286, 91] on div "Quick Search Date From Product Availability Hide Discontinued Products Date To …" at bounding box center [323, 74] width 600 height 43
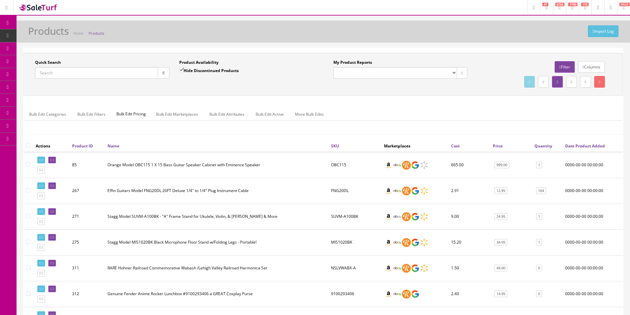
click at [417, 146] on th "Marketplaces" at bounding box center [415, 146] width 67 height 12
click at [501, 99] on div "Quick Search Date From Product Availability Hide Discontinued Products Date To …" at bounding box center [323, 96] width 600 height 87
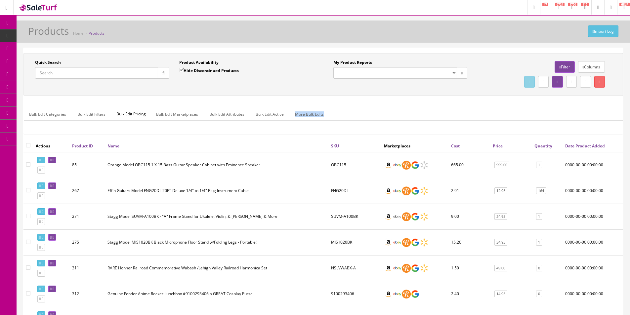
click at [501, 99] on div "Quick Search Date From Product Availability Hide Discontinued Products Date To …" at bounding box center [323, 96] width 600 height 87
click at [42, 65] on link "POS Console" at bounding box center [51, 61] width 69 height 13
click at [126, 56] on div "Quick Search Date From Product Availability Hide Discontinued Products Date To …" at bounding box center [323, 74] width 600 height 43
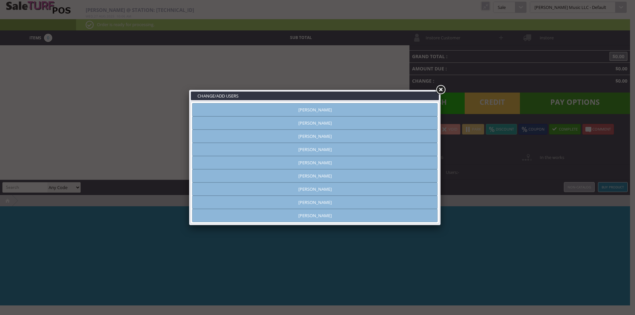
type input "[PERSON_NAME]"
click at [440, 90] on link at bounding box center [441, 90] width 12 height 12
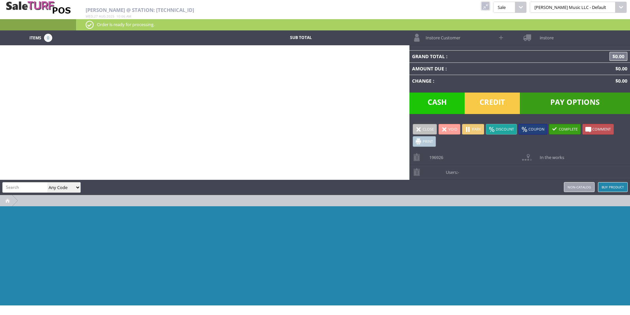
click at [24, 185] on input "search" at bounding box center [25, 188] width 45 height 10
paste input "ARTVGAE-SM23040195"
type input "ARTVGAE-SM23040195"
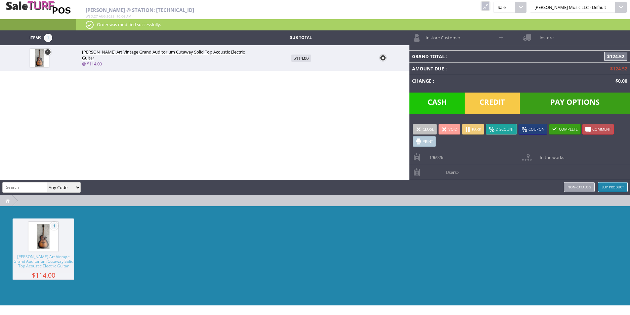
click at [33, 185] on input "search" at bounding box center [25, 188] width 45 height 10
paste input "ARTVGAE-SM23040195"
type input "ARTVGAE-SM23040195"
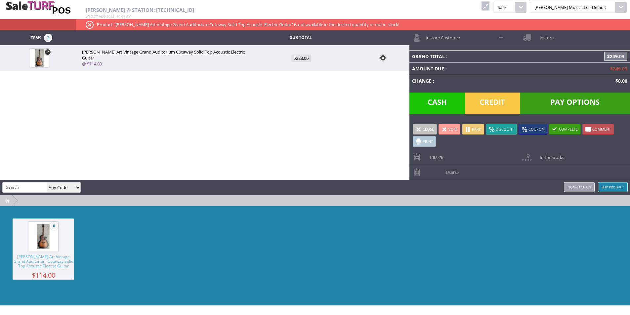
click at [48, 52] on link "2" at bounding box center [47, 52] width 7 height 7
type input "2"
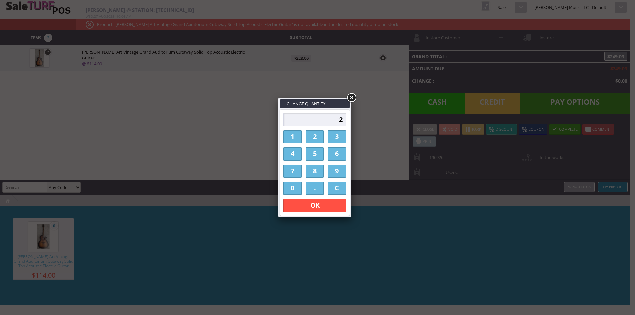
click at [337, 122] on input "2" at bounding box center [315, 119] width 63 height 13
type input "1"
click at [336, 202] on link "OK" at bounding box center [315, 205] width 63 height 13
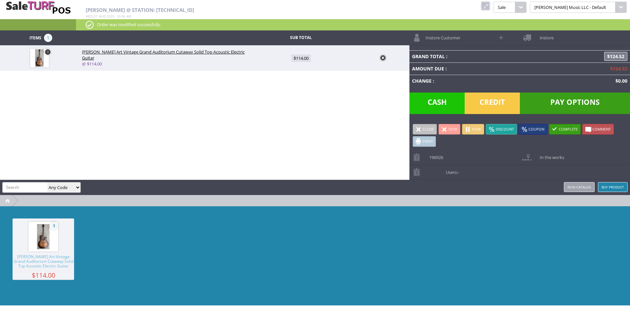
click at [277, 166] on div "Items 1 Sub Total 1 Luna Art Vintage Grand Auditorium Cutaway Solid Top Acousti…" at bounding box center [315, 167] width 630 height 275
click at [23, 187] on input "search" at bounding box center [25, 188] width 45 height 10
paste input "UKEVISTAWOLFC-FC22064776"
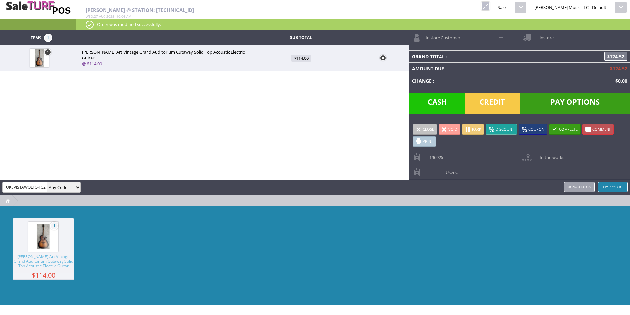
scroll to position [0, 15]
type input "UKEVISTAWOLFC-FC22064776"
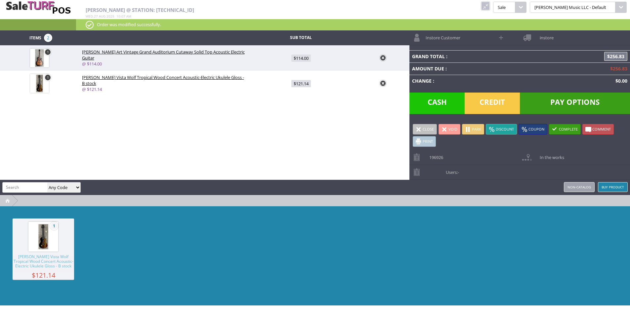
click at [35, 187] on input "search" at bounding box center [25, 188] width 45 height 10
paste input "UKEDRAMAH6"
type input "UKEDRAMAH6"
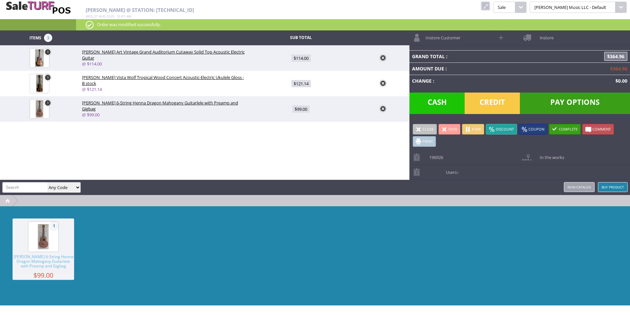
click at [31, 186] on input "search" at bounding box center [25, 188] width 45 height 10
paste input "WLBAMBOOPARE-210614986"
type input "WLBAMBOOPARE-210614986"
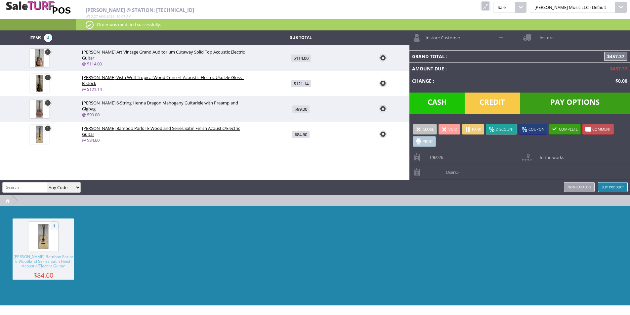
drag, startPoint x: 29, startPoint y: 186, endPoint x: 33, endPoint y: 185, distance: 4.5
click at [29, 186] on input "search" at bounding box center [25, 188] width 45 height 10
paste input "GYPESPALT-191258469"
type input "GYPESPALT-191258469"
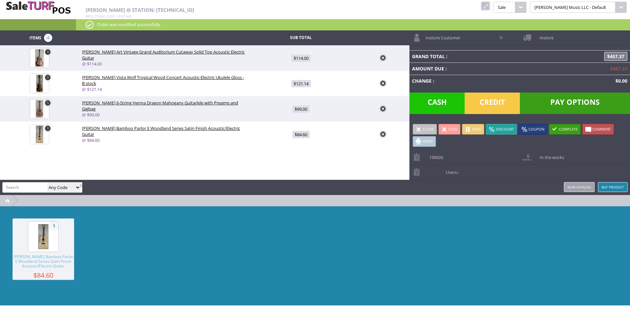
scroll to position [0, 0]
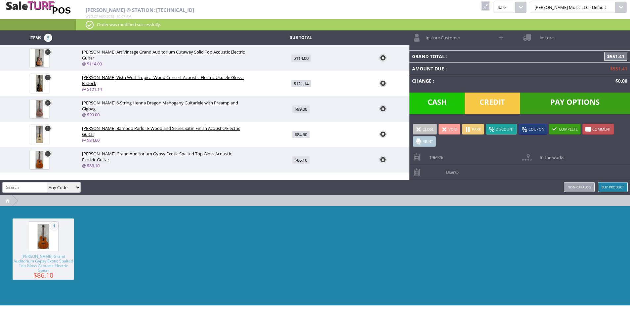
click at [234, 203] on div at bounding box center [315, 200] width 630 height 11
click at [303, 131] on span "$84.60" at bounding box center [301, 134] width 17 height 7
type input "84.6"
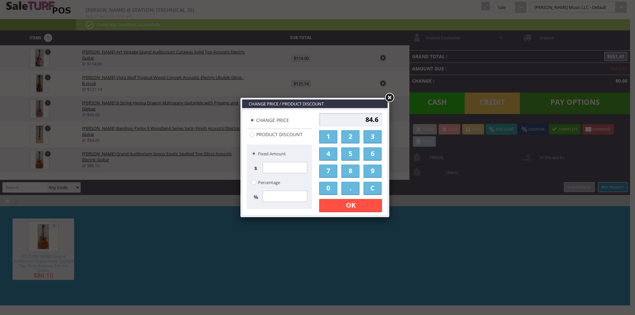
click at [354, 119] on input "84.6" at bounding box center [350, 119] width 63 height 13
click at [389, 97] on link at bounding box center [390, 98] width 12 height 12
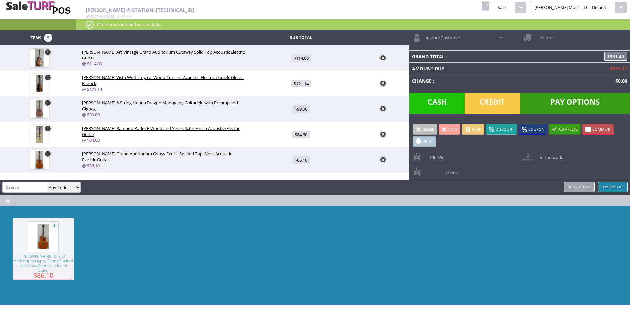
click at [300, 110] on span "$99.00" at bounding box center [301, 109] width 17 height 7
type input "99"
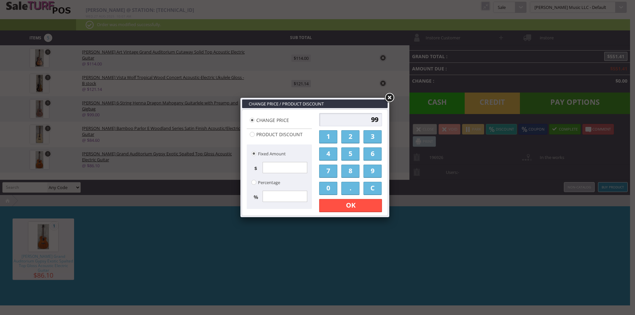
click at [353, 120] on input "99" at bounding box center [350, 119] width 63 height 13
type input "50"
click at [371, 205] on link "OK" at bounding box center [350, 205] width 63 height 13
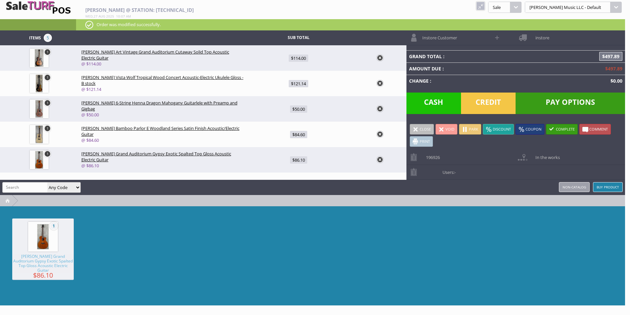
click at [401, 223] on div "1 Luna Grand Auditorium Gypsy Exotic Spalted Top Gloss Acoustic Electric Guitar…" at bounding box center [312, 255] width 625 height 99
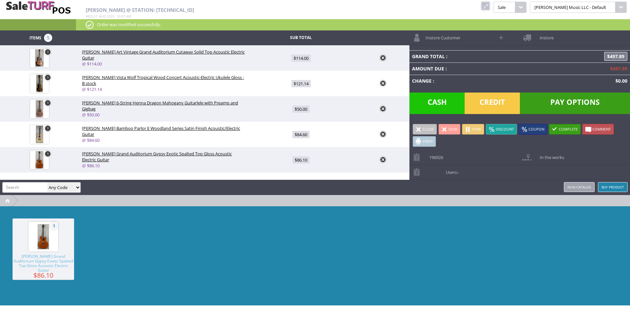
click at [303, 83] on span "$121.14" at bounding box center [302, 83] width 20 height 7
type input "121.14"
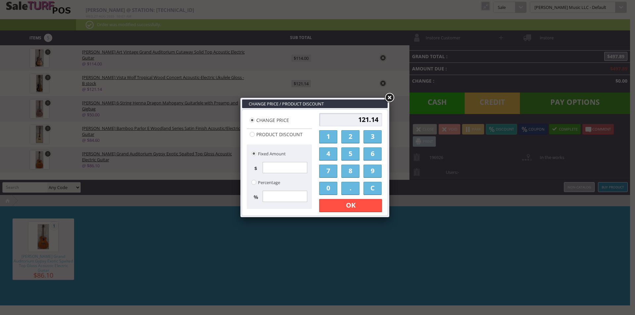
click at [372, 122] on input "121.14" at bounding box center [350, 119] width 63 height 13
type input "80"
click at [360, 208] on link "OK" at bounding box center [350, 205] width 63 height 13
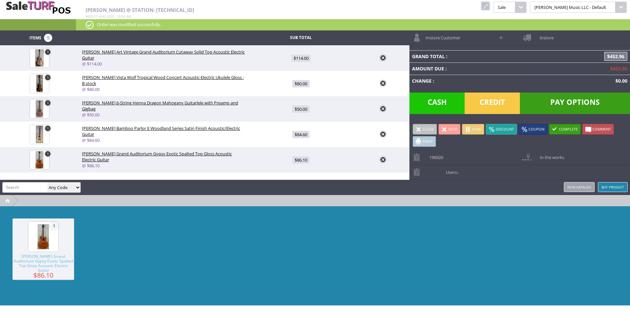
click at [299, 60] on span "$114.00" at bounding box center [302, 58] width 20 height 7
type input "114"
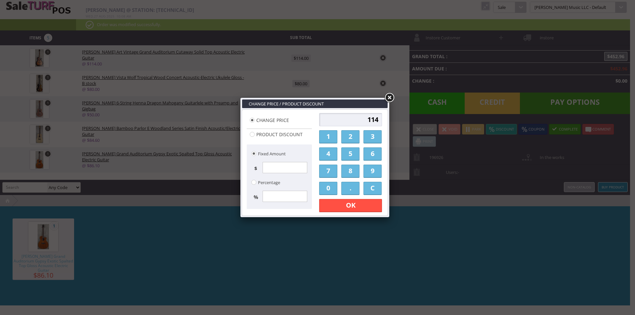
click at [371, 116] on input "114" at bounding box center [350, 119] width 63 height 13
type input "100"
click at [364, 205] on link "OK" at bounding box center [350, 205] width 63 height 13
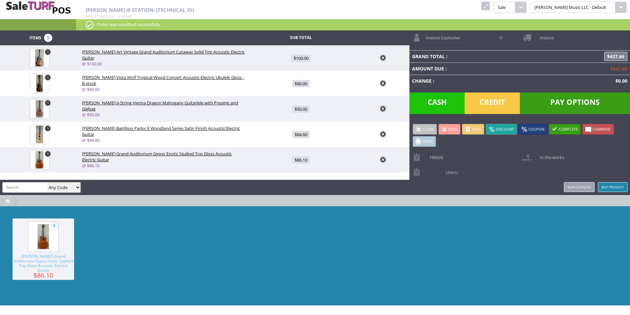
click at [304, 160] on span "$86.10" at bounding box center [301, 160] width 17 height 7
type input "86.1"
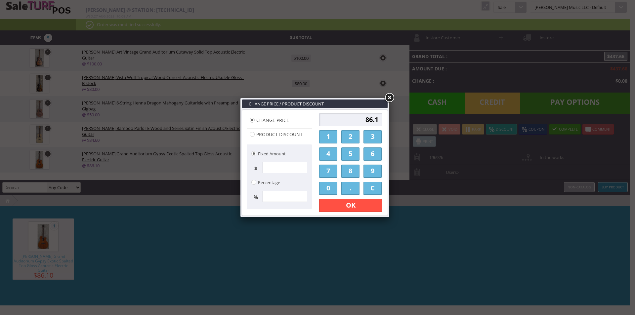
click at [356, 120] on input "86.1" at bounding box center [350, 119] width 63 height 13
type input "70"
click at [368, 207] on link "OK" at bounding box center [350, 205] width 63 height 13
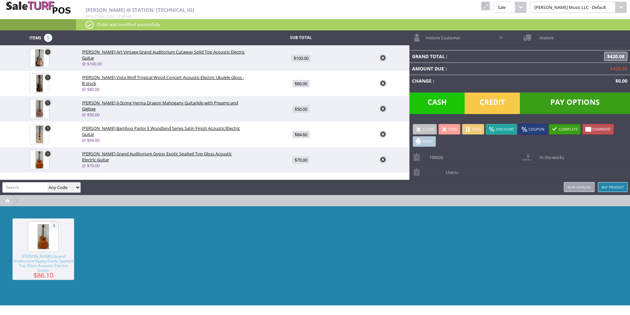
click at [303, 135] on span "$84.60" at bounding box center [301, 134] width 17 height 7
type input "84.6"
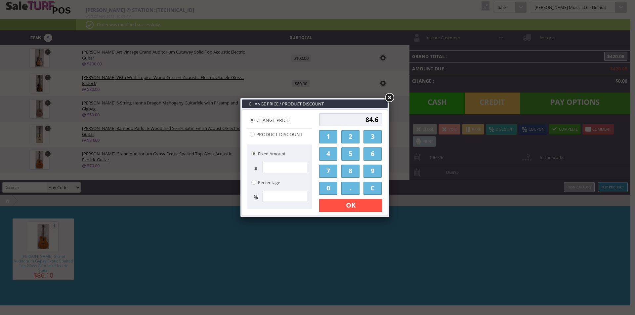
click at [367, 119] on input "84.6" at bounding box center [350, 119] width 63 height 13
type input "60"
click at [365, 205] on link "OK" at bounding box center [350, 205] width 63 height 13
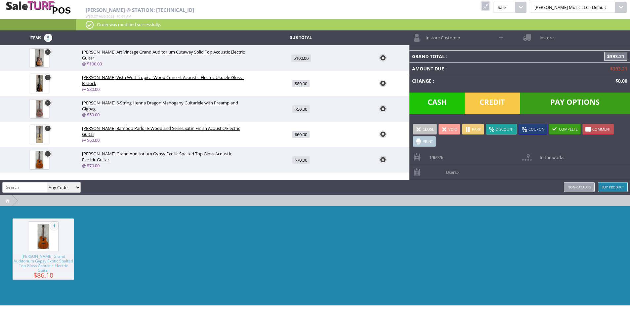
click at [435, 219] on div "1 Luna Grand Auditorium Gypsy Exotic Spalted Top Gloss Acoustic Electric Guitar…" at bounding box center [315, 255] width 630 height 99
click at [347, 212] on div "1 Luna Grand Auditorium Gypsy Exotic Spalted Top Gloss Acoustic Electric Guitar…" at bounding box center [315, 255] width 630 height 99
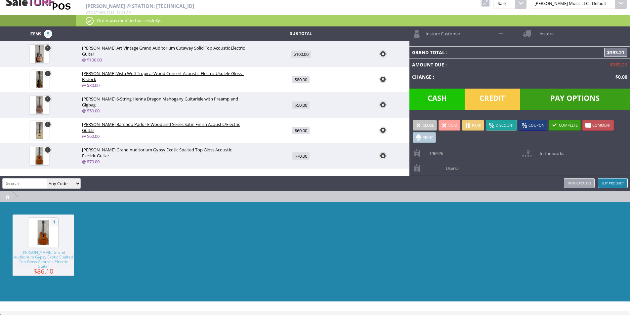
scroll to position [6, 0]
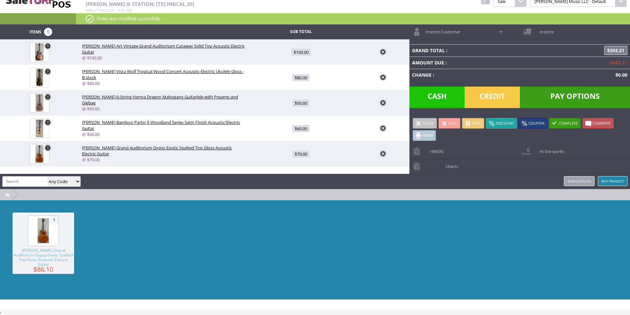
click at [451, 34] on span "Instore Customer" at bounding box center [442, 29] width 38 height 10
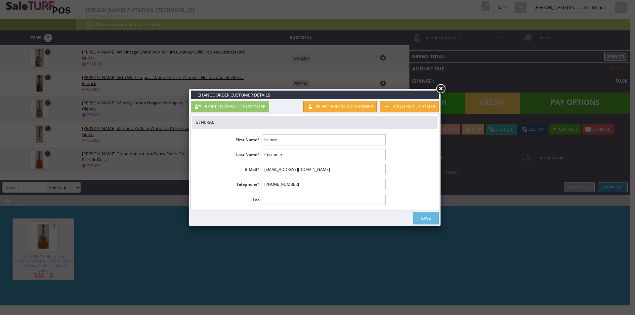
click at [296, 137] on input "Instore" at bounding box center [324, 139] width 124 height 11
click at [296, 135] on input "Instore" at bounding box center [324, 139] width 124 height 11
type input "Jaime"
type input "Rossman"
click at [419, 216] on link "Save" at bounding box center [426, 218] width 26 height 13
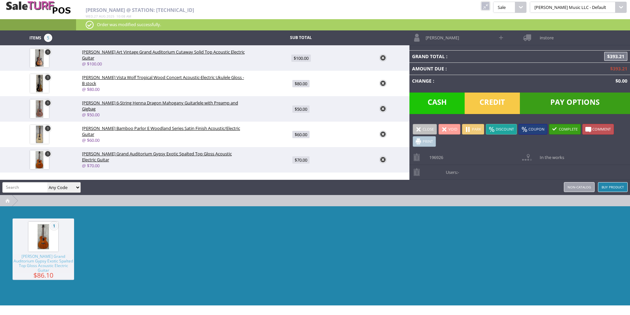
click at [558, 39] on link "instore" at bounding box center [575, 37] width 110 height 15
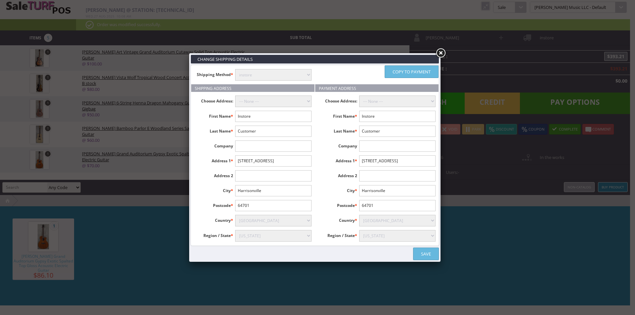
click at [263, 80] on select "instore Free Shipping (2-7days) ($0) Per Item Shipping ($5) text_description ($…" at bounding box center [273, 75] width 76 height 12
drag, startPoint x: 207, startPoint y: 89, endPoint x: 260, endPoint y: 115, distance: 59.0
click at [208, 89] on h4 "Shipping Address" at bounding box center [252, 88] width 123 height 8
click at [260, 114] on input "Instore" at bounding box center [273, 116] width 76 height 11
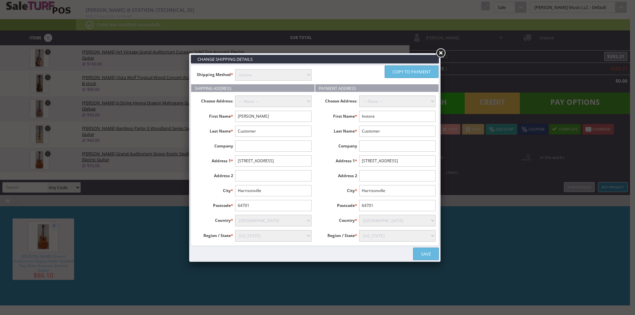
type input "Jaime"
type input "Rossman"
click at [268, 238] on select "Alabama Alaska American Samoa Arizona Arkansas Armed Forces Africa Armed Forces…" at bounding box center [273, 236] width 76 height 12
select select "3662"
click at [235, 230] on select "Alabama Alaska American Samoa Arizona Arkansas Armed Forces Africa Armed Forces…" at bounding box center [273, 236] width 76 height 12
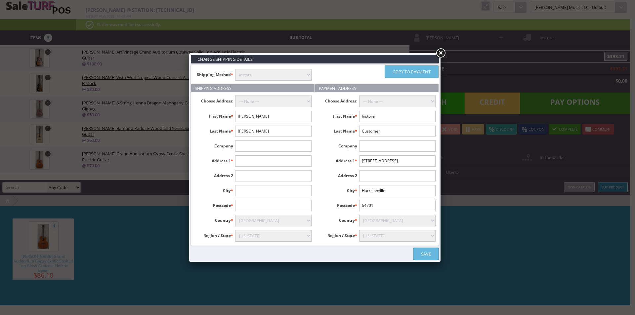
click at [402, 69] on link "Copy to payment" at bounding box center [412, 72] width 54 height 13
type input "Jaime"
type input "Rossman"
select select "3662"
drag, startPoint x: 285, startPoint y: 69, endPoint x: 284, endPoint y: 74, distance: 5.1
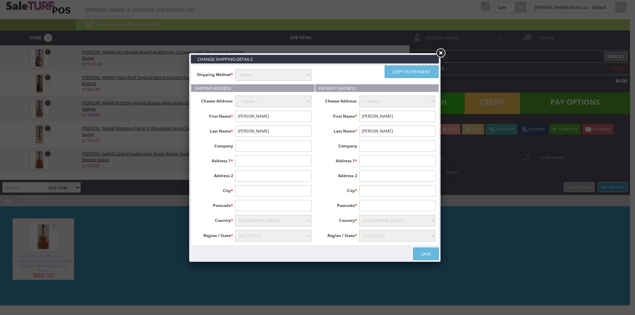
click at [285, 69] on select "instore Free Shipping (2-7days) ($0) Per Item Shipping ($5) text_description ($…" at bounding box center [273, 75] width 76 height 12
select select "free.free"
click at [235, 69] on select "instore Free Shipping (2-7days) ($0) Per Item Shipping ($5) text_description ($…" at bounding box center [273, 75] width 76 height 12
drag, startPoint x: 412, startPoint y: 252, endPoint x: 422, endPoint y: 254, distance: 10.1
click at [413, 252] on div "Save" at bounding box center [315, 254] width 248 height 13
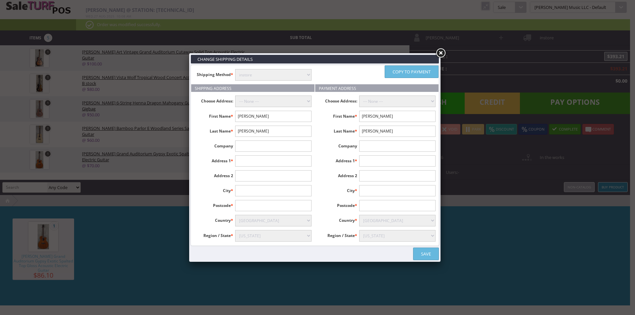
click at [422, 254] on link "Save" at bounding box center [426, 254] width 26 height 13
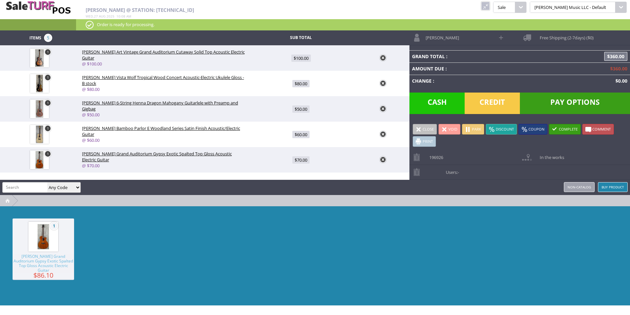
click at [470, 230] on div "1 Luna Grand Auditorium Gypsy Exotic Spalted Top Gloss Acoustic Electric Guitar…" at bounding box center [315, 255] width 630 height 99
click at [300, 82] on span "$80.00" at bounding box center [301, 83] width 17 height 7
type input "80"
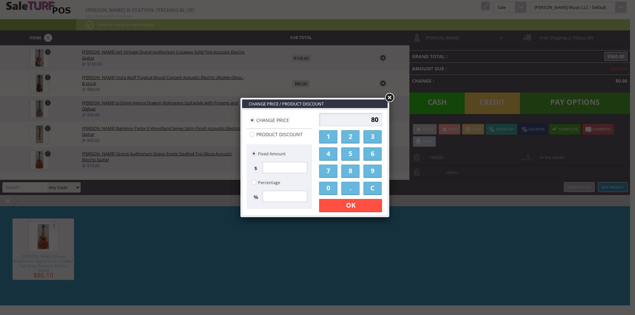
click at [363, 122] on input "80" at bounding box center [350, 119] width 63 height 13
type input "100"
click at [360, 205] on link "OK" at bounding box center [350, 205] width 63 height 13
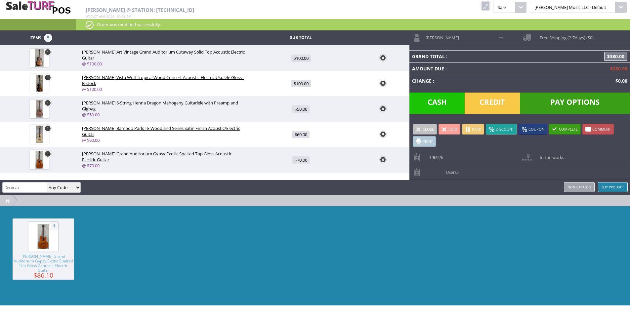
click at [295, 110] on span "$50.00" at bounding box center [301, 109] width 17 height 7
type input "50"
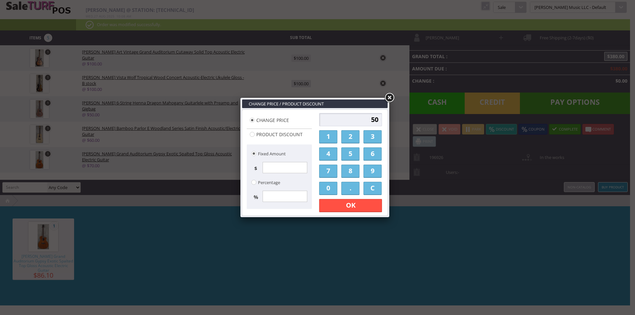
click at [357, 120] on input "50" at bounding box center [350, 119] width 63 height 13
type input "60"
click at [358, 207] on link "OK" at bounding box center [350, 205] width 63 height 13
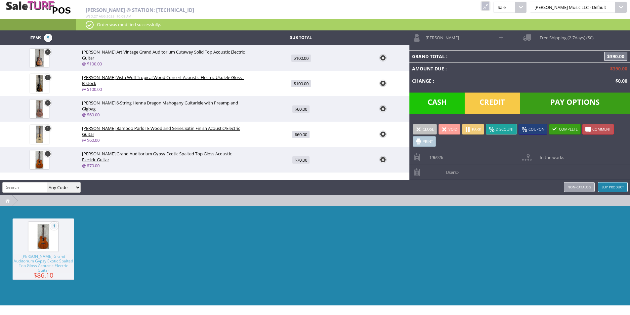
click at [303, 134] on span "$60.00" at bounding box center [301, 134] width 17 height 7
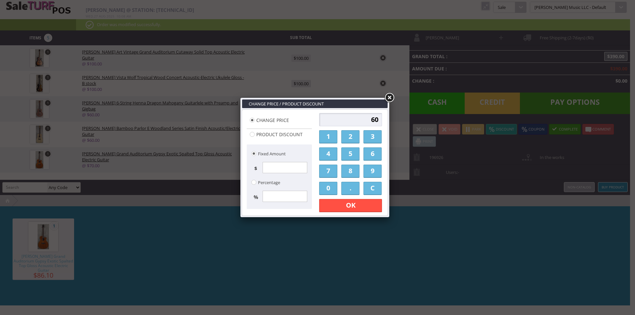
click at [360, 211] on link "OK" at bounding box center [350, 205] width 63 height 13
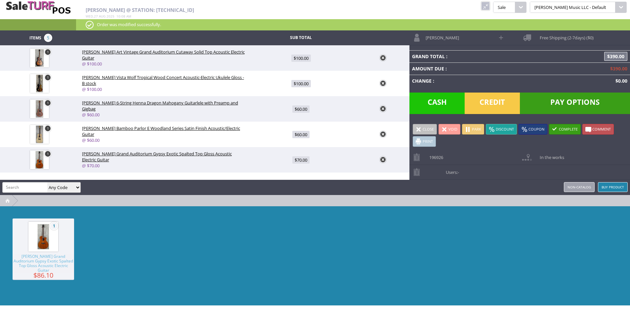
click at [304, 160] on span "$70.00" at bounding box center [301, 160] width 17 height 7
type input "70"
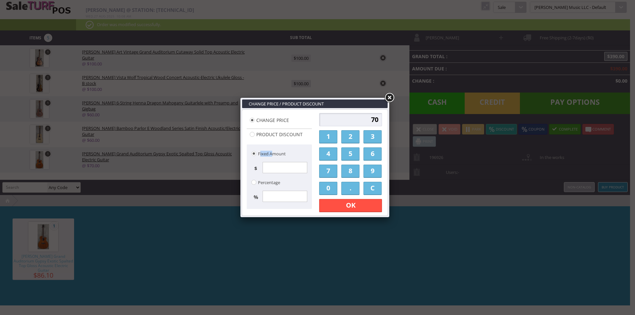
click at [304, 160] on ul "Fixed Amount $ Percentage %" at bounding box center [280, 175] width 62 height 61
click at [356, 124] on input "70" at bounding box center [350, 119] width 63 height 13
type input "80"
click at [354, 205] on link "OK" at bounding box center [350, 205] width 63 height 13
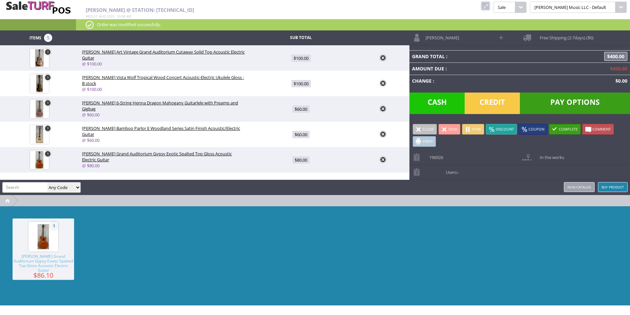
click at [423, 211] on div "1 Luna Grand Auditorium Gypsy Exotic Spalted Top Gloss Acoustic Electric Guitar…" at bounding box center [315, 255] width 630 height 99
drag, startPoint x: 428, startPoint y: 259, endPoint x: 433, endPoint y: 260, distance: 6.0
click at [433, 260] on div "1 Luna Grand Auditorium Gypsy Exotic Spalted Top Gloss Acoustic Electric Guitar…" at bounding box center [315, 255] width 630 height 99
copy span "196926"
drag, startPoint x: 429, startPoint y: 159, endPoint x: 443, endPoint y: 161, distance: 15.2
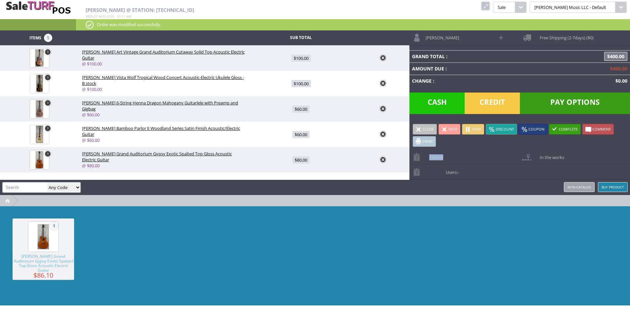
click at [443, 161] on link "196926" at bounding box center [465, 157] width 110 height 15
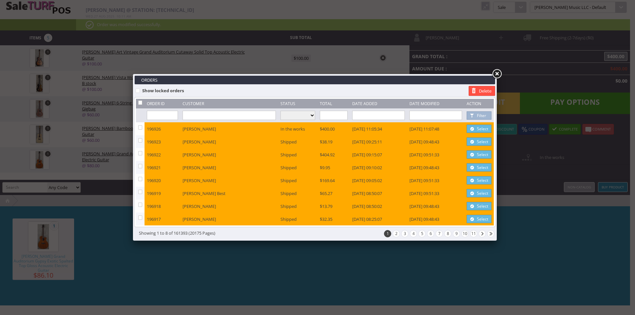
click at [499, 73] on link at bounding box center [497, 74] width 12 height 12
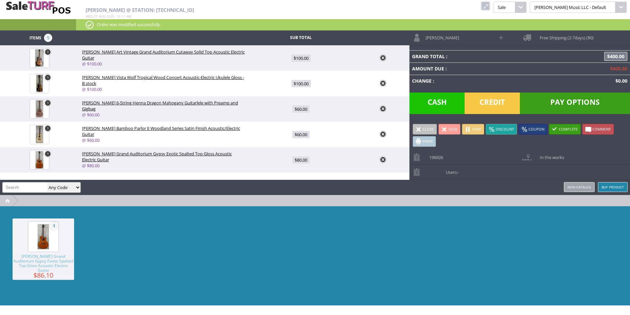
click at [490, 7] on link at bounding box center [485, 6] width 9 height 9
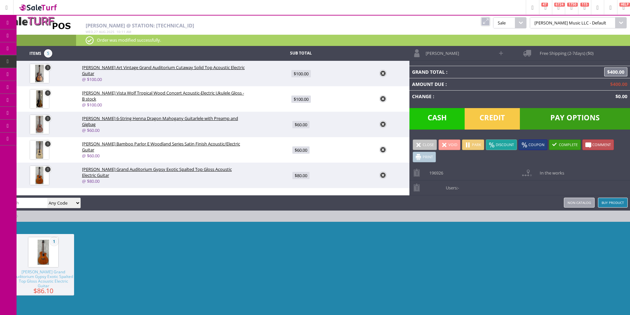
click at [40, 70] on link "Order List" at bounding box center [51, 74] width 69 height 13
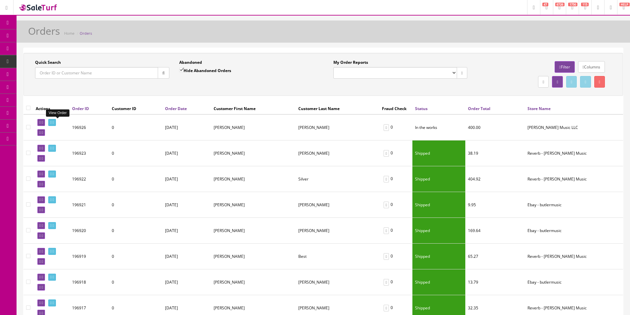
click at [54, 121] on icon at bounding box center [53, 123] width 1 height 4
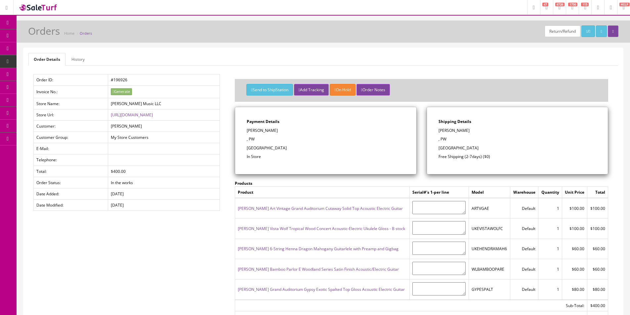
click at [319, 58] on ul "Order Details History" at bounding box center [323, 59] width 590 height 13
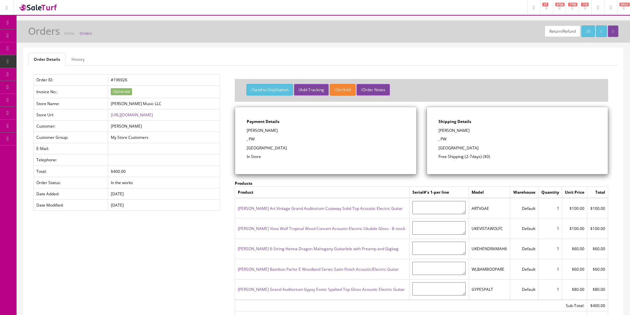
click at [319, 58] on ul "Order Details History" at bounding box center [323, 59] width 590 height 13
drag, startPoint x: 319, startPoint y: 58, endPoint x: 335, endPoint y: 20, distance: 41.4
click at [319, 58] on ul "Order Details History" at bounding box center [323, 59] width 590 height 13
click at [406, 154] on div "Payment Details [PERSON_NAME] , PW [GEOGRAPHIC_DATA] In Store" at bounding box center [325, 140] width 181 height 67
click at [279, 87] on button "Send to ShipStation" at bounding box center [270, 90] width 46 height 12
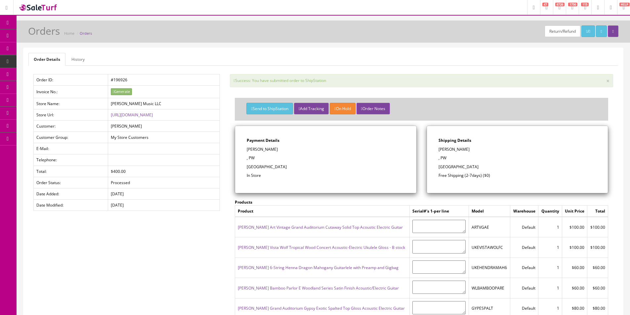
click at [307, 70] on div "Order Details History Order ID: #196926 Invoice No.: Generate Store Name: [PERS…" at bounding box center [323, 240] width 600 height 385
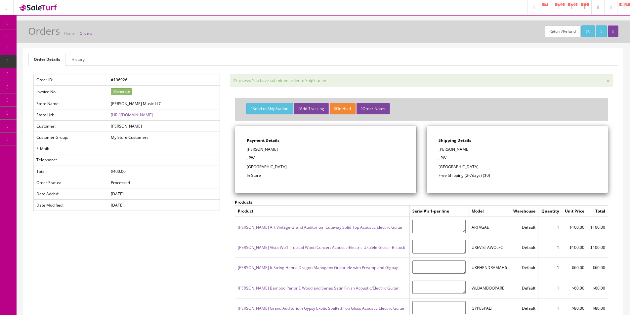
drag, startPoint x: 307, startPoint y: 70, endPoint x: 614, endPoint y: 49, distance: 307.1
click at [308, 69] on div "Order Details History Order ID: #196926 Invoice No.: Generate Store Name: [PERS…" at bounding box center [323, 240] width 600 height 385
click at [211, 62] on ul "Order Details History" at bounding box center [323, 59] width 590 height 13
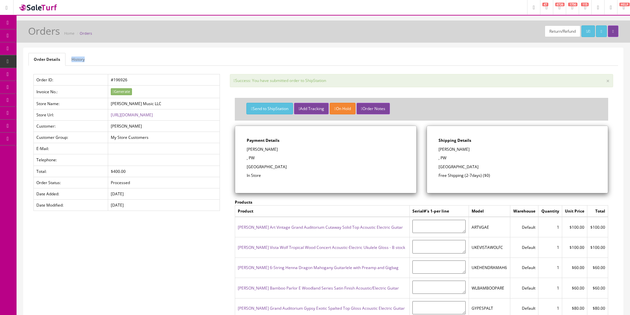
click at [211, 62] on ul "Order Details History" at bounding box center [323, 59] width 590 height 13
click at [212, 62] on ul "Order Details History" at bounding box center [323, 59] width 590 height 13
click at [212, 61] on ul "Order Details History" at bounding box center [323, 59] width 590 height 13
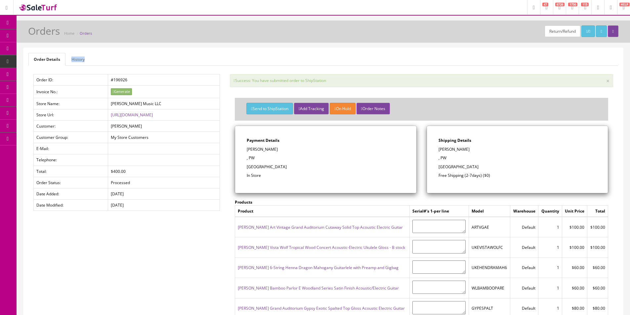
click at [212, 61] on ul "Order Details History" at bounding box center [323, 59] width 590 height 13
click at [249, 50] on div "Order Details History Order ID: #196926 Invoice No.: Generate Store Name: [PERS…" at bounding box center [323, 240] width 600 height 385
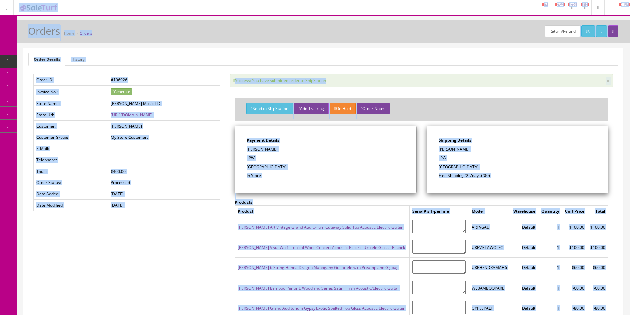
click at [250, 49] on div "Order Details History Order ID: #196926 Invoice No.: Generate Store Name: [PERS…" at bounding box center [323, 240] width 600 height 385
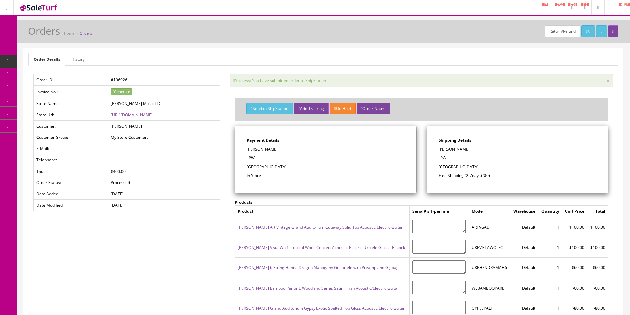
drag, startPoint x: 250, startPoint y: 49, endPoint x: 247, endPoint y: 52, distance: 4.9
click at [249, 50] on div "Order Details History Order ID: #196926 Invoice No.: Generate Store Name: [PERS…" at bounding box center [323, 240] width 600 height 385
click at [37, 73] on icon at bounding box center [38, 73] width 7 height 5
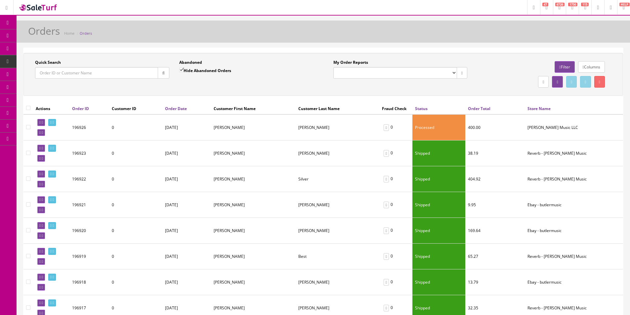
click at [211, 36] on div "Orders Home Orders" at bounding box center [324, 33] width 604 height 16
click at [289, 61] on div "Abandoned Hide Abandoned Orders" at bounding box center [246, 69] width 134 height 19
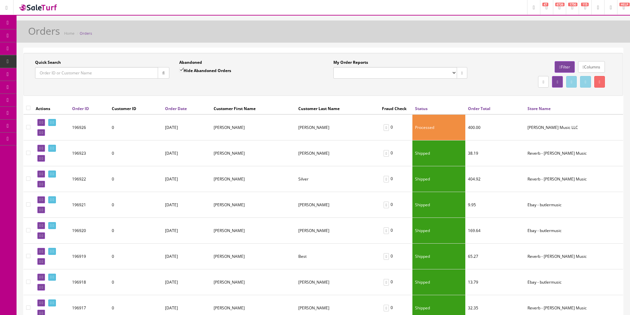
drag, startPoint x: 289, startPoint y: 61, endPoint x: 303, endPoint y: 56, distance: 15.3
click at [290, 60] on div "Abandoned Hide Abandoned Orders" at bounding box center [246, 69] width 134 height 19
click at [39, 38] on link "Products" at bounding box center [51, 35] width 69 height 13
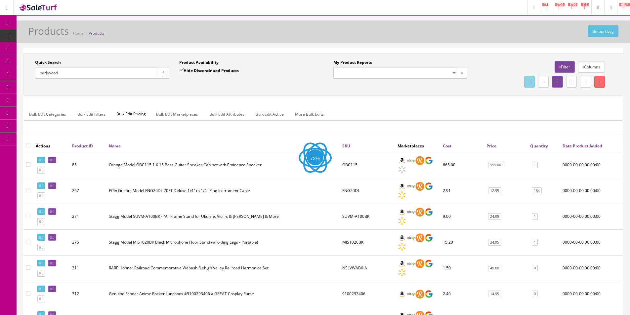
type input "parkwood"
click at [285, 98] on div "Quick Search [GEOGRAPHIC_DATA] Date From Product Availability Hide Discontinued…" at bounding box center [323, 96] width 600 height 87
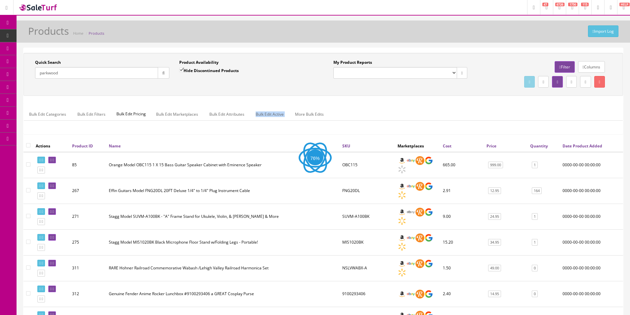
click at [285, 98] on div "Quick Search [GEOGRAPHIC_DATA] Date From Product Availability Hide Discontinued…" at bounding box center [323, 96] width 600 height 87
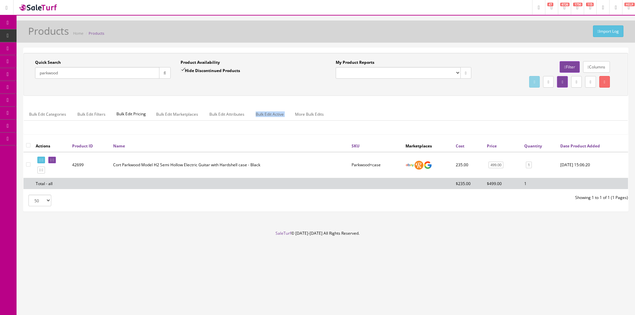
click at [285, 98] on div "Quick Search [GEOGRAPHIC_DATA] Date From Product Availability Hide Discontinued…" at bounding box center [325, 96] width 605 height 87
click at [285, 97] on div "Quick Search [GEOGRAPHIC_DATA] Date From Product Availability Hide Discontinued…" at bounding box center [325, 96] width 605 height 87
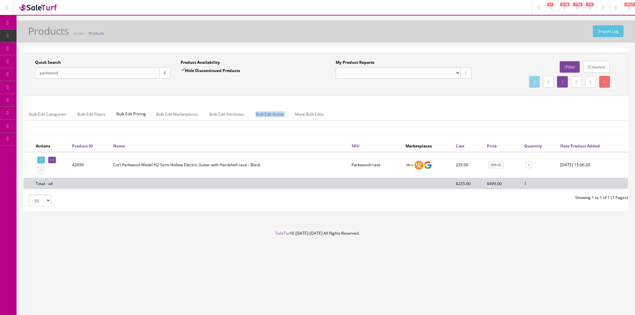
click at [285, 97] on div "Quick Search [GEOGRAPHIC_DATA] Date From Product Availability Hide Discontinued…" at bounding box center [325, 96] width 605 height 87
click at [461, 96] on div "Quick Search [GEOGRAPHIC_DATA] Date From Product Availability Hide Discontinued…" at bounding box center [325, 96] width 605 height 87
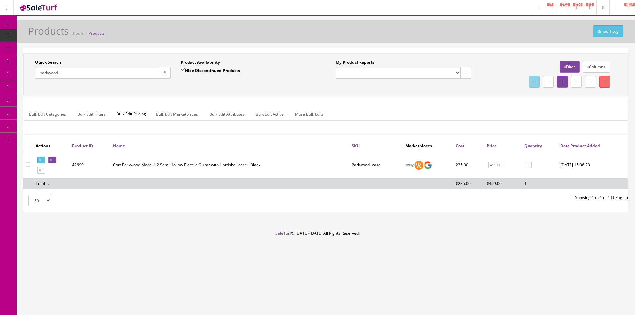
click at [487, 116] on ul "Bulk Edit Categories Bulk Edit Filters Bulk Edit Pricing Bulk Edit Marketplaces…" at bounding box center [326, 114] width 604 height 13
click at [487, 114] on ul "Bulk Edit Categories Bulk Edit Filters Bulk Edit Pricing Bulk Edit Marketplaces…" at bounding box center [326, 114] width 604 height 13
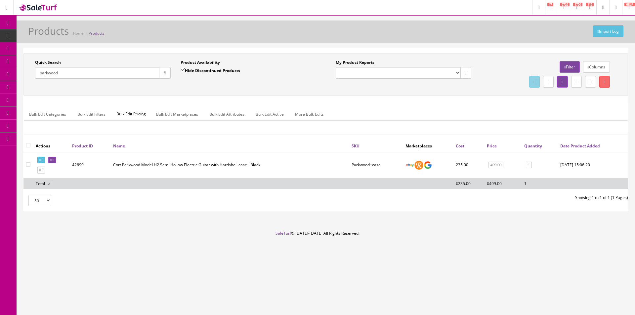
click at [487, 114] on ul "Bulk Edit Categories Bulk Edit Filters Bulk Edit Pricing Bulk Edit Marketplaces…" at bounding box center [326, 114] width 604 height 13
click at [488, 113] on ul "Bulk Edit Categories Bulk Edit Filters Bulk Edit Pricing Bulk Edit Marketplaces…" at bounding box center [326, 114] width 604 height 13
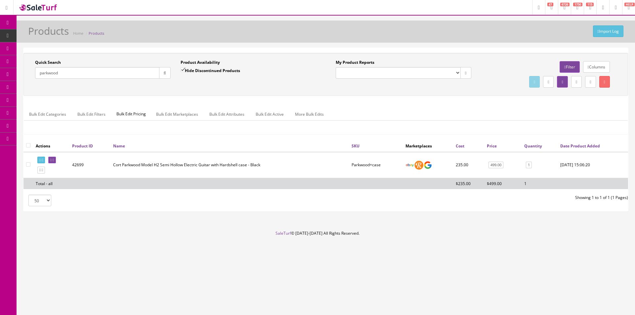
click at [304, 36] on div "Import Log Products Home Products" at bounding box center [326, 33] width 609 height 16
click at [9, 24] on icon at bounding box center [7, 22] width 7 height 5
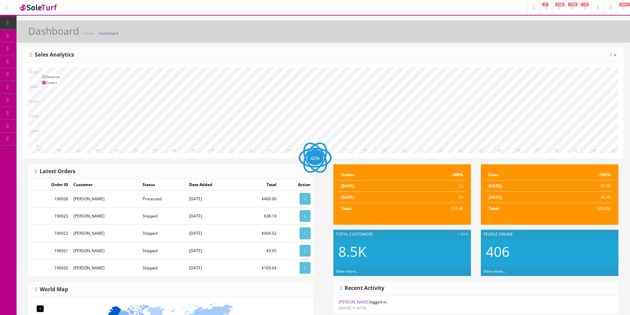
click at [237, 41] on div "Dashboard Home Dashboard" at bounding box center [324, 33] width 604 height 16
click at [505, 48] on div "[DATE] Week Month Year Year over Year Last Year over Prior Year Sales Analytics…" at bounding box center [323, 103] width 601 height 111
click at [505, 47] on div "Dashboard Home Dashboard [DATE] Week Month Year Year over Year Last Year over P…" at bounding box center [324, 274] width 614 height 506
click at [8, 24] on icon at bounding box center [7, 22] width 7 height 5
click at [486, 61] on div "[DATE] Week Month Year Year over Year Last Year over Prior Year Sales Analytics" at bounding box center [323, 55] width 600 height 15
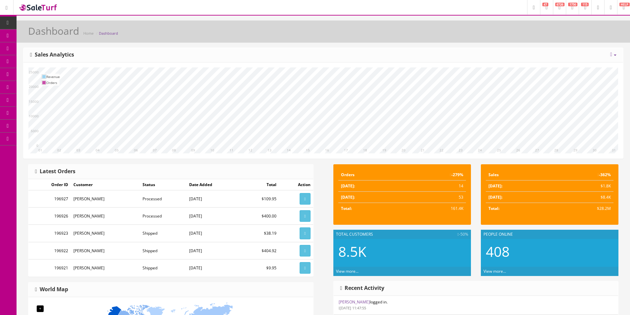
click at [486, 61] on div "[DATE] Week Month Year Year over Year Last Year over Prior Year Sales Analytics" at bounding box center [323, 55] width 600 height 15
click at [2, 21] on link "Dashboard" at bounding box center [8, 23] width 17 height 13
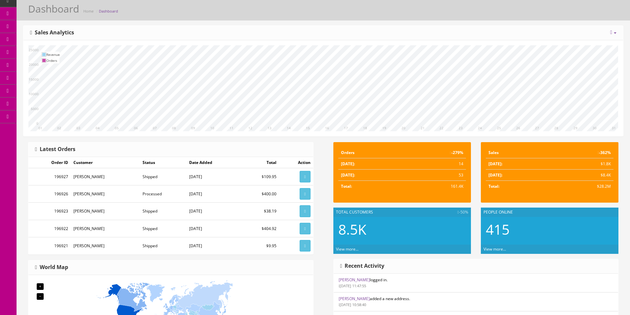
scroll to position [13, 0]
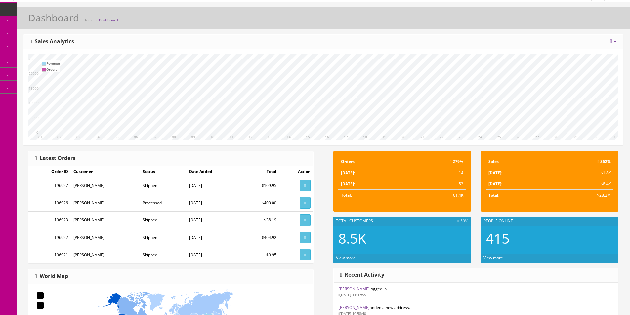
click at [361, 46] on div "[DATE] Week Month Year Year over Year Last Year over Prior Year Sales Analytics" at bounding box center [323, 42] width 600 height 15
click at [362, 45] on div "Today Week Month Year Year over Year Last Year over Prior Year Sales Analytics" at bounding box center [323, 42] width 600 height 15
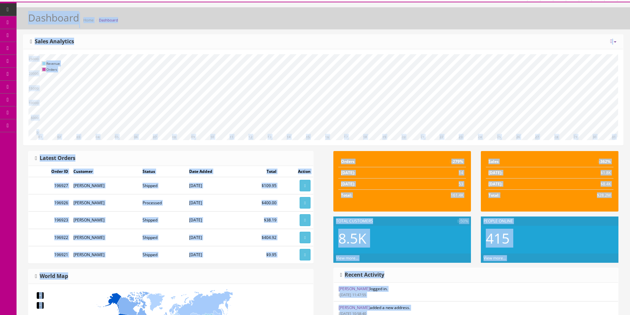
click at [401, 44] on div "Today Week Month Year Year over Year Last Year over Prior Year Sales Analytics" at bounding box center [323, 42] width 600 height 15
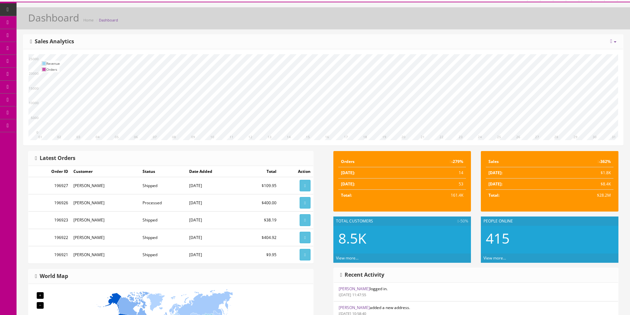
drag, startPoint x: 401, startPoint y: 44, endPoint x: 406, endPoint y: 38, distance: 7.5
click at [404, 41] on div "Today Week Month Year Year over Year Last Year over Prior Year Sales Analytics" at bounding box center [323, 42] width 600 height 15
click at [9, 13] on link "Dashboard" at bounding box center [8, 9] width 17 height 13
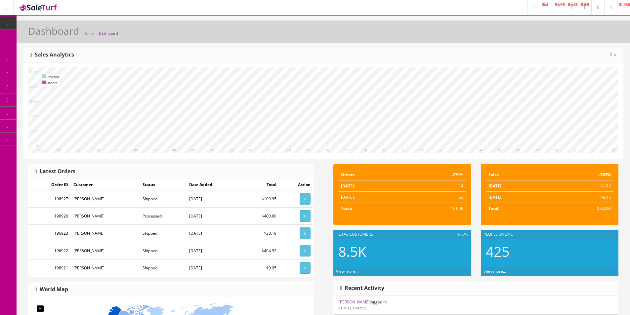
click at [32, 39] on link "Products" at bounding box center [51, 35] width 69 height 13
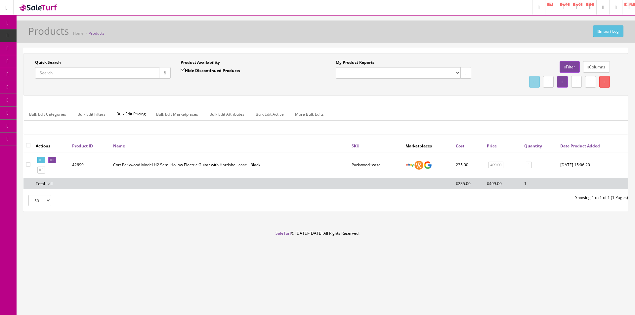
click at [204, 71] on label "Hide Discontinued Products" at bounding box center [211, 70] width 60 height 7
click at [185, 71] on input "Hide Discontinued Products" at bounding box center [183, 70] width 4 height 4
checkbox input "false"
click at [147, 77] on input "Quick Search" at bounding box center [97, 73] width 124 height 12
paste input "046409F"
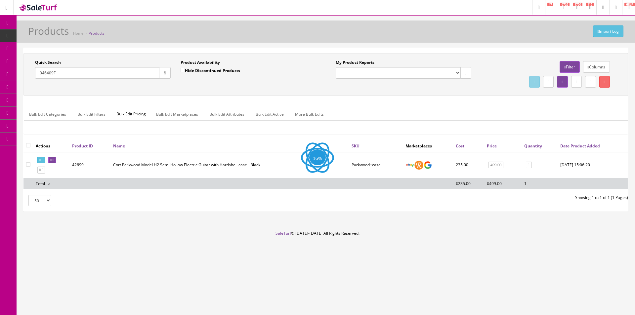
click at [160, 74] on button "button" at bounding box center [165, 73] width 12 height 12
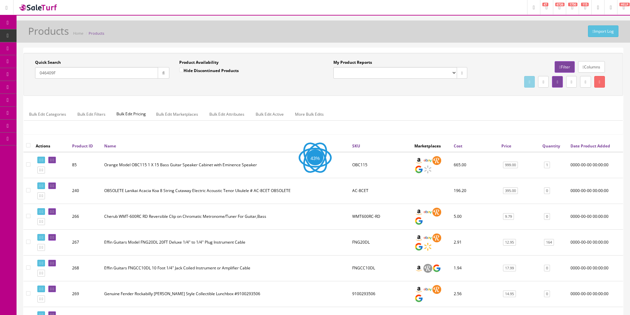
click at [138, 74] on input "046409F" at bounding box center [96, 73] width 123 height 12
click at [156, 75] on input "046409" at bounding box center [96, 73] width 123 height 12
click at [162, 75] on icon "button" at bounding box center [163, 73] width 2 height 4
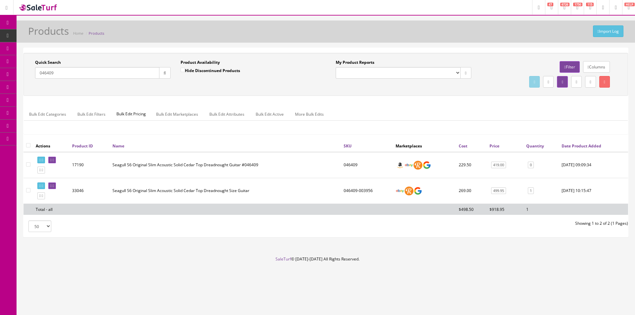
click at [136, 75] on input "046409" at bounding box center [97, 73] width 124 height 12
paste input "386F"
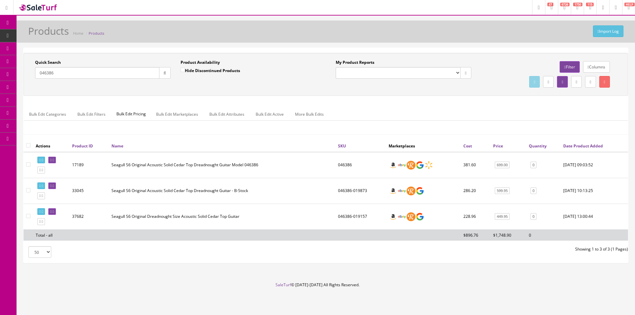
click at [145, 73] on input "046386" at bounding box center [97, 73] width 124 height 12
paste input "51991F"
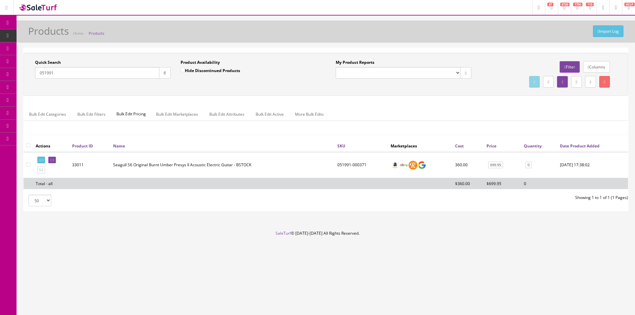
click at [147, 77] on input "051991" at bounding box center [97, 73] width 124 height 12
paste input "46386"
click at [164, 72] on icon "button" at bounding box center [165, 73] width 2 height 4
click at [171, 91] on div "Quick Search 046386 Date From Product Availability Hide Discontinued Products D…" at bounding box center [325, 74] width 605 height 43
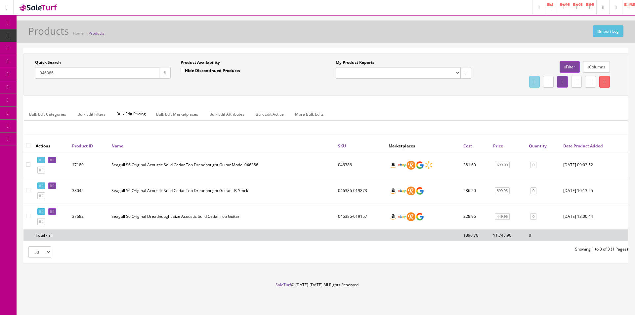
click at [118, 74] on input "046386" at bounding box center [97, 73] width 124 height 12
paste input "52431F"
click at [68, 69] on input "052431" at bounding box center [97, 73] width 124 height 12
click at [117, 75] on input "052431" at bounding box center [97, 73] width 124 height 12
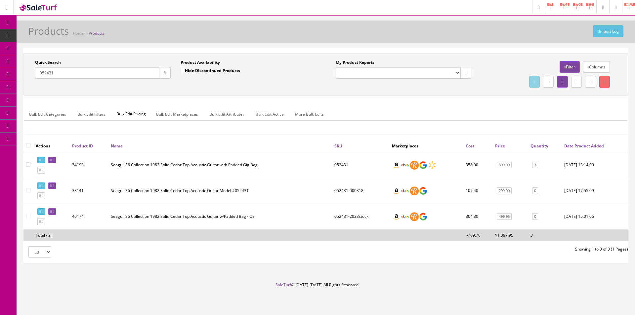
click at [117, 75] on input "052431" at bounding box center [97, 73] width 124 height 12
paste input "48595F"
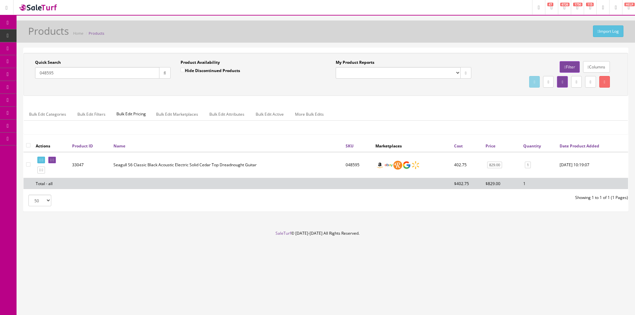
click at [154, 68] on input "048595" at bounding box center [97, 73] width 124 height 12
paste input "51984F"
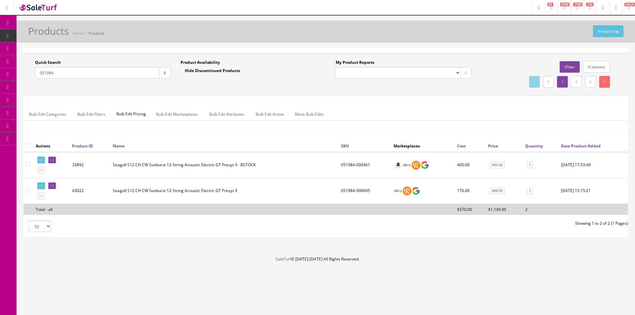
click at [133, 75] on input "051984" at bounding box center [97, 73] width 124 height 12
paste input "60F"
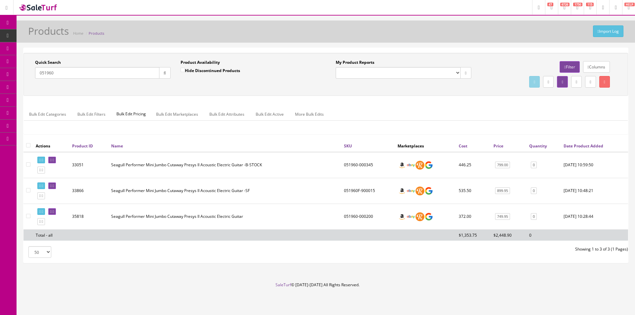
click at [138, 68] on input "051960" at bounding box center [97, 73] width 124 height 12
paste input "2103F"
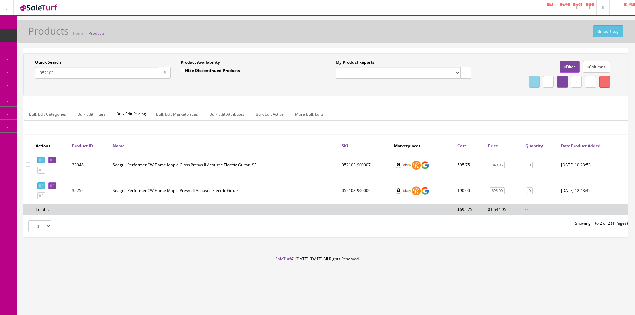
click at [152, 77] on input "052103" at bounding box center [97, 73] width 124 height 12
paste input "42524"
click at [163, 76] on button "button" at bounding box center [165, 73] width 12 height 12
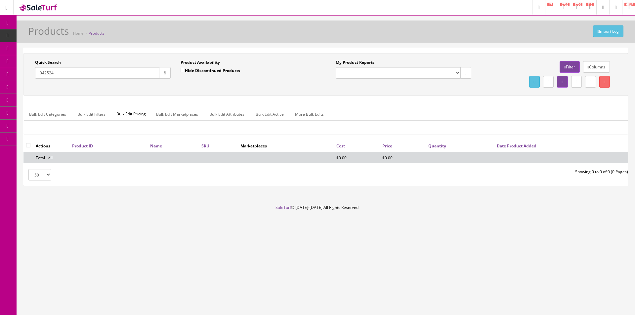
click at [133, 76] on input "042524" at bounding box center [97, 73] width 124 height 12
paste input "52523F"
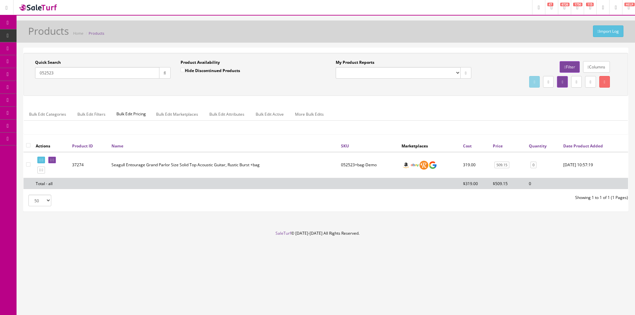
click at [135, 76] on input "052523" at bounding box center [97, 73] width 124 height 12
paste input "32914F"
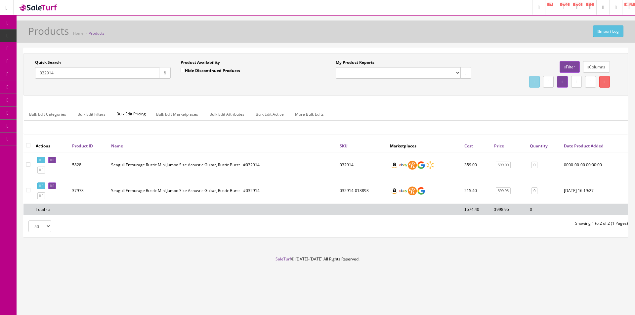
click at [137, 74] on input "032914" at bounding box center [97, 73] width 124 height 12
paste input "52547F"
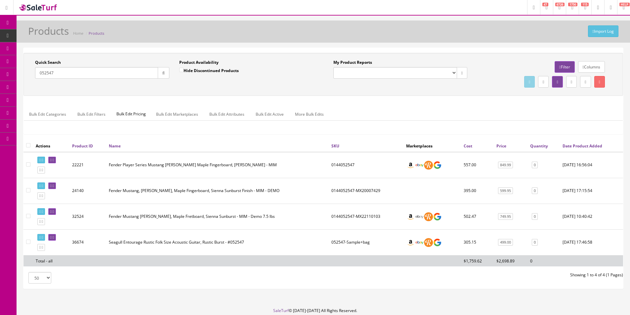
click at [130, 74] on input "052547" at bounding box center [96, 73] width 123 height 12
paste input "04690F"
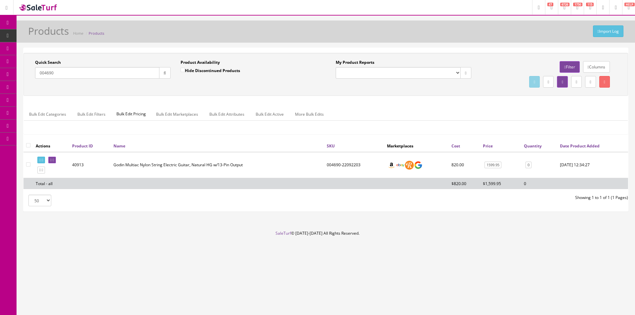
click at [142, 76] on input "004690" at bounding box center [97, 73] width 124 height 12
paste input "35045F"
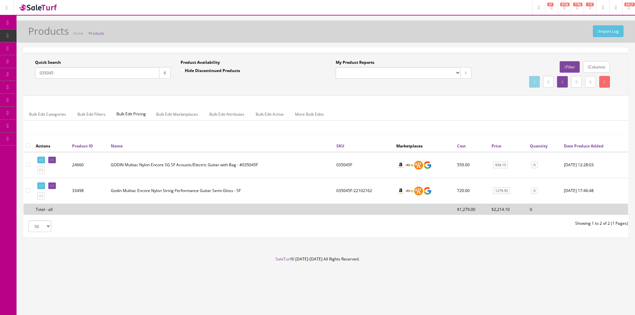
click at [113, 74] on input "035045" at bounding box center [97, 73] width 124 height 12
paste input "50925F"
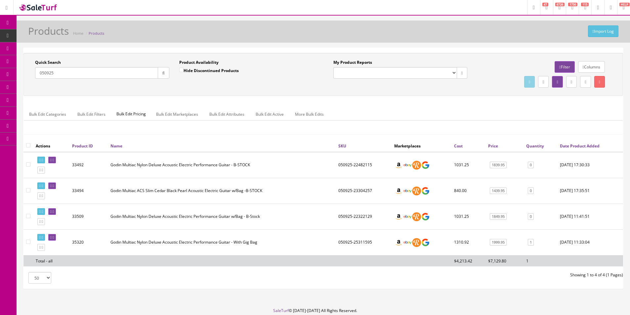
click at [98, 69] on input "050925" at bounding box center [96, 73] width 123 height 12
paste input "2400F"
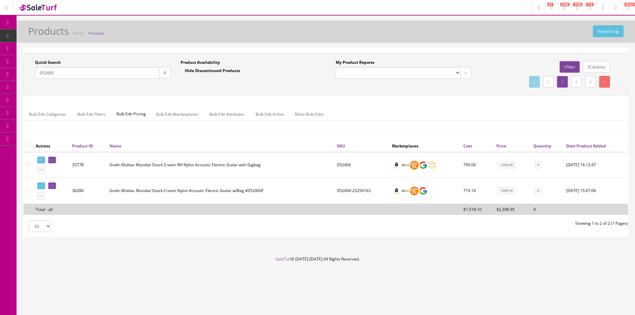
click at [81, 72] on input "052400" at bounding box center [97, 73] width 124 height 12
paste input "17F"
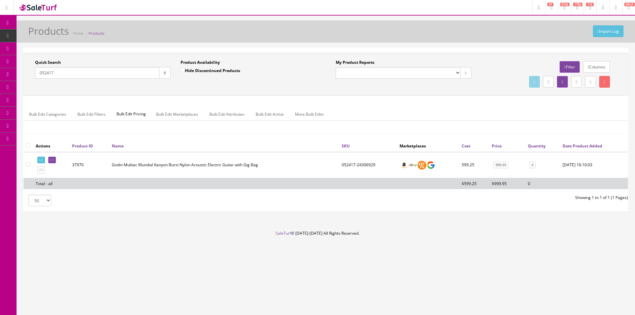
click at [485, 97] on div "Quick Search 052417 Date From Product Availability Hide Discontinued Products D…" at bounding box center [325, 96] width 605 height 87
click at [433, 117] on ul "Bulk Edit Categories Bulk Edit Filters Bulk Edit Pricing Bulk Edit Marketplaces…" at bounding box center [326, 114] width 604 height 13
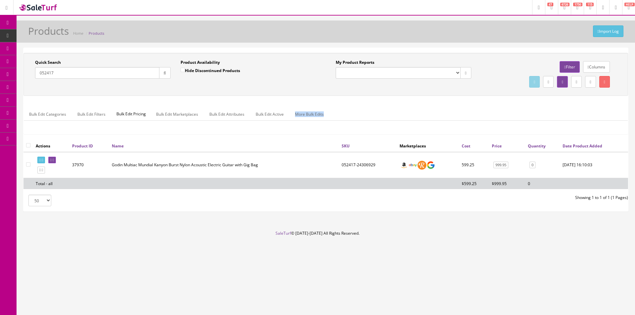
click at [433, 117] on ul "Bulk Edit Categories Bulk Edit Filters Bulk Edit Pricing Bulk Edit Marketplaces…" at bounding box center [326, 114] width 604 height 13
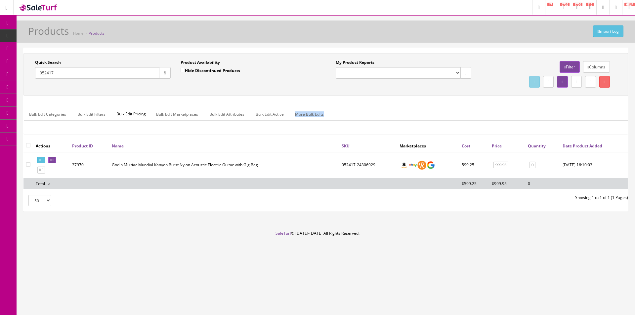
click at [433, 117] on ul "Bulk Edit Categories Bulk Edit Filters Bulk Edit Pricing Bulk Edit Marketplaces…" at bounding box center [326, 114] width 604 height 13
click at [444, 105] on div "Bulk Edit Categories Bulk Edit Filters Bulk Edit Pricing Bulk Edit Marketplaces…" at bounding box center [326, 118] width 604 height 31
click at [443, 106] on div "Bulk Edit Categories Bulk Edit Filters Bulk Edit Pricing Bulk Edit Marketplaces…" at bounding box center [326, 118] width 604 height 31
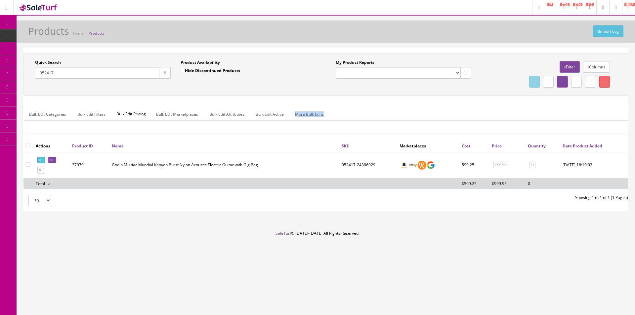
click at [442, 106] on div "Bulk Edit Categories Bulk Edit Filters Bulk Edit Pricing Bulk Edit Marketplaces…" at bounding box center [326, 118] width 604 height 31
drag, startPoint x: 442, startPoint y: 106, endPoint x: 447, endPoint y: 100, distance: 7.5
click at [441, 104] on div "Bulk Edit Categories Bulk Edit Filters Bulk Edit Pricing Bulk Edit Marketplaces…" at bounding box center [326, 118] width 604 height 31
click at [84, 72] on input "052417" at bounding box center [97, 73] width 124 height 12
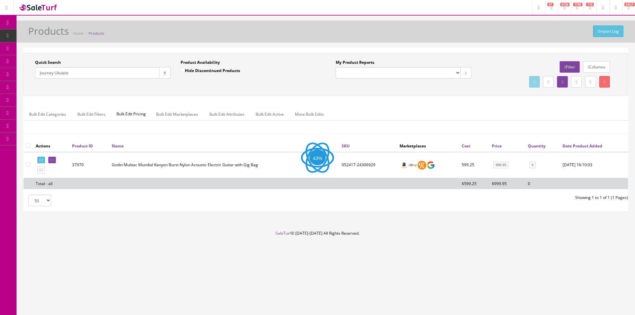
type input "Journey Ukulele"
click at [144, 97] on div "Quick Search Journey Ukulele Date From Product Availability Hide Discontinued P…" at bounding box center [325, 96] width 605 height 87
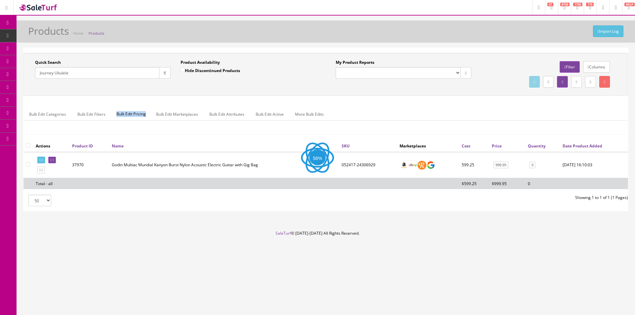
click at [144, 97] on div "Quick Search Journey Ukulele Date From Product Availability Hide Discontinued P…" at bounding box center [325, 96] width 605 height 87
click at [144, 97] on div "Quick Search Journey Ukulele Date From Product Availability Hide Discontinued P…" at bounding box center [323, 96] width 600 height 87
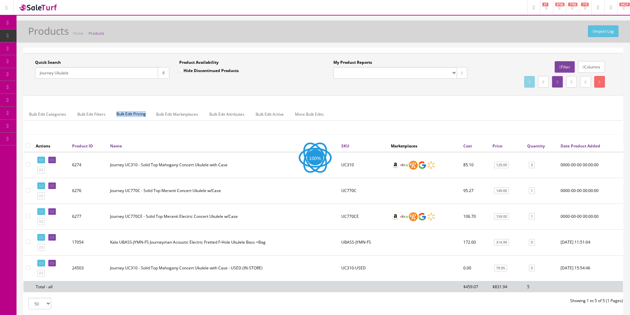
click at [144, 97] on div "Quick Search Journey Ukulele Date From Product Availability Hide Discontinued P…" at bounding box center [323, 96] width 600 height 87
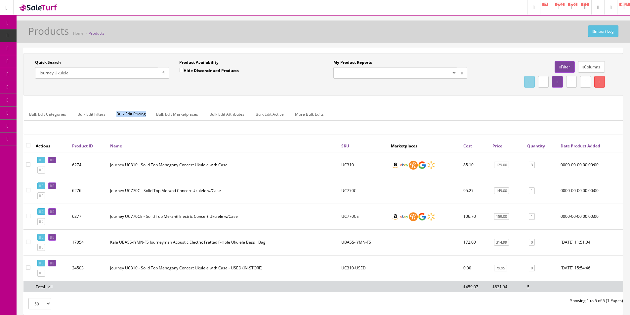
click at [144, 97] on div "Quick Search Journey Ukulele Date From Product Availability Hide Discontinued P…" at bounding box center [323, 96] width 600 height 87
click at [145, 96] on div "Quick Search Journey Ukulele Date From Product Availability Hide Discontinued P…" at bounding box center [323, 74] width 600 height 43
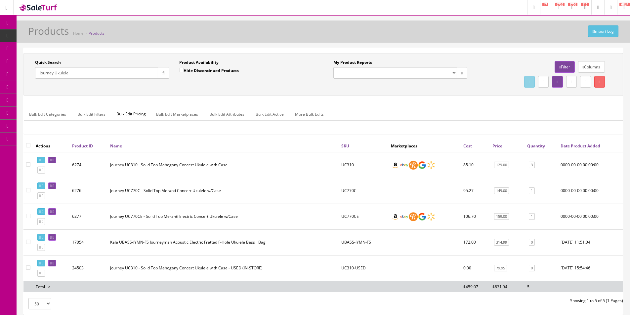
click at [145, 96] on div "Quick Search Journey Ukulele Date From Product Availability Hide Discontinued P…" at bounding box center [323, 74] width 600 height 43
click at [340, 189] on div at bounding box center [339, 219] width 3 height 158
click at [347, 192] on td "UC770C" at bounding box center [364, 191] width 50 height 26
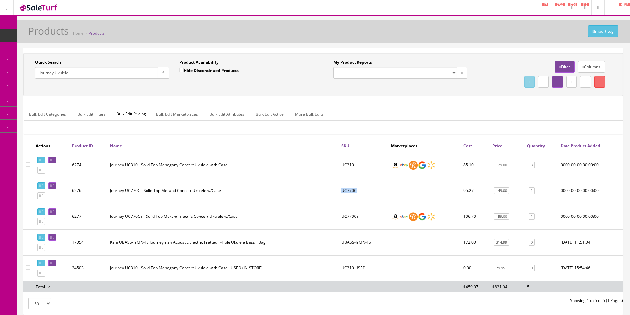
click at [347, 192] on td "UC770C" at bounding box center [364, 191] width 50 height 26
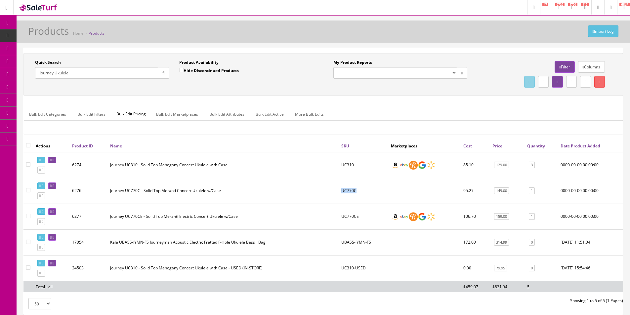
click at [347, 192] on td "UC770C" at bounding box center [364, 191] width 50 height 26
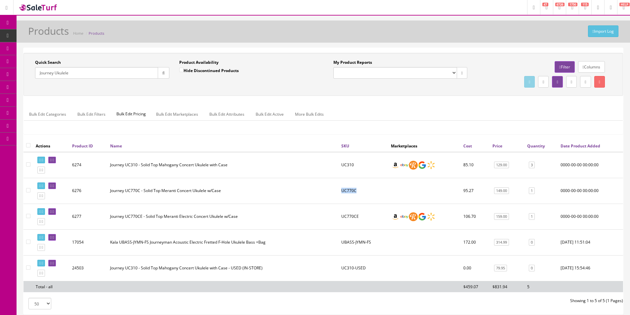
click at [347, 192] on td "UC770C" at bounding box center [364, 191] width 50 height 26
click at [81, 76] on input "Journey Ukulele" at bounding box center [96, 73] width 123 height 12
click at [81, 77] on input "Journey Ukulele" at bounding box center [96, 73] width 123 height 12
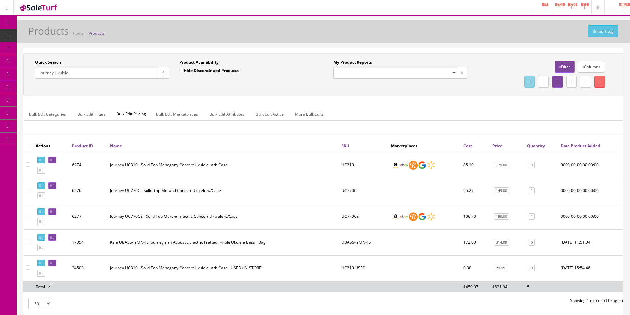
click at [81, 77] on input "Journey Ukulele" at bounding box center [96, 73] width 123 height 12
click at [81, 78] on input "Quick Search" at bounding box center [96, 73] width 123 height 12
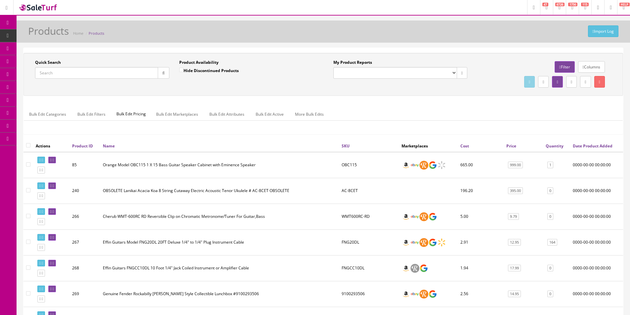
click at [459, 114] on ul "Bulk Edit Categories Bulk Edit Filters Bulk Edit Pricing Bulk Edit Marketplaces…" at bounding box center [323, 114] width 599 height 13
click at [459, 115] on ul "Bulk Edit Categories Bulk Edit Filters Bulk Edit Pricing Bulk Edit Marketplaces…" at bounding box center [323, 114] width 599 height 13
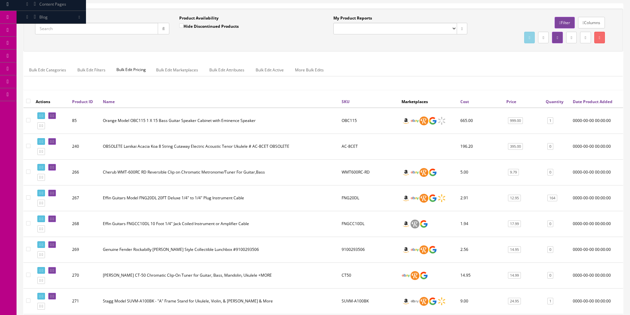
scroll to position [53, 0]
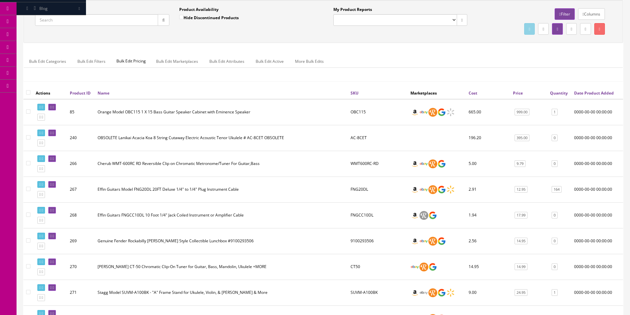
click at [359, 151] on td "AC-8CET" at bounding box center [378, 138] width 60 height 26
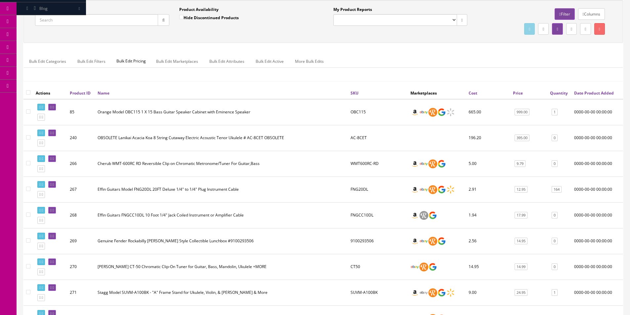
click at [101, 19] on input "Quick Search" at bounding box center [96, 20] width 123 height 12
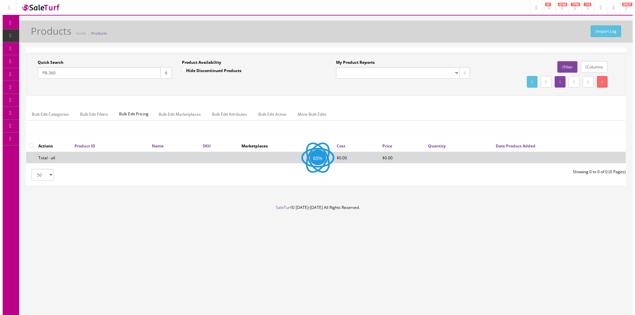
scroll to position [0, 0]
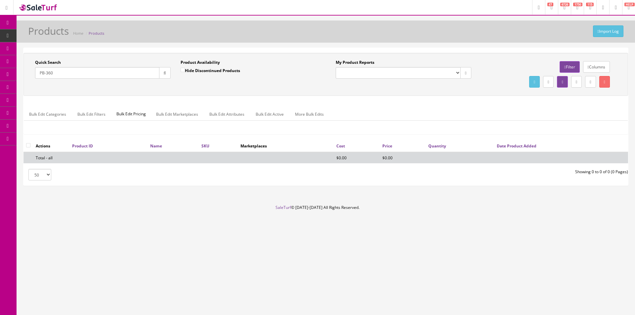
drag, startPoint x: 49, startPoint y: 22, endPoint x: 58, endPoint y: 22, distance: 9.3
click at [58, 22] on div "Import Log Products Home Products" at bounding box center [326, 32] width 619 height 22
drag, startPoint x: 49, startPoint y: 70, endPoint x: 54, endPoint y: 71, distance: 5.5
click at [54, 71] on input "PB-360" at bounding box center [97, 73] width 124 height 12
drag, startPoint x: 46, startPoint y: 73, endPoint x: 73, endPoint y: 68, distance: 28.2
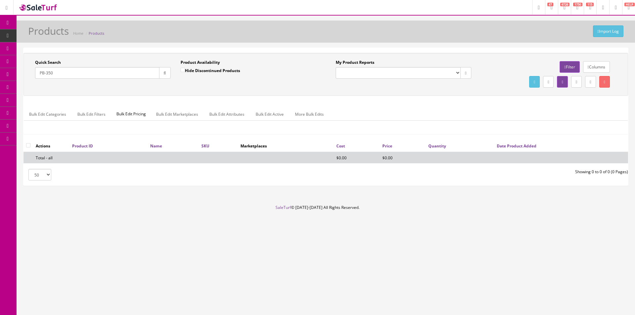
click at [72, 71] on input "PB-350" at bounding box center [97, 73] width 124 height 12
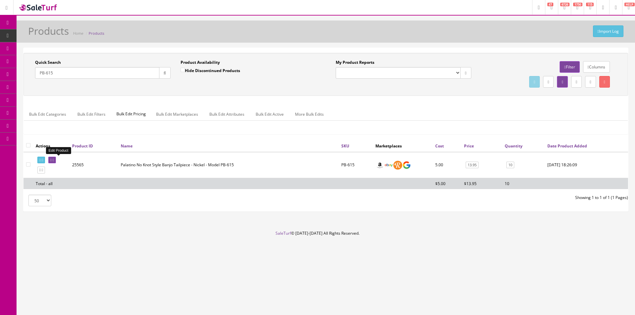
type input "PB-615"
click at [176, 175] on td "Palatino No Knot Style Banjo Tailpiece - Nickel - Model PB-615" at bounding box center [228, 165] width 221 height 26
click at [113, 55] on div "Quick Search PB-615 Date From Product Availability Hide Discontinued Products D…" at bounding box center [325, 74] width 605 height 43
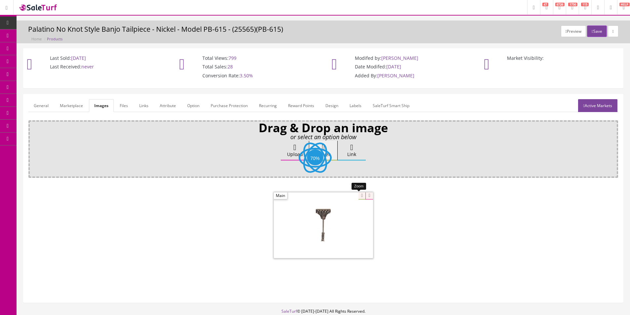
click at [360, 195] on div at bounding box center [323, 225] width 99 height 66
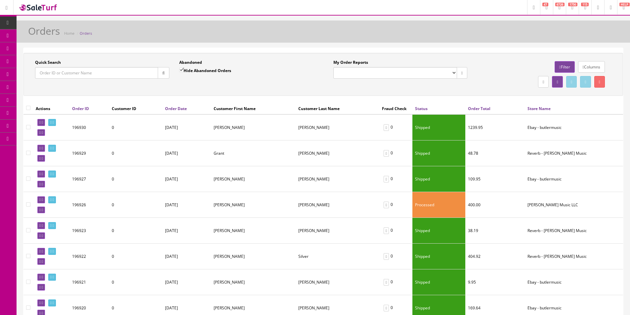
click at [236, 37] on div "Orders Home Orders" at bounding box center [324, 33] width 604 height 16
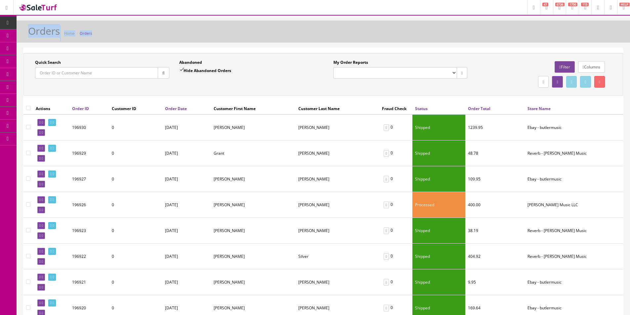
click at [236, 37] on div "Orders Home Orders" at bounding box center [324, 33] width 604 height 16
drag, startPoint x: 236, startPoint y: 37, endPoint x: 249, endPoint y: 35, distance: 12.7
click at [237, 37] on div "Orders Home Orders" at bounding box center [324, 33] width 604 height 16
click at [47, 70] on link "Order List" at bounding box center [51, 74] width 69 height 13
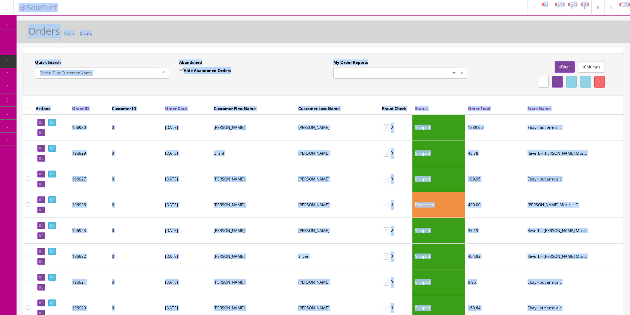
click at [391, 35] on div "Orders Home Orders" at bounding box center [324, 33] width 604 height 16
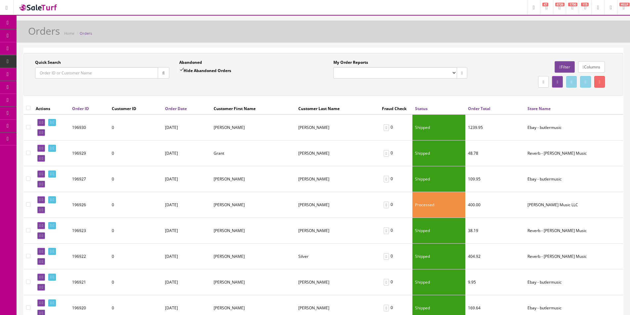
drag, startPoint x: 391, startPoint y: 35, endPoint x: 328, endPoint y: 132, distance: 115.8
click at [391, 35] on div "Orders Home Orders" at bounding box center [324, 33] width 604 height 16
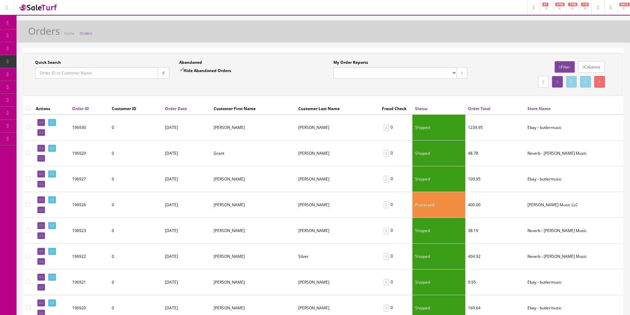
drag, startPoint x: 489, startPoint y: 52, endPoint x: 492, endPoint y: 6, distance: 46.4
click at [271, 66] on div "Abandoned Hide Abandoned Orders" at bounding box center [246, 69] width 134 height 19
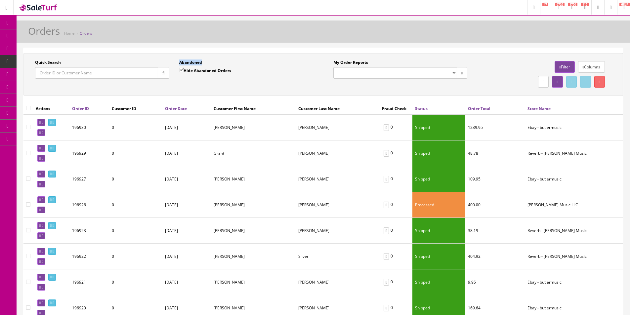
click at [271, 66] on div "Abandoned Hide Abandoned Orders" at bounding box center [246, 69] width 134 height 19
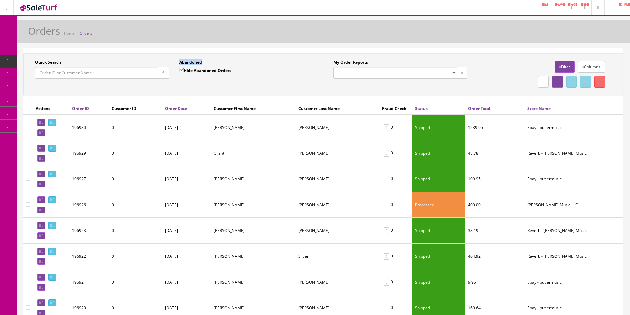
click at [271, 66] on div "Abandoned Hide Abandoned Orders" at bounding box center [246, 69] width 134 height 19
click at [272, 63] on div "Abandoned Hide Abandoned Orders" at bounding box center [246, 69] width 134 height 19
drag, startPoint x: 272, startPoint y: 63, endPoint x: 219, endPoint y: 68, distance: 52.8
click at [272, 64] on div "Abandoned Hide Abandoned Orders" at bounding box center [246, 69] width 134 height 19
drag, startPoint x: 159, startPoint y: 73, endPoint x: 243, endPoint y: 48, distance: 87.3
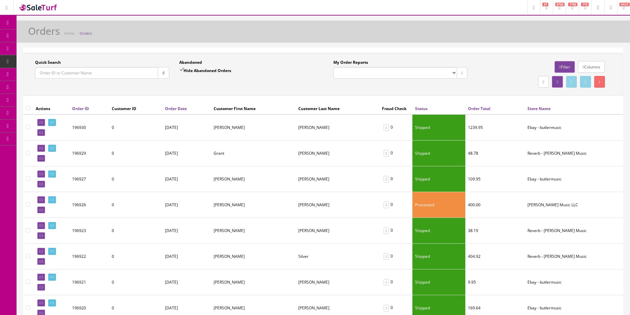
click at [159, 73] on button "button" at bounding box center [164, 73] width 12 height 12
click at [258, 39] on div "Orders Home Orders" at bounding box center [324, 33] width 604 height 16
click at [259, 39] on div "Orders Home Orders" at bounding box center [324, 33] width 604 height 16
click at [162, 74] on icon "button" at bounding box center [163, 73] width 2 height 4
click at [208, 96] on div "Quick Search Date From Abandoned Hide Abandoned Orders Date To My Order Reports…" at bounding box center [323, 74] width 600 height 43
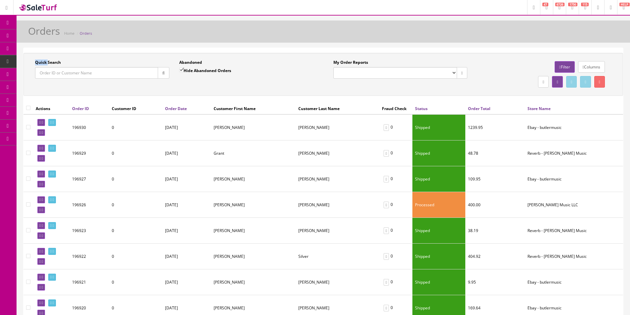
click at [208, 96] on div "Quick Search Date From Abandoned Hide Abandoned Orders Date To My Order Reports…" at bounding box center [323, 74] width 600 height 43
click at [208, 95] on div "Quick Search Date From Abandoned Hide Abandoned Orders Date To My Order Reports…" at bounding box center [323, 74] width 600 height 43
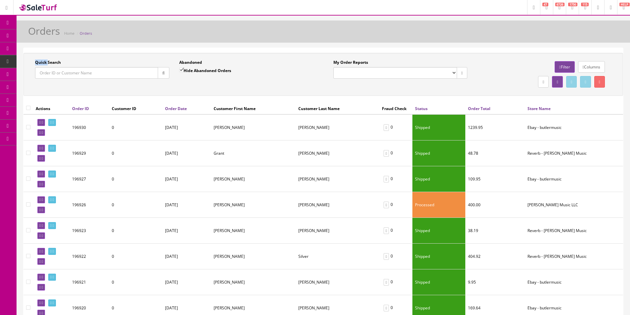
click at [208, 95] on div "Quick Search Date From Abandoned Hide Abandoned Orders Date To My Order Reports…" at bounding box center [323, 74] width 600 height 43
click at [207, 95] on div "Quick Search Date From Abandoned Hide Abandoned Orders Date To My Order Reports…" at bounding box center [323, 74] width 600 height 43
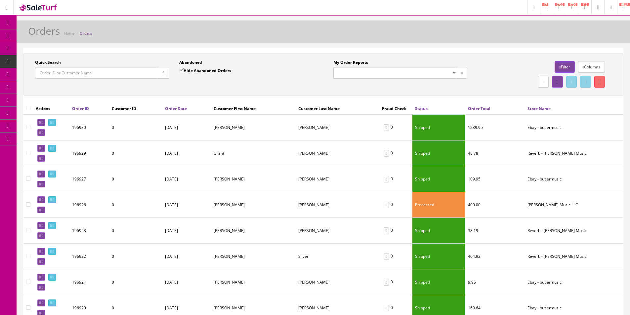
click at [288, 61] on div "Abandoned Hide Abandoned Orders" at bounding box center [246, 69] width 134 height 19
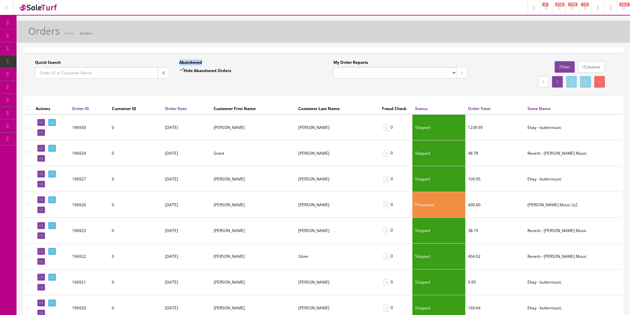
click at [288, 61] on div "Abandoned Hide Abandoned Orders" at bounding box center [246, 69] width 134 height 19
drag, startPoint x: 288, startPoint y: 61, endPoint x: 290, endPoint y: 55, distance: 6.5
click at [290, 55] on div "Quick Search Date From Abandoned Hide Abandoned Orders Date To My Order Reports…" at bounding box center [323, 74] width 600 height 43
